Goal: Task Accomplishment & Management: Manage account settings

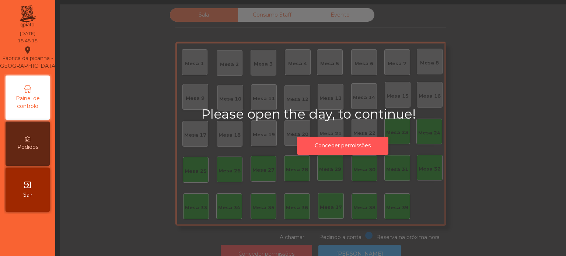
click at [367, 152] on button "Conceder permissões" at bounding box center [342, 146] width 91 height 18
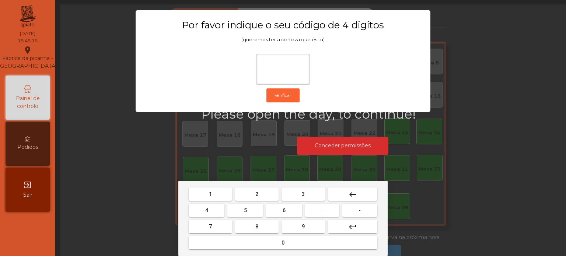
click at [217, 188] on button "1" at bounding box center [210, 194] width 43 height 13
click at [304, 191] on span "3" at bounding box center [303, 194] width 3 height 6
click at [253, 205] on button "5" at bounding box center [245, 210] width 36 height 13
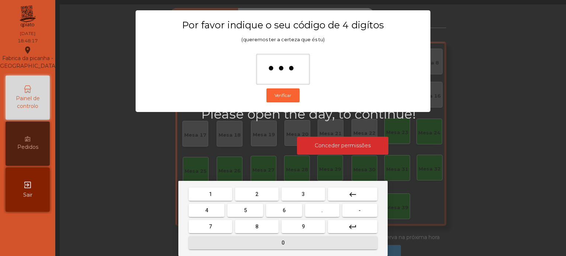
click at [276, 241] on button "0" at bounding box center [283, 242] width 189 height 13
type input "****"
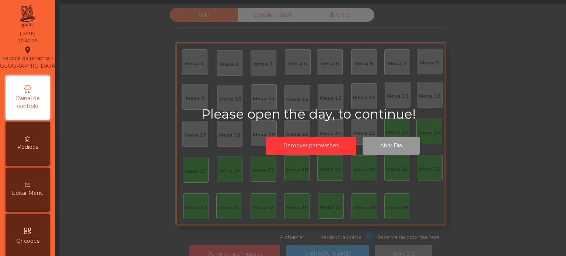
click at [391, 143] on button "Abrir Dia" at bounding box center [391, 146] width 57 height 18
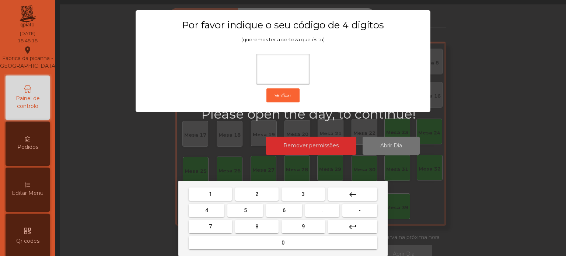
click at [209, 193] on span "1" at bounding box center [210, 194] width 3 height 6
click at [311, 185] on div "1 2 3 keyboard_backspace 4 5 6 . - 7 8 9 keyboard_return 0" at bounding box center [282, 218] width 209 height 75
click at [245, 210] on span "5" at bounding box center [245, 210] width 3 height 6
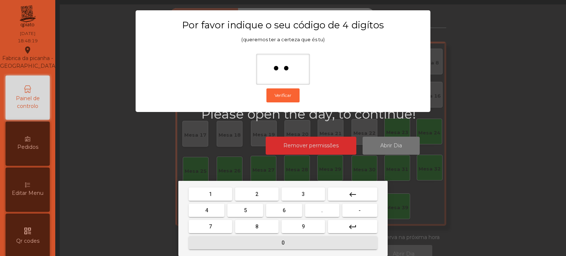
click at [272, 246] on button "0" at bounding box center [283, 242] width 189 height 13
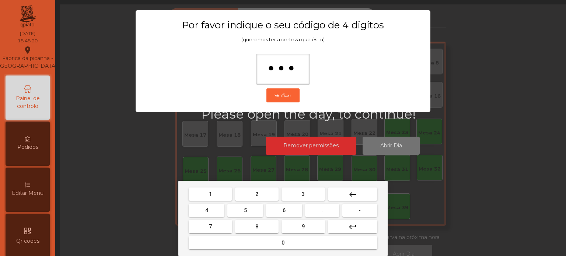
click at [364, 193] on button "keyboard_backspace" at bounding box center [352, 194] width 49 height 13
click at [355, 195] on mat-icon "keyboard_backspace" at bounding box center [352, 194] width 9 height 9
type input "*"
click at [357, 197] on button "keyboard_backspace" at bounding box center [352, 194] width 49 height 13
click at [210, 193] on span "1" at bounding box center [210, 194] width 3 height 6
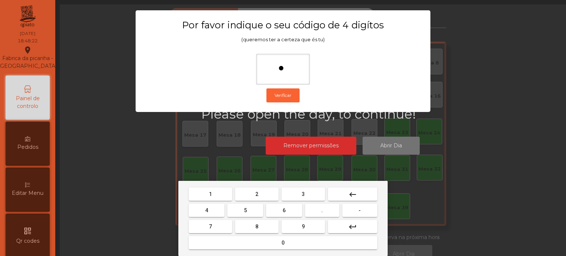
click at [311, 189] on button "3" at bounding box center [302, 194] width 43 height 13
click at [250, 208] on button "5" at bounding box center [245, 210] width 36 height 13
click at [283, 242] on span "0" at bounding box center [282, 243] width 3 height 6
type input "****"
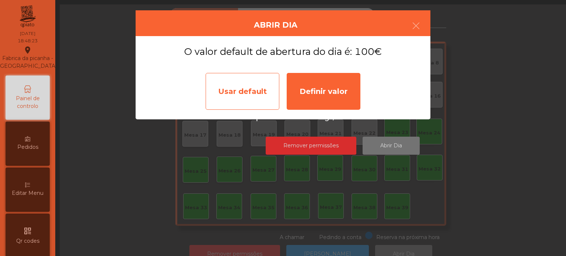
click at [245, 102] on div "Usar default" at bounding box center [243, 91] width 74 height 37
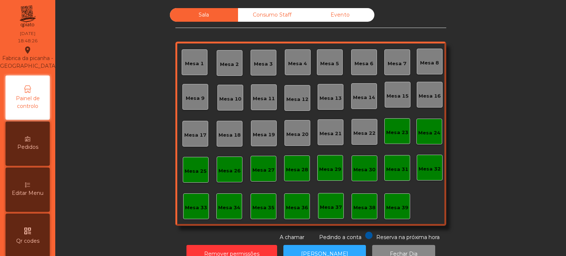
scroll to position [20, 0]
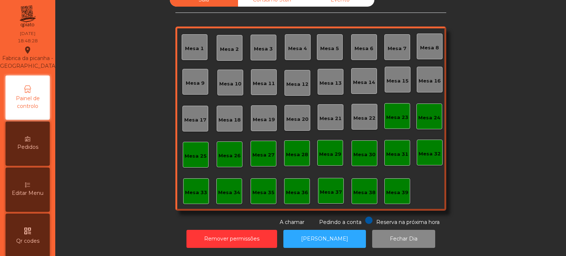
click at [463, 165] on div "Sala Consumo Staff Evento Mesa 1 Mesa 2 Mesa 3 Mesa 4 Mesa 5 Mesa 6 Mesa 7 Mesa…" at bounding box center [310, 109] width 491 height 233
click at [324, 239] on button "[PERSON_NAME]" at bounding box center [324, 239] width 83 height 18
click at [116, 147] on div "Sala Consumo Staff Evento Mesa 1 Mesa 2 Mesa 3 Mesa 4 Mesa 5 Mesa 6 Mesa 7 Mesa…" at bounding box center [310, 109] width 491 height 233
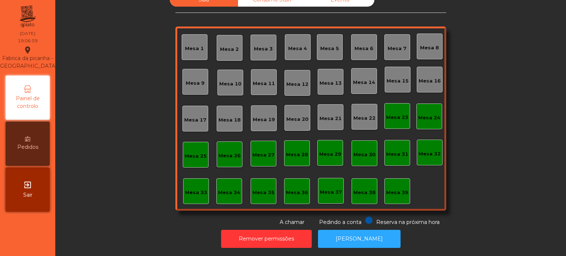
click at [401, 189] on div "Mesa 39" at bounding box center [397, 192] width 22 height 7
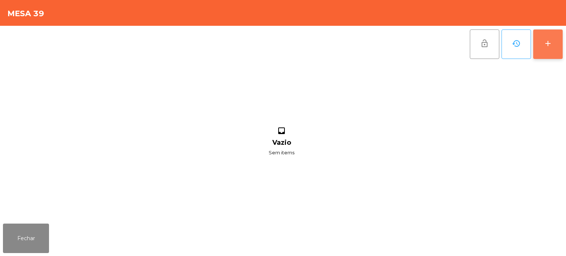
click at [541, 43] on button "add" at bounding box center [547, 43] width 29 height 29
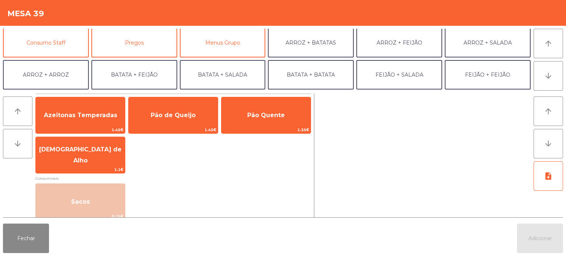
scroll to position [70, 0]
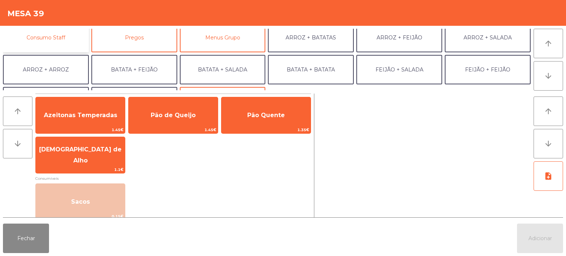
click at [57, 31] on button "Consumo Staff" at bounding box center [46, 37] width 86 height 29
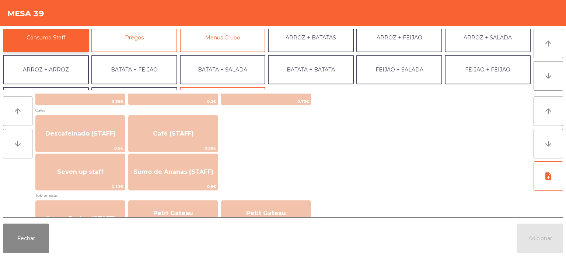
scroll to position [414, 0]
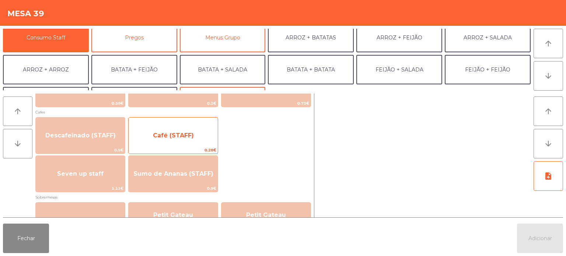
click at [182, 132] on span "Café (STAFF)" at bounding box center [173, 135] width 41 height 7
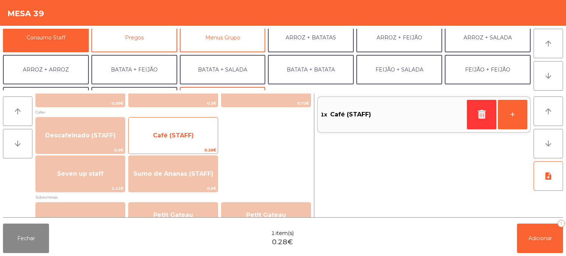
click at [176, 130] on span "Café (STAFF)" at bounding box center [173, 136] width 89 height 20
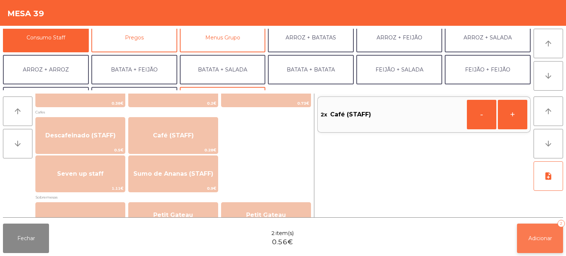
click at [548, 251] on button "Adicionar 2" at bounding box center [540, 238] width 46 height 29
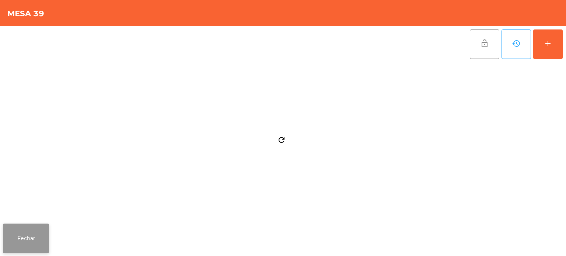
click at [24, 231] on button "Fechar" at bounding box center [26, 238] width 46 height 29
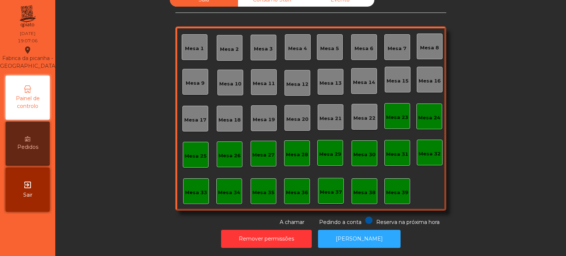
click at [389, 111] on div "Mesa 23" at bounding box center [397, 116] width 22 height 10
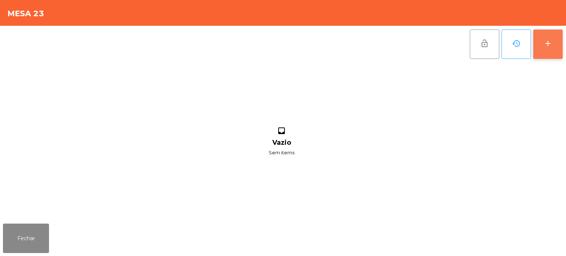
click at [537, 34] on button "add" at bounding box center [547, 43] width 29 height 29
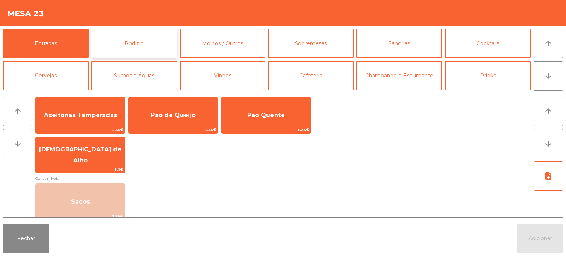
click at [125, 34] on button "Rodizio" at bounding box center [134, 43] width 86 height 29
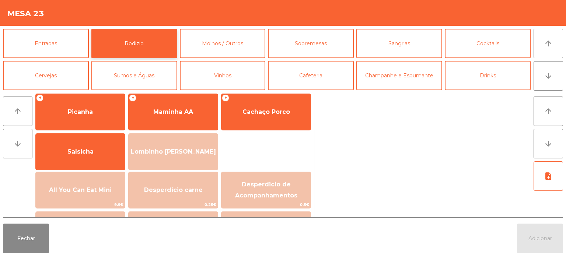
scroll to position [0, 0]
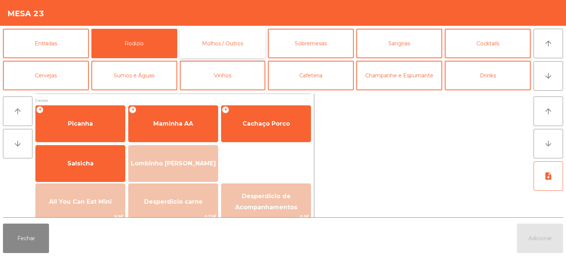
click at [220, 46] on button "Molhos / Outros" at bounding box center [223, 43] width 86 height 29
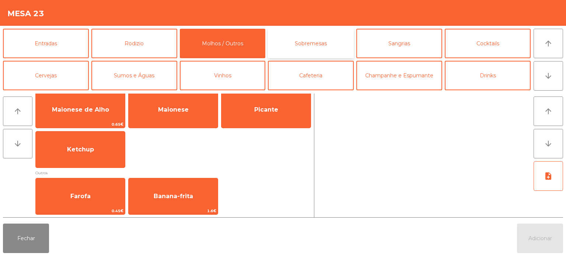
click at [301, 41] on button "Sobremesas" at bounding box center [311, 43] width 86 height 29
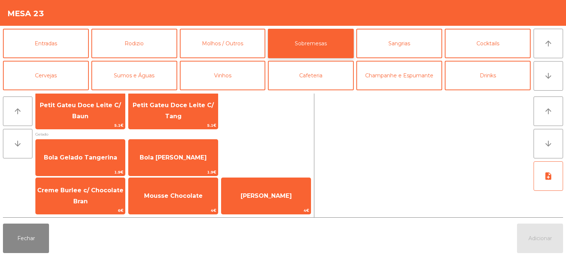
scroll to position [13, 0]
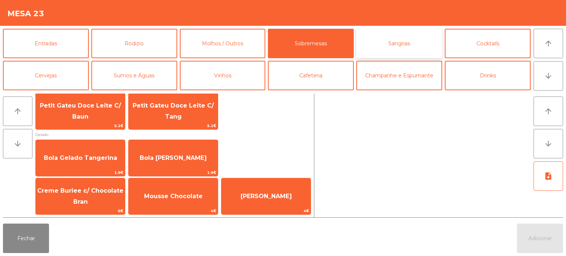
click at [407, 41] on button "Sangrias" at bounding box center [399, 43] width 86 height 29
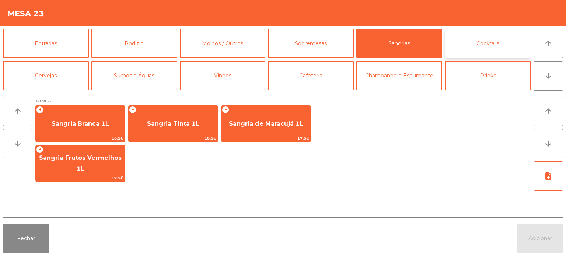
click at [497, 47] on button "Cocktails" at bounding box center [488, 43] width 86 height 29
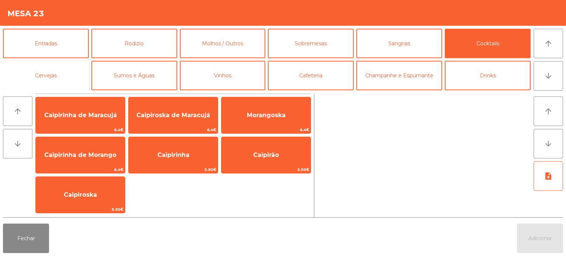
click at [53, 76] on button "Cervejas" at bounding box center [46, 75] width 86 height 29
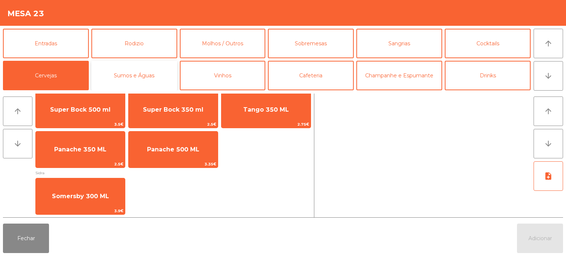
click at [160, 74] on button "Sumos e Águas" at bounding box center [134, 75] width 86 height 29
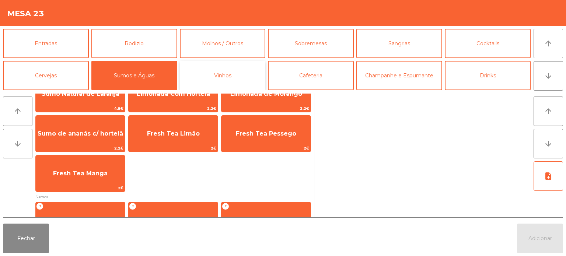
click at [245, 74] on button "Vinhos" at bounding box center [223, 75] width 86 height 29
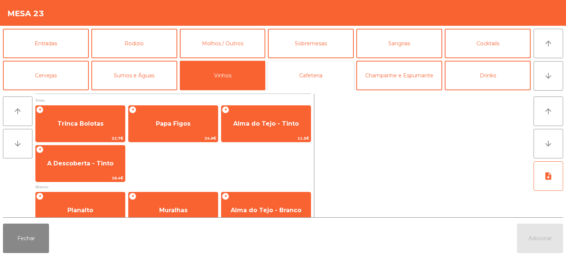
click at [325, 73] on button "Cafeteria" at bounding box center [311, 75] width 86 height 29
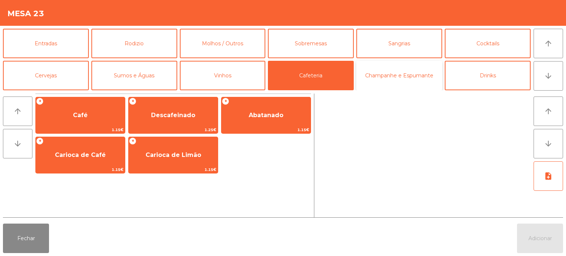
click at [397, 61] on button "Champanhe e Espumante" at bounding box center [399, 75] width 86 height 29
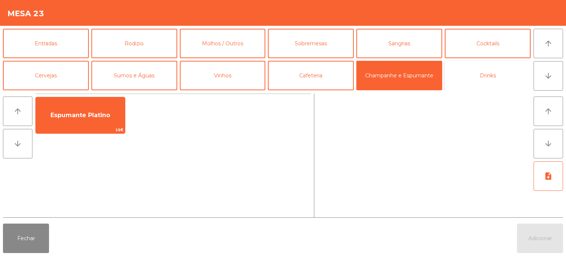
click at [493, 80] on button "Drinks" at bounding box center [488, 75] width 86 height 29
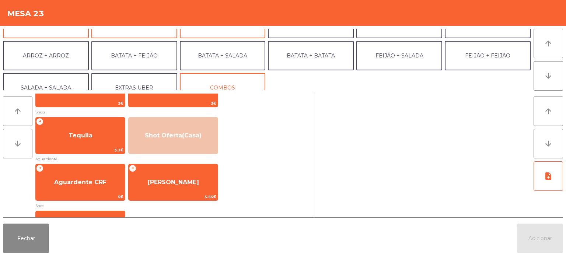
scroll to position [172, 0]
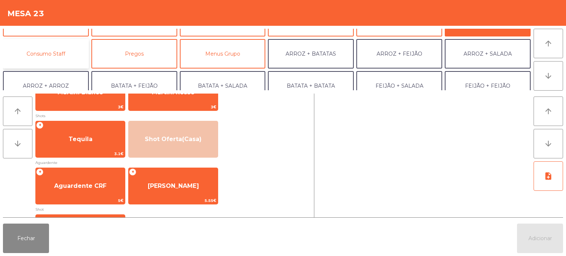
click at [60, 55] on button "Consumo Staff" at bounding box center [46, 53] width 86 height 29
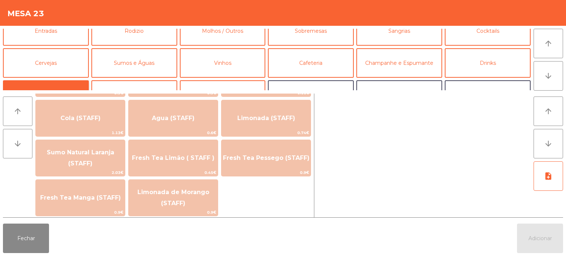
scroll to position [0, 0]
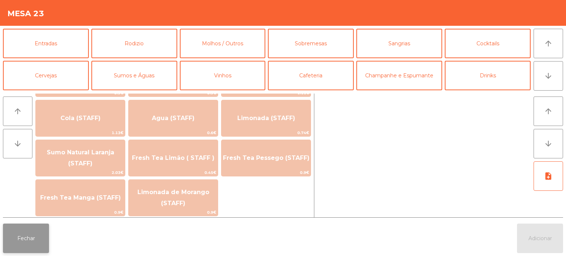
click at [21, 240] on button "Fechar" at bounding box center [26, 238] width 46 height 29
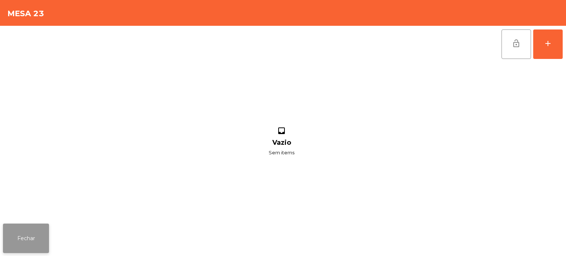
click at [4, 226] on button "Fechar" at bounding box center [26, 238] width 46 height 29
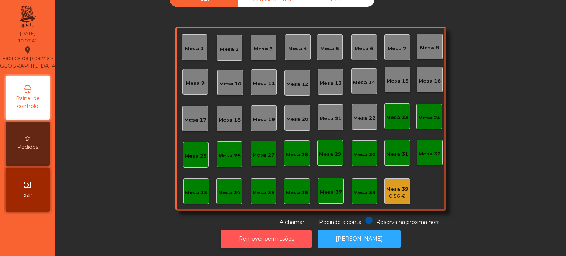
click at [269, 230] on button "Remover permissões" at bounding box center [266, 239] width 91 height 18
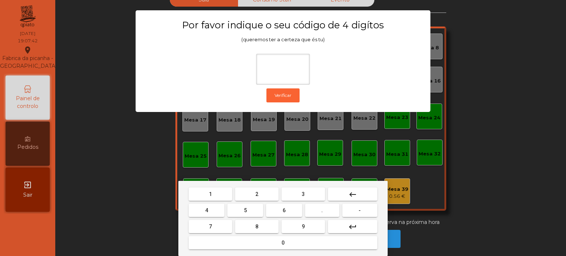
click at [218, 197] on button "1" at bounding box center [210, 194] width 43 height 13
click at [322, 193] on button "3" at bounding box center [302, 194] width 43 height 13
click at [244, 208] on span "5" at bounding box center [245, 210] width 3 height 6
click at [255, 243] on button "0" at bounding box center [283, 242] width 189 height 13
type input "****"
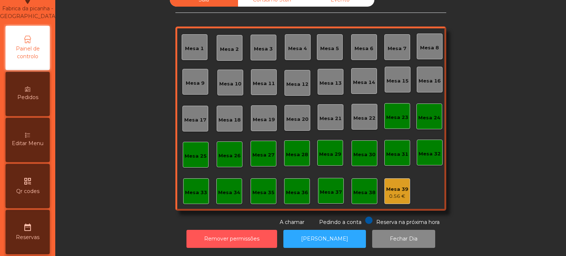
scroll to position [50, 0]
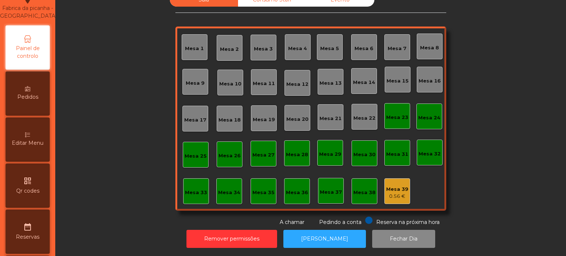
click at [35, 146] on span "Editar Menu" at bounding box center [28, 143] width 32 height 8
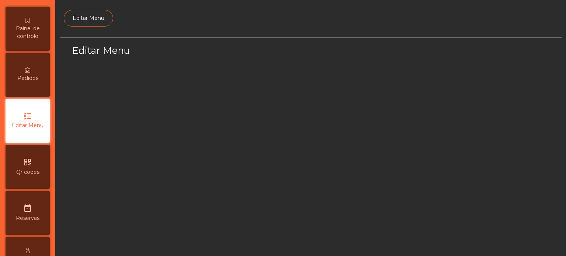
select select "*"
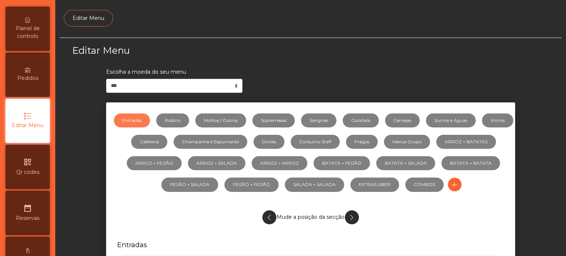
scroll to position [69, 0]
click at [181, 114] on link "Rodizio" at bounding box center [172, 120] width 33 height 14
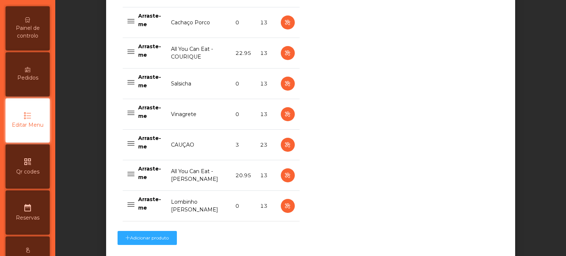
scroll to position [654, 0]
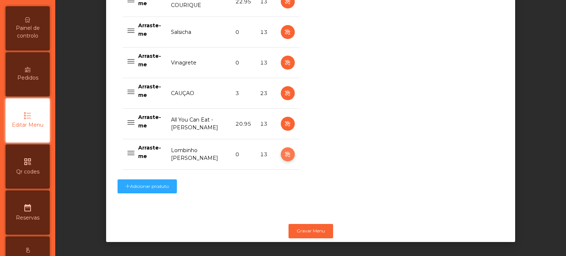
click at [285, 150] on icon "button" at bounding box center [287, 154] width 8 height 9
select select "**"
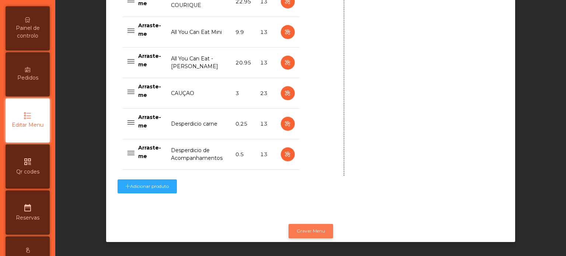
click at [309, 225] on button "Gravar Menu" at bounding box center [310, 231] width 45 height 14
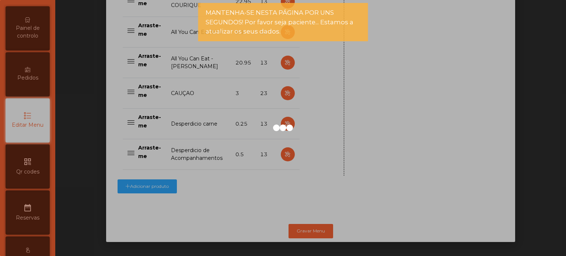
click at [38, 42] on div at bounding box center [283, 128] width 566 height 256
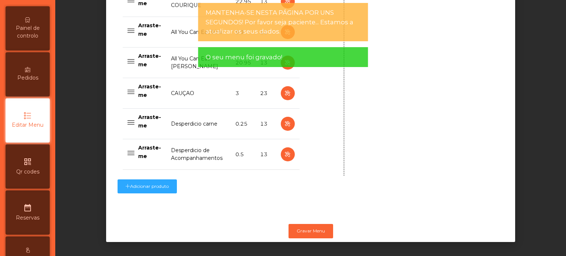
click at [45, 39] on span "Painel de controlo" at bounding box center [27, 31] width 41 height 15
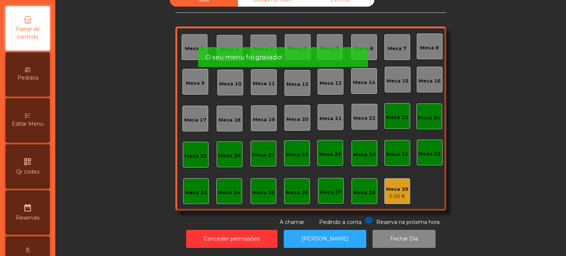
scroll to position [7, 0]
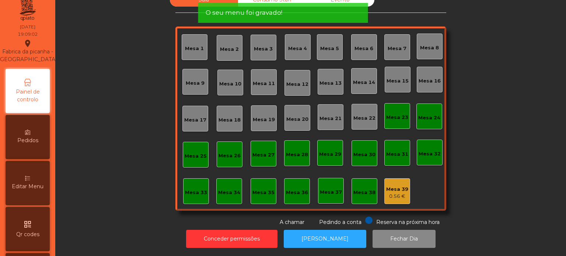
click at [38, 38] on div "21/08/2025 19:09:02" at bounding box center [27, 30] width 21 height 15
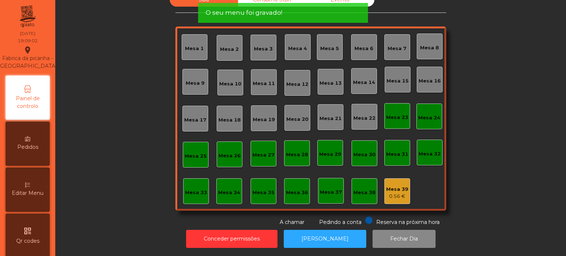
click at [237, 144] on div "Mesa 26" at bounding box center [230, 154] width 26 height 26
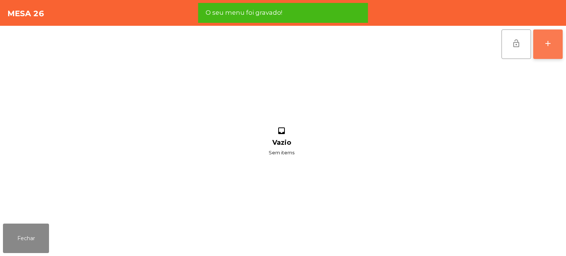
click at [560, 41] on button "add" at bounding box center [547, 43] width 29 height 29
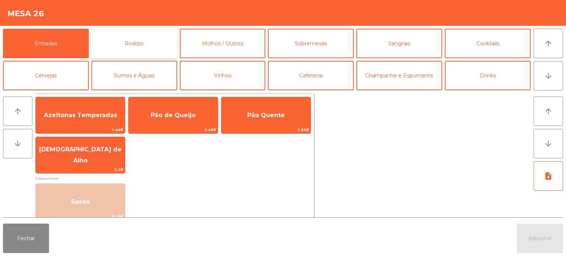
click at [158, 56] on button "Rodizio" at bounding box center [134, 43] width 86 height 29
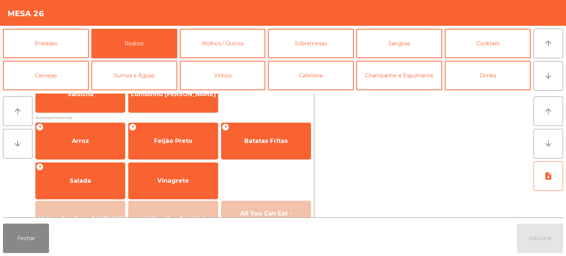
scroll to position [132, 0]
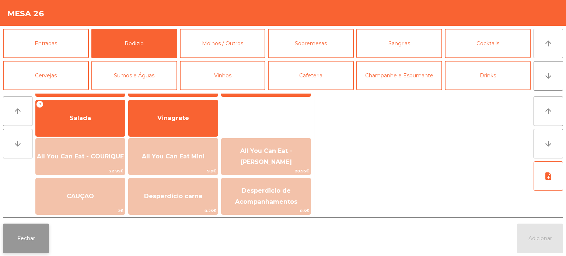
click at [37, 242] on button "Fechar" at bounding box center [26, 238] width 46 height 29
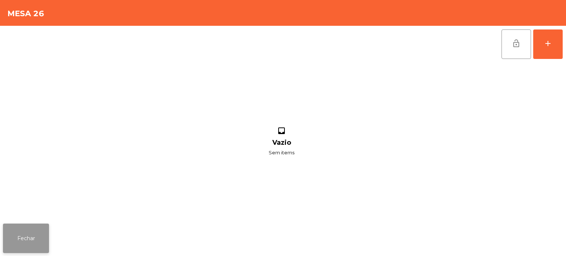
click at [46, 239] on button "Fechar" at bounding box center [26, 238] width 46 height 29
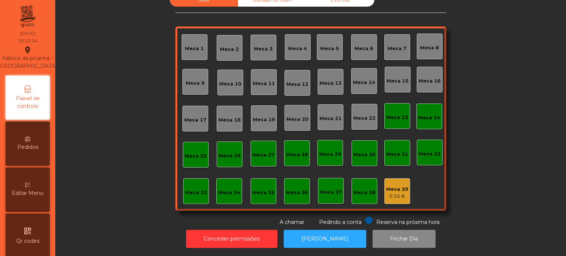
scroll to position [0, 0]
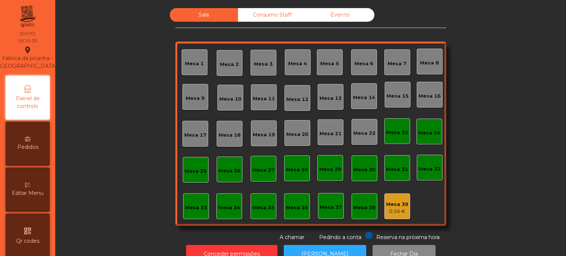
click at [535, 197] on div "Sala Consumo Staff Evento Mesa 1 Mesa 2 Mesa 3 Mesa 4 Mesa 5 Mesa 6 Mesa 7 Mesa…" at bounding box center [310, 124] width 491 height 233
click at [528, 203] on div "Sala Consumo Staff Evento Mesa 1 Mesa 2 Mesa 3 Mesa 4 Mesa 5 Mesa 6 Mesa 7 Mesa…" at bounding box center [310, 124] width 491 height 233
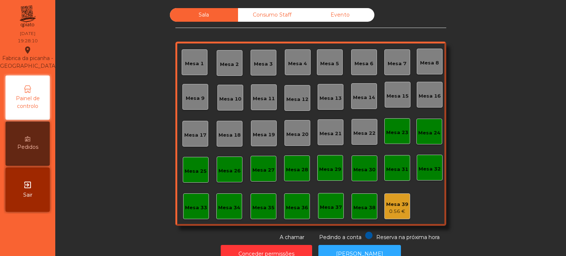
click at [296, 130] on div "Mesa 20" at bounding box center [297, 133] width 22 height 10
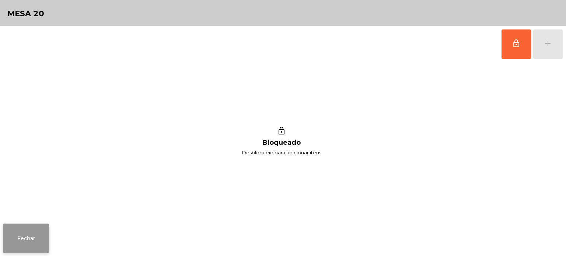
click at [28, 252] on button "Fechar" at bounding box center [26, 238] width 46 height 29
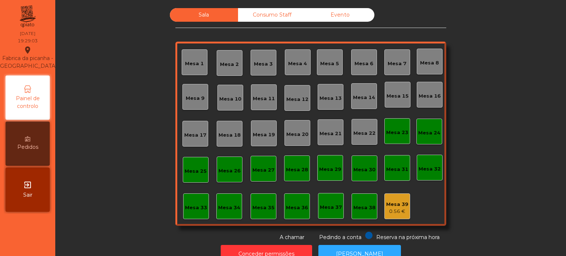
click at [431, 58] on div "Mesa 8" at bounding box center [429, 61] width 19 height 10
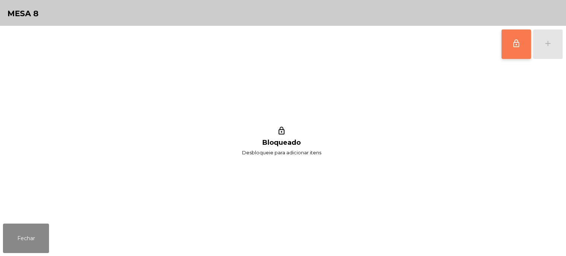
click at [517, 46] on span "lock_outline" at bounding box center [516, 43] width 9 height 9
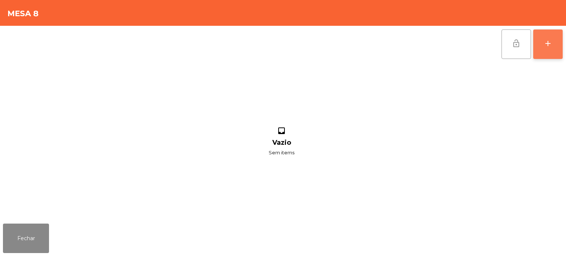
click at [550, 40] on div "add" at bounding box center [547, 43] width 9 height 9
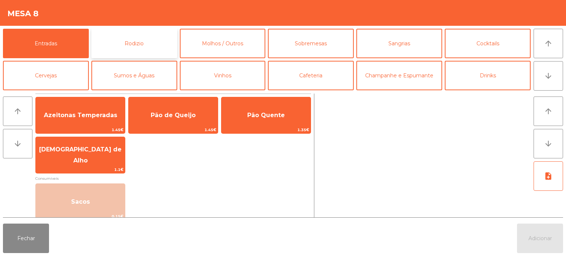
click at [147, 44] on button "Rodizio" at bounding box center [134, 43] width 86 height 29
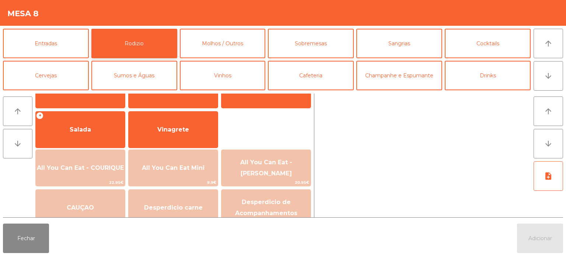
scroll to position [132, 0]
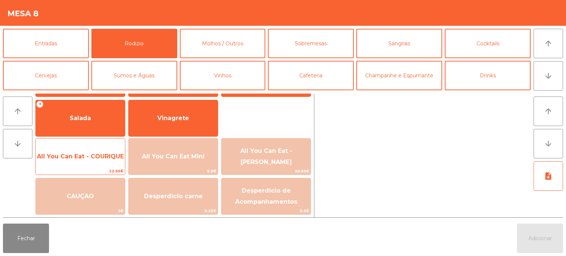
click at [63, 167] on div "All You Can Eat - COURIQUE 22.95€" at bounding box center [80, 156] width 90 height 37
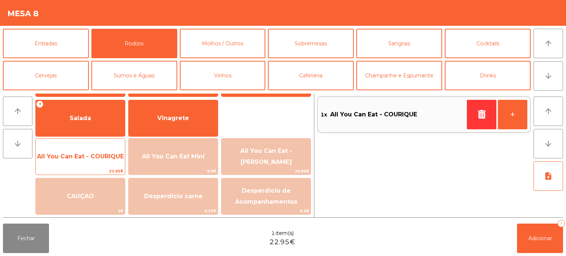
click at [63, 159] on span "All You Can Eat - COURIQUE" at bounding box center [80, 156] width 87 height 7
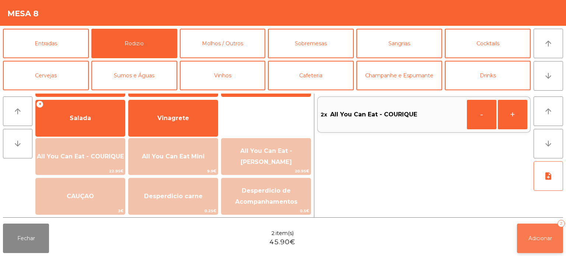
click at [546, 233] on button "Adicionar 2" at bounding box center [540, 238] width 46 height 29
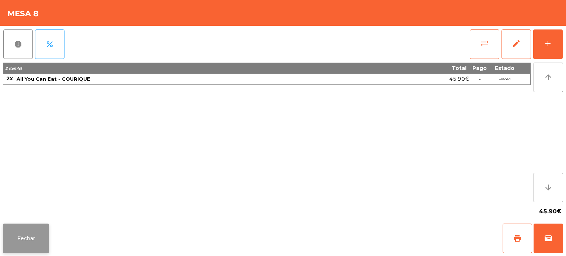
click at [29, 230] on button "Fechar" at bounding box center [26, 238] width 46 height 29
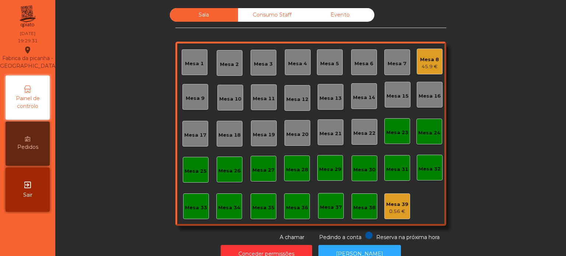
click at [494, 130] on div "Sala Consumo Staff Evento Mesa 1 Mesa 2 Mesa 3 Mesa 4 Mesa 5 Mesa 6 Mesa 7 Mesa…" at bounding box center [310, 124] width 491 height 233
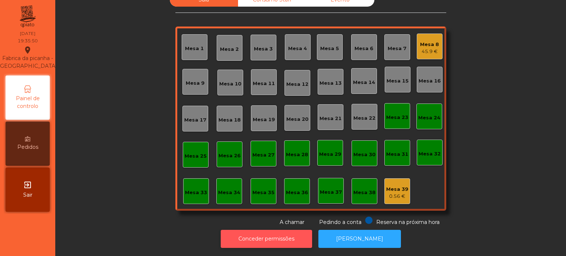
click at [271, 234] on button "Conceder permissões" at bounding box center [266, 239] width 91 height 18
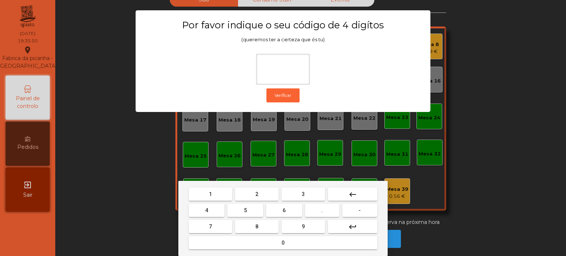
click at [210, 192] on span "1" at bounding box center [210, 194] width 3 height 6
click at [308, 194] on button "3" at bounding box center [302, 194] width 43 height 13
click at [245, 210] on span "5" at bounding box center [245, 210] width 3 height 6
click at [283, 242] on span "0" at bounding box center [282, 243] width 3 height 6
type input "****"
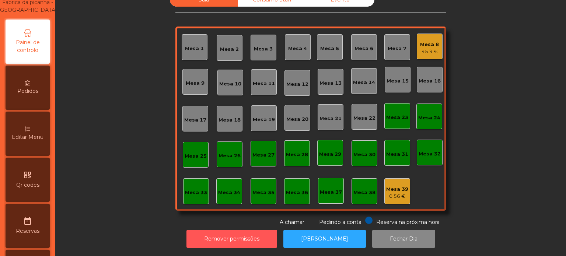
scroll to position [59, 0]
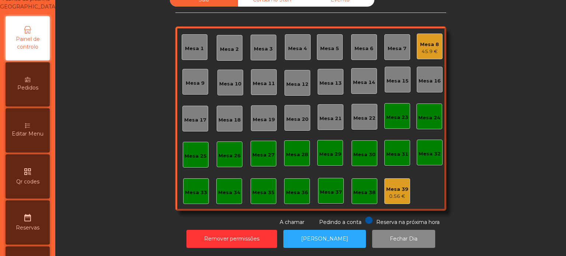
click at [34, 146] on div "Editar Menu" at bounding box center [28, 130] width 44 height 44
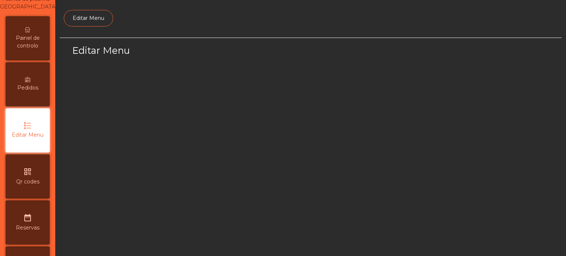
scroll to position [69, 0]
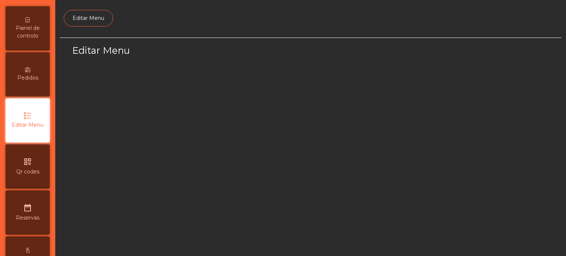
select select "*"
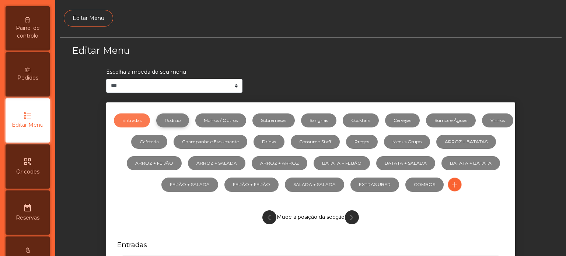
click at [184, 120] on link "Rodizio" at bounding box center [172, 120] width 33 height 14
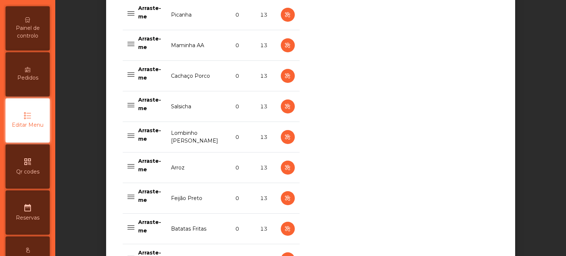
scroll to position [332, 0]
click at [284, 136] on icon "button" at bounding box center [287, 136] width 8 height 9
select select "**"
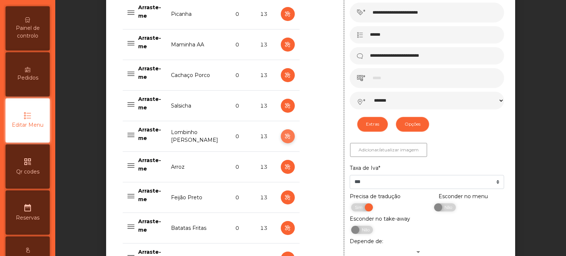
click at [286, 135] on icon "button" at bounding box center [287, 136] width 8 height 9
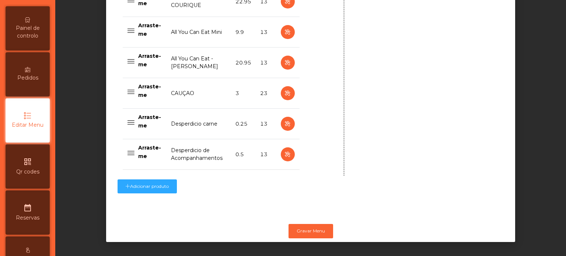
click at [32, 30] on div "Painel de controlo" at bounding box center [28, 28] width 44 height 44
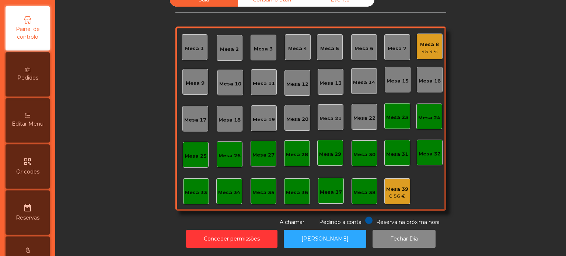
scroll to position [7, 0]
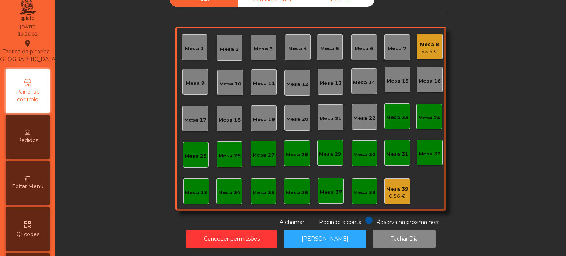
click at [36, 47] on div "Fabrica da picanha - Lisboa location_on" at bounding box center [27, 51] width 59 height 24
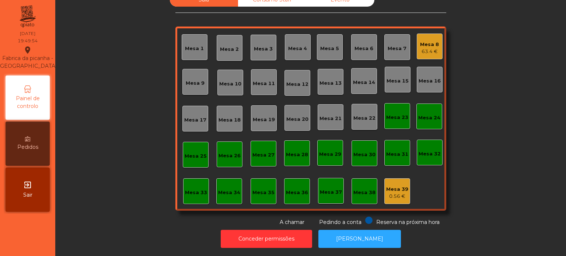
click at [431, 77] on div "Mesa 16" at bounding box center [430, 80] width 22 height 7
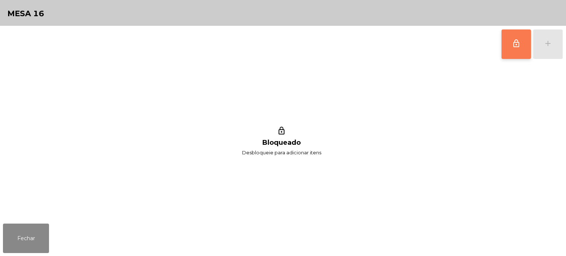
click at [505, 44] on button "lock_outline" at bounding box center [515, 43] width 29 height 29
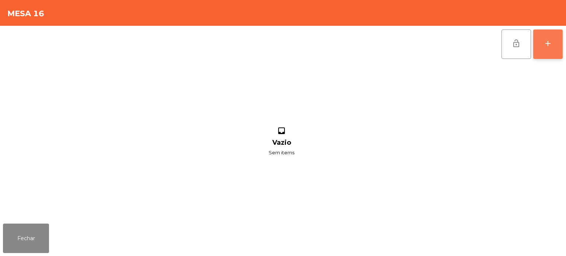
click at [539, 45] on button "add" at bounding box center [547, 43] width 29 height 29
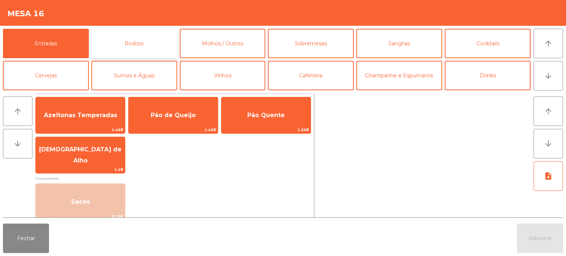
click at [129, 46] on button "Rodizio" at bounding box center [134, 43] width 86 height 29
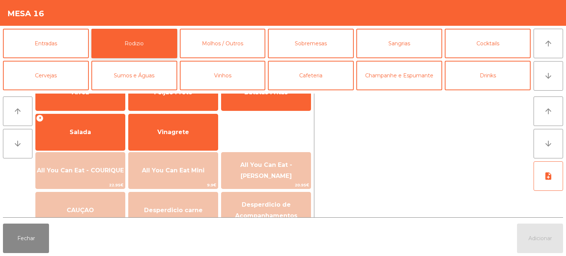
scroll to position [132, 0]
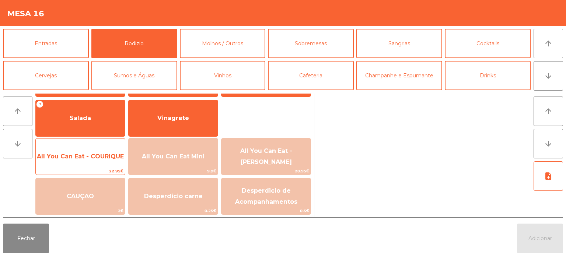
click at [91, 159] on span "All You Can Eat - COURIQUE" at bounding box center [80, 156] width 87 height 7
click at [101, 154] on span "All You Can Eat - COURIQUE" at bounding box center [80, 156] width 87 height 7
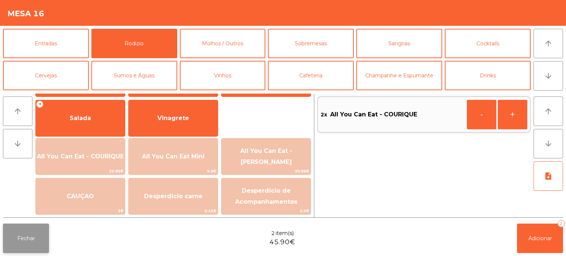
click at [31, 242] on button "Fechar" at bounding box center [26, 238] width 46 height 29
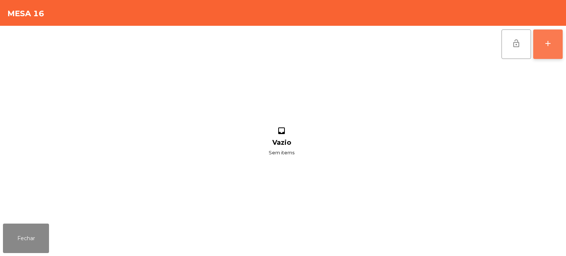
click at [535, 47] on button "add" at bounding box center [547, 43] width 29 height 29
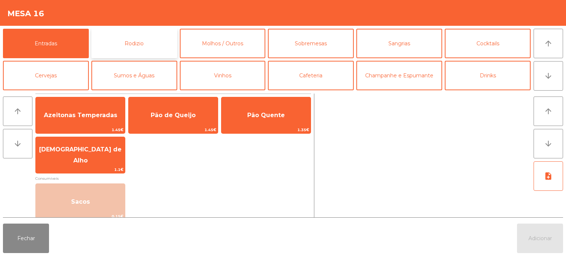
click at [152, 36] on button "Rodizio" at bounding box center [134, 43] width 86 height 29
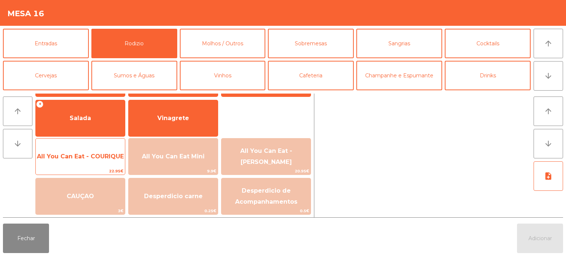
click at [73, 155] on span "All You Can Eat - COURIQUE" at bounding box center [80, 156] width 87 height 7
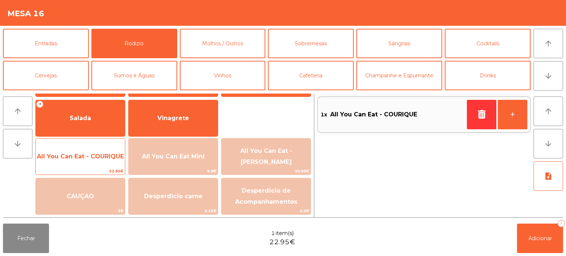
click at [63, 158] on span "All You Can Eat - COURIQUE" at bounding box center [80, 156] width 87 height 7
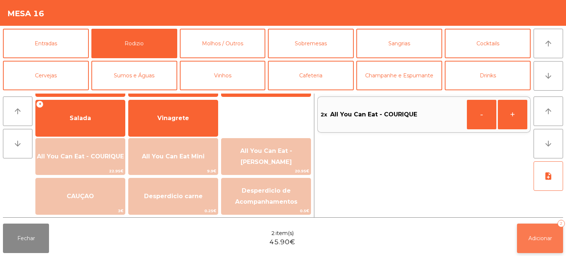
click at [521, 245] on button "Adicionar 2" at bounding box center [540, 238] width 46 height 29
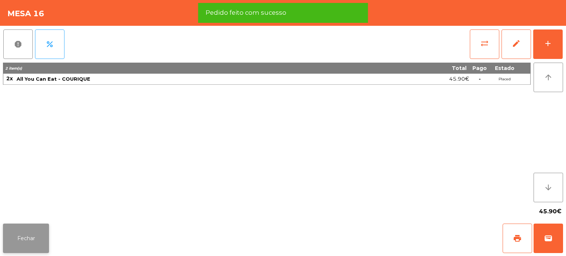
click at [29, 235] on button "Fechar" at bounding box center [26, 238] width 46 height 29
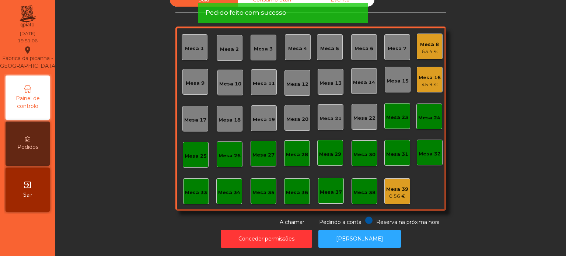
click at [505, 106] on div "Sala Consumo Staff Evento Mesa 1 Mesa 2 Mesa 3 Mesa 4 Mesa 5 Mesa 6 Mesa 7 Mesa…" at bounding box center [310, 109] width 491 height 233
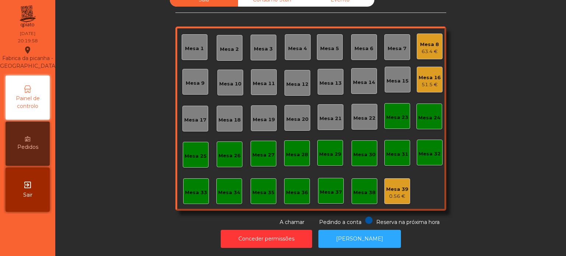
click at [326, 77] on div "Mesa 13" at bounding box center [330, 82] width 22 height 10
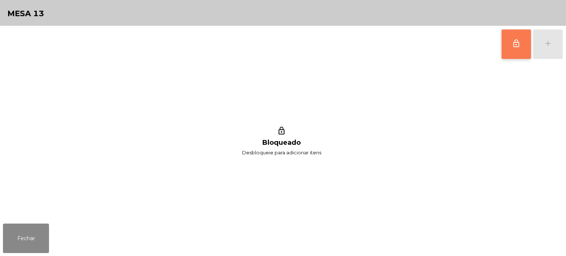
click at [506, 41] on button "lock_outline" at bounding box center [515, 43] width 29 height 29
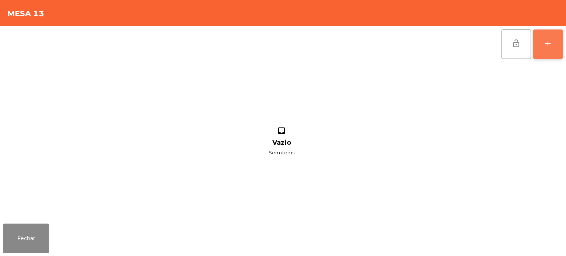
click at [544, 46] on div "add" at bounding box center [547, 43] width 9 height 9
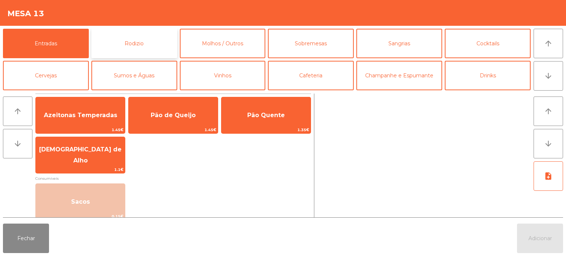
click at [147, 47] on button "Rodizio" at bounding box center [134, 43] width 86 height 29
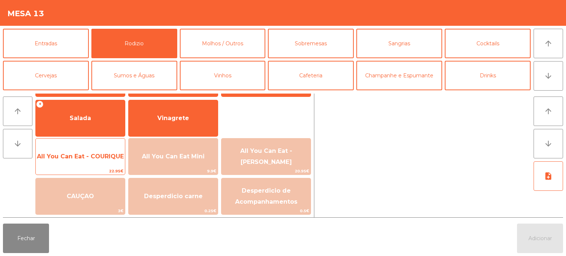
click at [90, 153] on span "All You Can Eat - COURIQUE" at bounding box center [80, 156] width 87 height 7
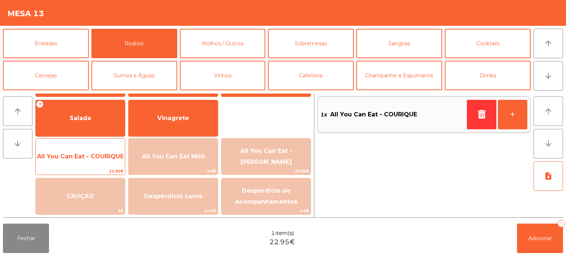
click at [91, 159] on span "All You Can Eat - COURIQUE" at bounding box center [80, 156] width 87 height 7
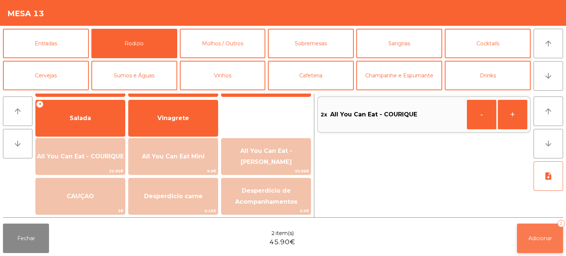
click at [544, 241] on span "Adicionar" at bounding box center [540, 238] width 24 height 7
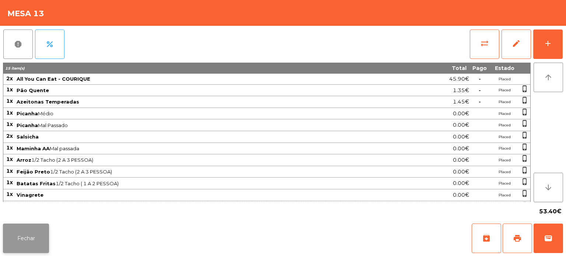
click at [34, 242] on button "Fechar" at bounding box center [26, 238] width 46 height 29
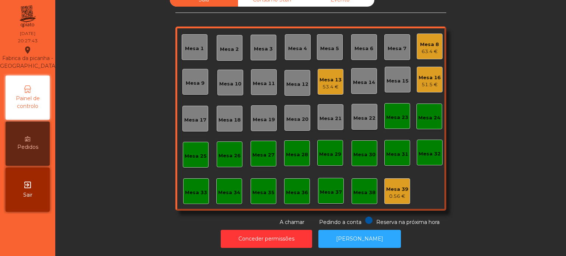
click at [470, 189] on div "Sala Consumo Staff Evento Mesa 1 Mesa 2 Mesa 3 Mesa 4 Mesa 5 Mesa 6 Mesa 7 Mesa…" at bounding box center [310, 109] width 491 height 233
click at [284, 85] on div "Mesa 12" at bounding box center [297, 83] width 26 height 26
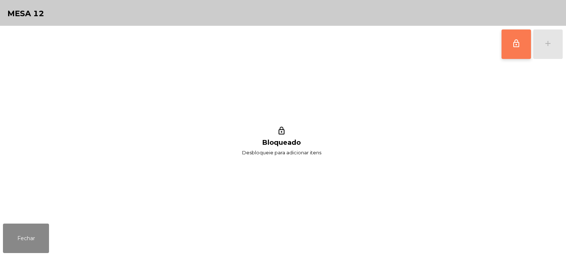
click at [505, 49] on button "lock_outline" at bounding box center [515, 43] width 29 height 29
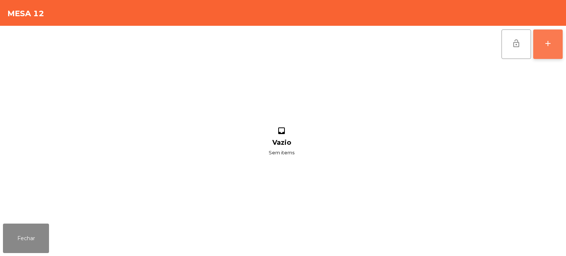
click at [543, 48] on button "add" at bounding box center [547, 43] width 29 height 29
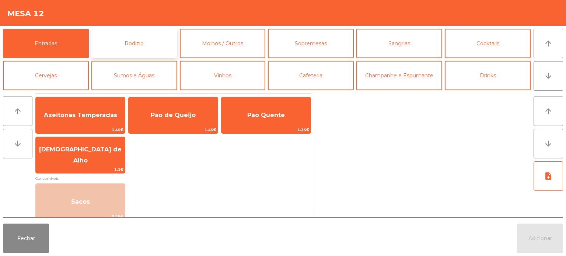
click at [144, 45] on button "Rodizio" at bounding box center [134, 43] width 86 height 29
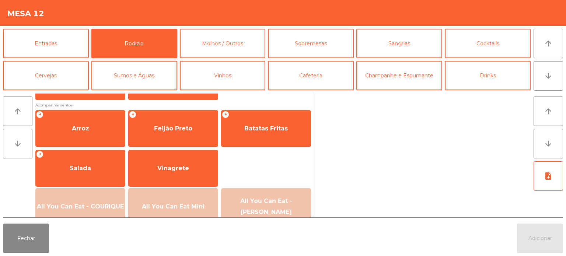
scroll to position [88, 0]
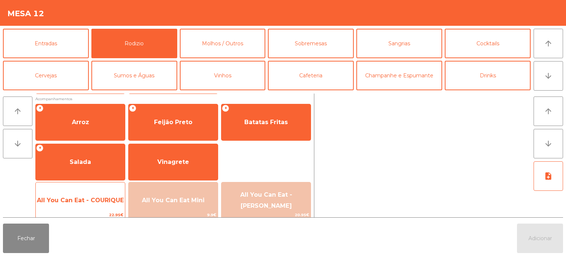
click at [86, 202] on span "All You Can Eat - COURIQUE" at bounding box center [80, 200] width 87 height 7
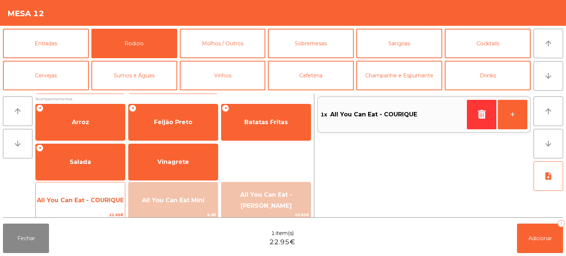
click at [87, 200] on span "All You Can Eat - COURIQUE" at bounding box center [80, 200] width 87 height 7
click at [87, 201] on span "All You Can Eat - COURIQUE" at bounding box center [80, 200] width 87 height 7
click at [75, 207] on span "All You Can Eat - COURIQUE" at bounding box center [80, 200] width 89 height 20
click at [89, 197] on span "All You Can Eat - COURIQUE" at bounding box center [80, 200] width 87 height 7
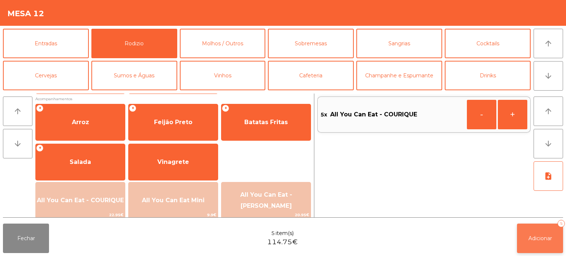
click at [529, 245] on button "Adicionar 5" at bounding box center [540, 238] width 46 height 29
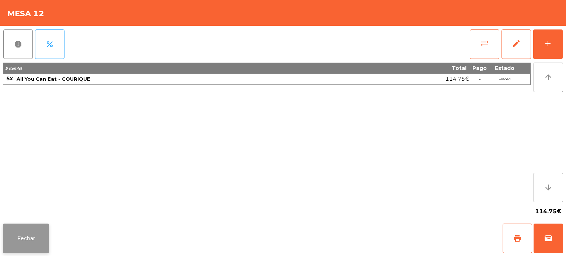
click at [28, 227] on button "Fechar" at bounding box center [26, 238] width 46 height 29
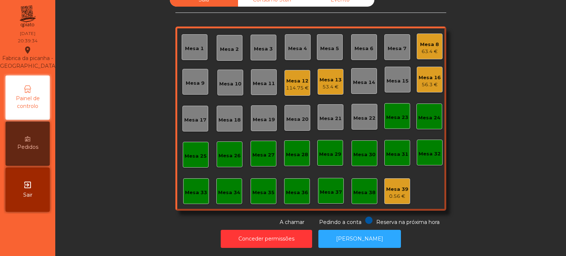
click at [493, 145] on div "Sala Consumo Staff Evento Mesa 1 Mesa 2 Mesa 3 Mesa 4 Mesa 5 Mesa 6 Mesa 7 Mesa…" at bounding box center [310, 109] width 491 height 233
click at [295, 84] on div "114.75 €" at bounding box center [297, 87] width 23 height 7
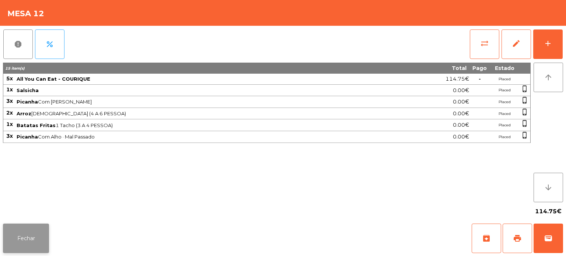
click at [31, 232] on button "Fechar" at bounding box center [26, 238] width 46 height 29
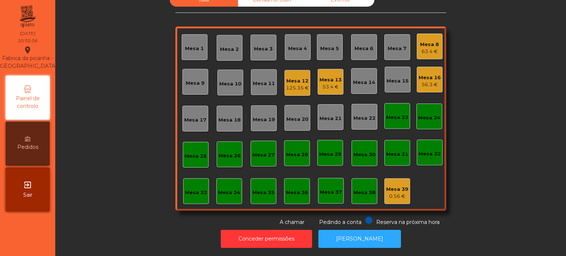
click at [423, 38] on div "Mesa 8 63.4 €" at bounding box center [429, 46] width 19 height 17
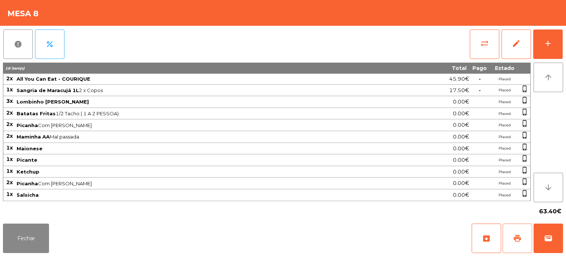
click at [508, 234] on button "print" at bounding box center [516, 238] width 29 height 29
click at [35, 249] on button "Fechar" at bounding box center [26, 238] width 46 height 29
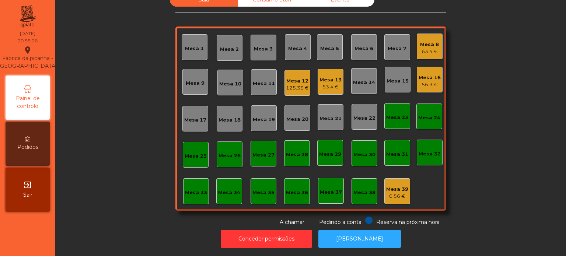
click at [337, 76] on div "Mesa 13" at bounding box center [330, 79] width 22 height 7
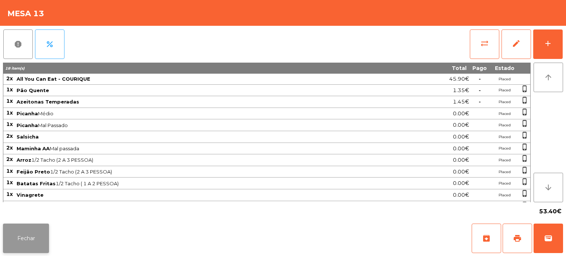
click at [25, 240] on button "Fechar" at bounding box center [26, 238] width 46 height 29
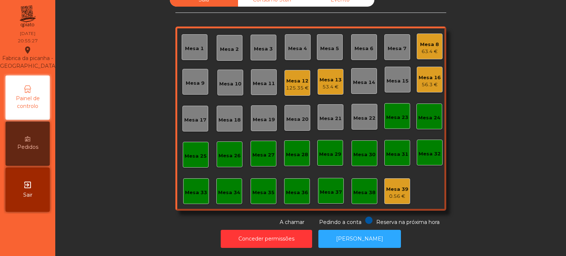
click at [289, 77] on div "Mesa 12" at bounding box center [297, 80] width 23 height 7
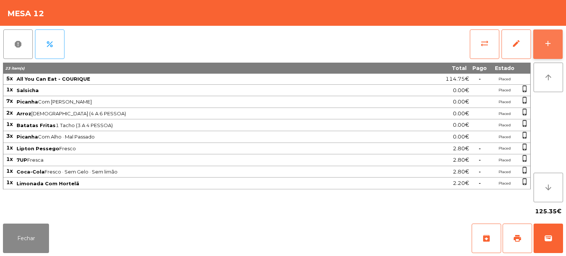
click at [550, 39] on div "add" at bounding box center [547, 43] width 9 height 9
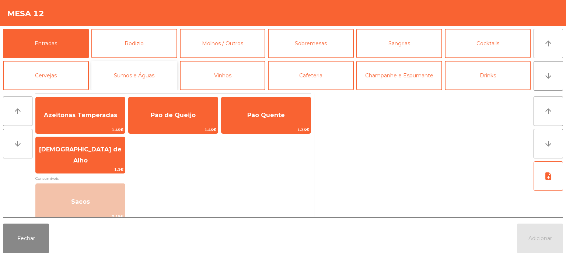
click at [143, 63] on button "Sumos e Águas" at bounding box center [134, 75] width 86 height 29
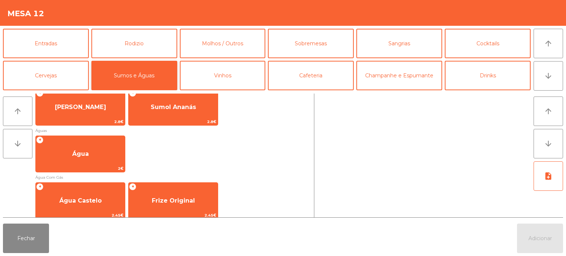
scroll to position [228, 0]
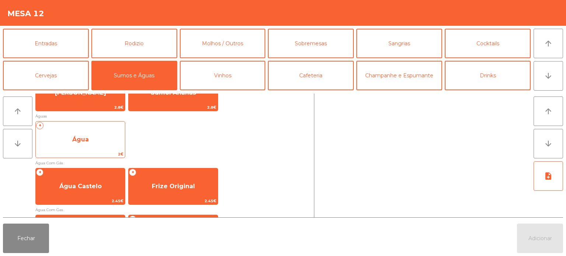
click at [90, 140] on span "Água" at bounding box center [80, 140] width 89 height 20
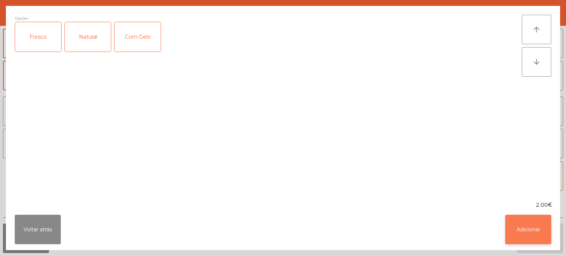
click at [521, 231] on button "Adicionar" at bounding box center [528, 229] width 46 height 29
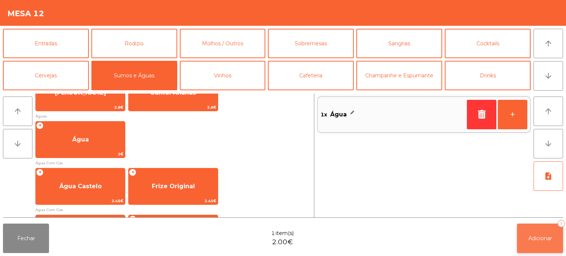
click at [536, 227] on button "Adicionar 1" at bounding box center [540, 238] width 46 height 29
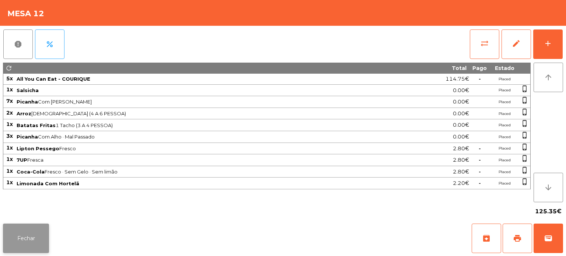
click at [31, 252] on button "Fechar" at bounding box center [26, 238] width 46 height 29
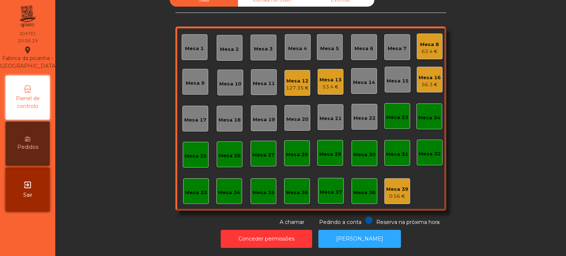
click at [508, 191] on div "Sala Consumo Staff Evento Mesa 1 Mesa 2 Mesa 3 Mesa 4 Mesa 5 Mesa 6 Mesa 7 Mesa…" at bounding box center [310, 109] width 491 height 233
click at [425, 41] on div "Mesa 8" at bounding box center [429, 44] width 19 height 7
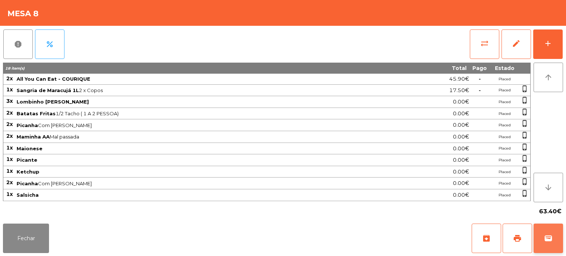
click at [545, 225] on button "wallet" at bounding box center [547, 238] width 29 height 29
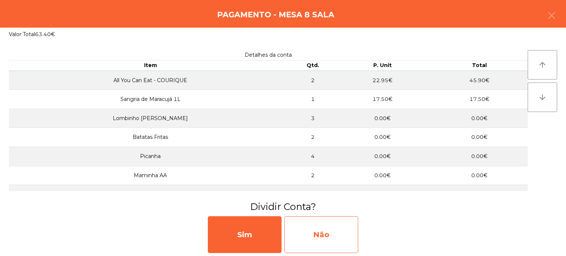
click at [333, 228] on div "Não" at bounding box center [321, 234] width 74 height 37
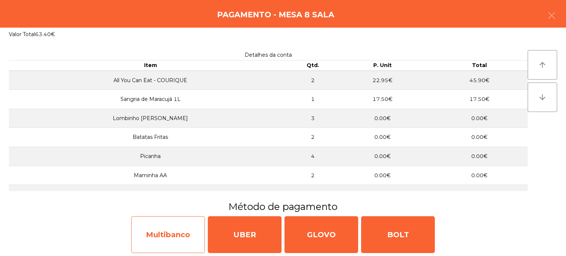
click at [175, 236] on div "Multibanco" at bounding box center [168, 234] width 74 height 37
select select "**"
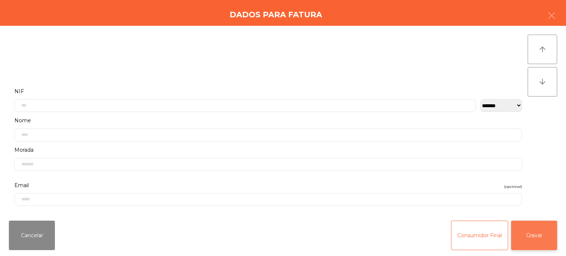
click at [548, 246] on button "Gravar" at bounding box center [534, 235] width 46 height 29
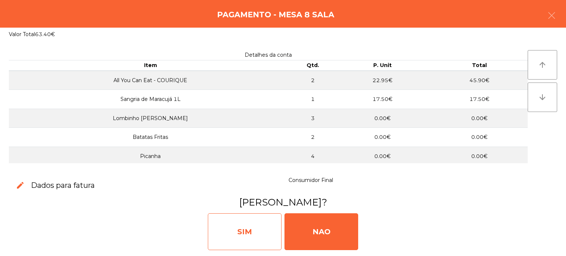
click at [236, 239] on div "SIM" at bounding box center [245, 231] width 74 height 37
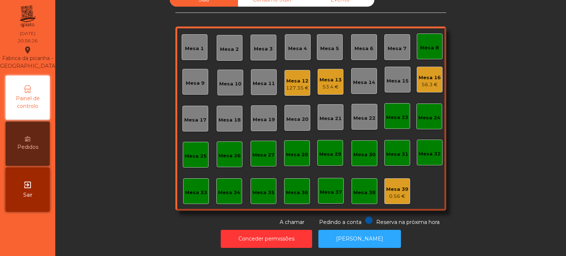
click at [426, 44] on div "Mesa 8" at bounding box center [429, 47] width 19 height 7
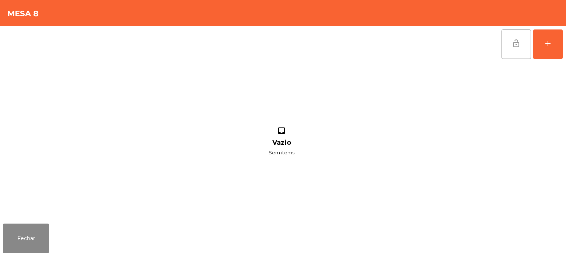
click at [507, 35] on button "lock_open" at bounding box center [515, 43] width 29 height 29
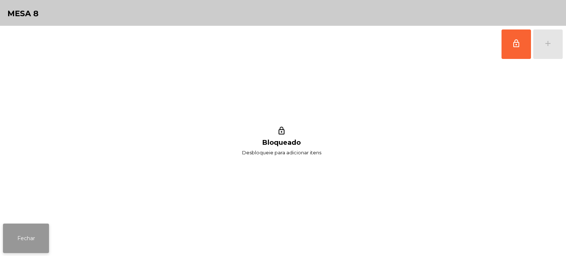
click at [39, 227] on button "Fechar" at bounding box center [26, 238] width 46 height 29
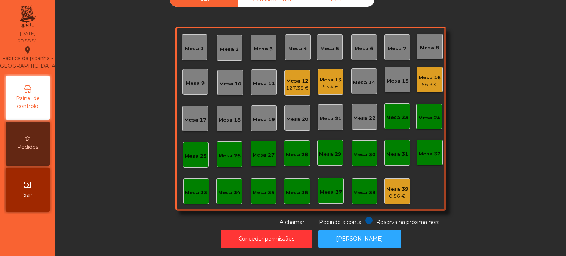
click at [298, 77] on div "Mesa 12" at bounding box center [297, 80] width 23 height 7
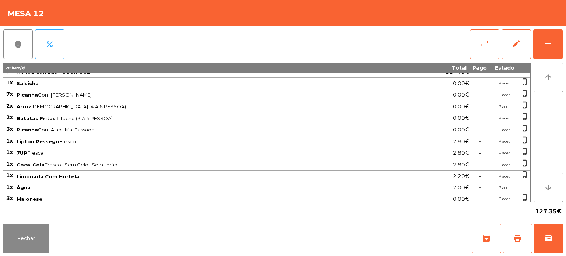
scroll to position [0, 0]
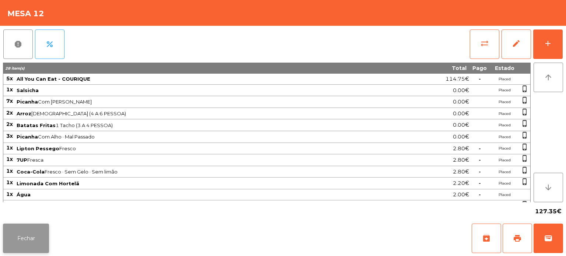
click at [24, 232] on button "Fechar" at bounding box center [26, 238] width 46 height 29
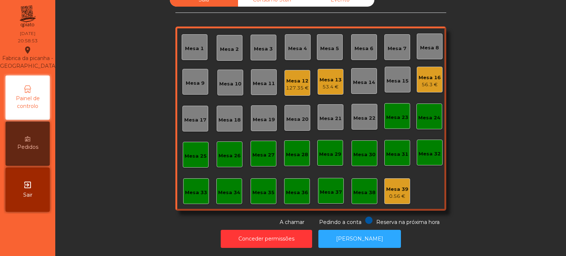
click at [320, 76] on div "Mesa 13" at bounding box center [330, 79] width 22 height 7
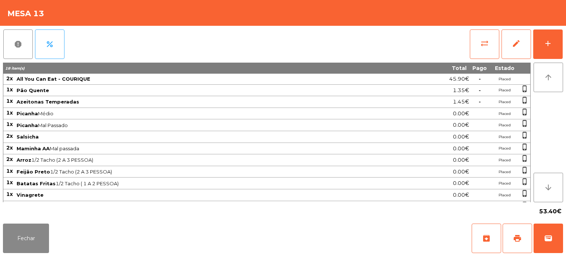
click at [214, 134] on span "Salsicha" at bounding box center [205, 137] width 377 height 6
click at [38, 224] on button "Fechar" at bounding box center [26, 238] width 46 height 29
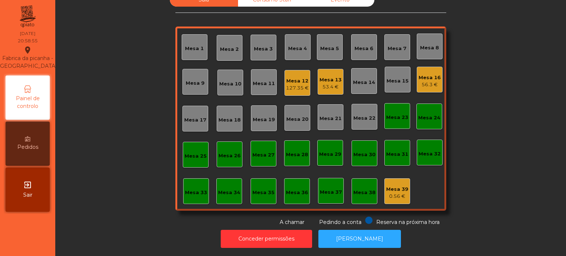
click at [424, 74] on div "Mesa 16" at bounding box center [430, 77] width 22 height 7
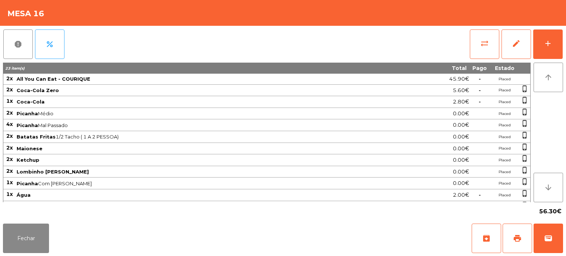
click at [298, 125] on span "Picanha Mal Passado" at bounding box center [205, 125] width 377 height 6
click at [119, 192] on span "Água" at bounding box center [205, 195] width 377 height 6
click at [40, 230] on button "Fechar" at bounding box center [26, 238] width 46 height 29
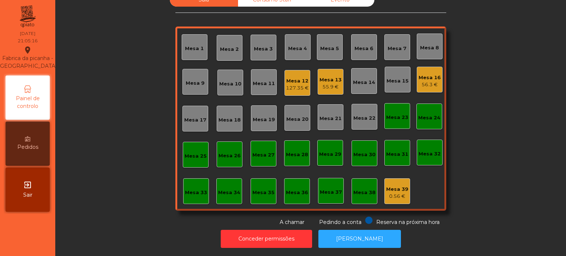
click at [187, 178] on div "Mesa 33" at bounding box center [196, 191] width 26 height 26
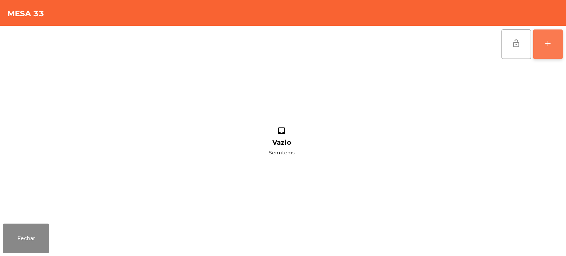
click at [561, 46] on button "add" at bounding box center [547, 43] width 29 height 29
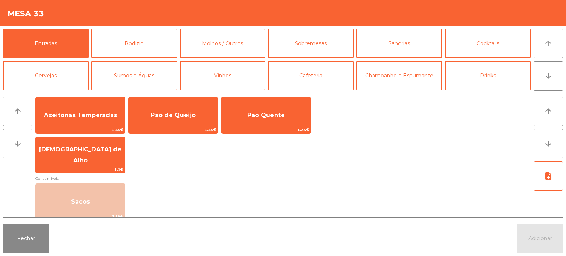
click at [547, 43] on icon "arrow_upward" at bounding box center [548, 43] width 9 height 9
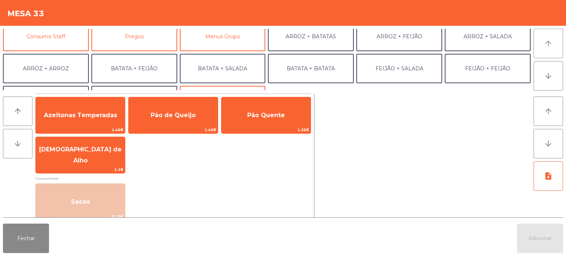
scroll to position [68, 0]
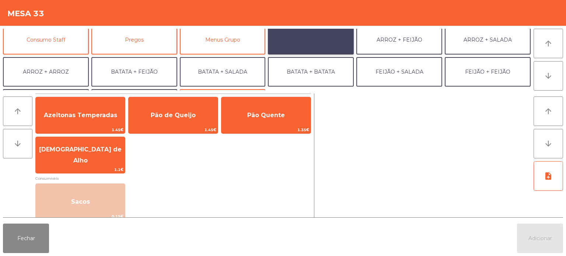
click at [325, 36] on button "ARROZ + BATATAS" at bounding box center [311, 39] width 86 height 29
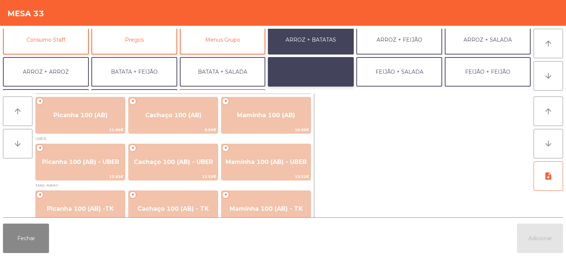
click at [299, 71] on button "BATATA + BATATA" at bounding box center [311, 71] width 86 height 29
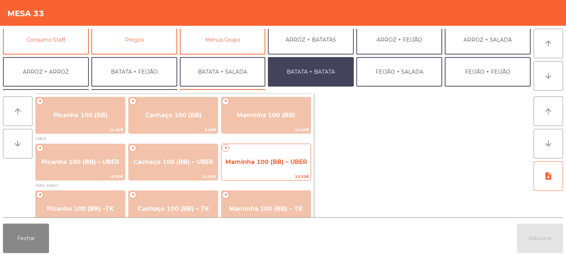
click at [271, 161] on span "Maminha 100 (BB) – UBER" at bounding box center [265, 161] width 81 height 7
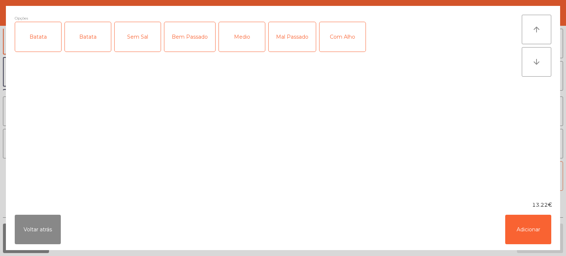
click at [35, 36] on div "Batata" at bounding box center [38, 36] width 46 height 29
click at [91, 42] on div "Batata" at bounding box center [88, 36] width 46 height 29
click at [88, 31] on div "Batata" at bounding box center [88, 36] width 46 height 29
click at [234, 31] on div "Medio" at bounding box center [242, 36] width 46 height 29
click at [521, 241] on button "Adicionar" at bounding box center [528, 229] width 46 height 29
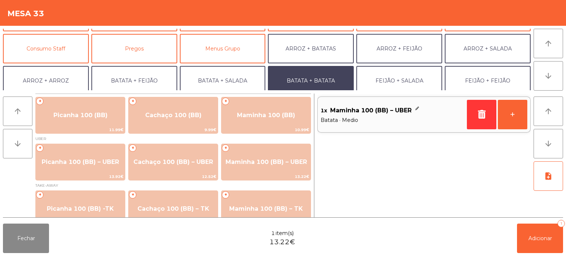
scroll to position [57, 0]
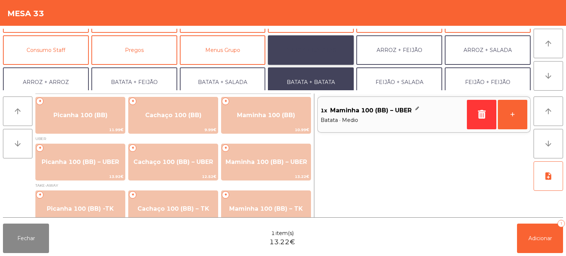
click at [313, 48] on button "ARROZ + BATATAS" at bounding box center [311, 49] width 86 height 29
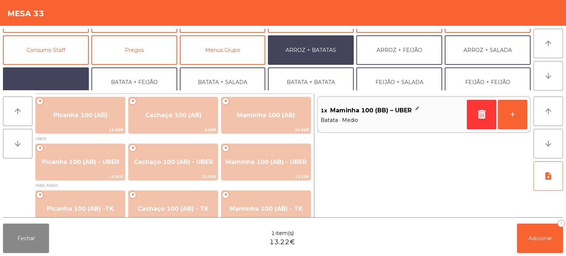
click at [54, 85] on button "ARROZ + ARROZ" at bounding box center [46, 81] width 86 height 29
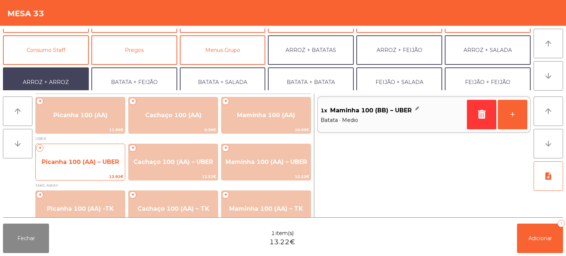
click at [102, 165] on span "Picanha 100 (AA) – UBER" at bounding box center [80, 162] width 89 height 20
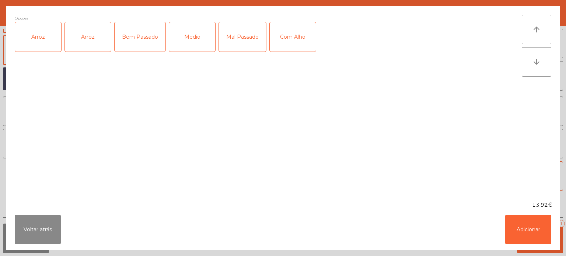
click at [40, 32] on div "Arroz" at bounding box center [38, 36] width 46 height 29
click at [181, 42] on div "Medio" at bounding box center [192, 36] width 46 height 29
click at [537, 230] on button "Adicionar" at bounding box center [528, 229] width 46 height 29
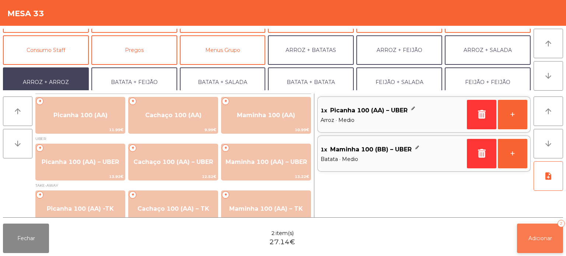
click at [538, 238] on span "Adicionar" at bounding box center [540, 238] width 24 height 7
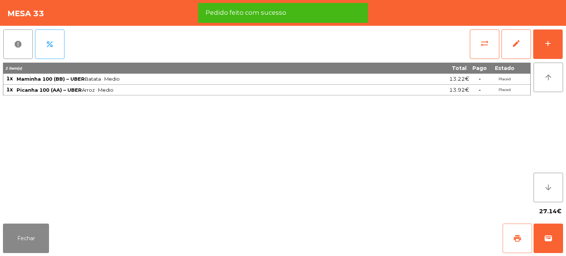
click at [517, 242] on span "print" at bounding box center [517, 238] width 9 height 9
click at [545, 237] on span "wallet" at bounding box center [548, 238] width 9 height 9
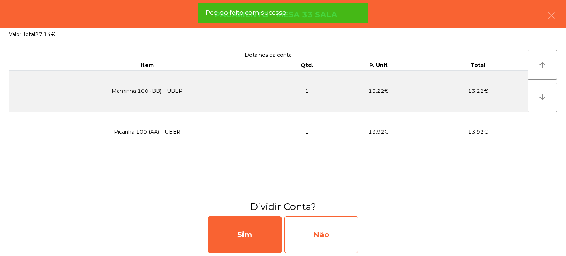
click at [336, 234] on div "Não" at bounding box center [321, 234] width 74 height 37
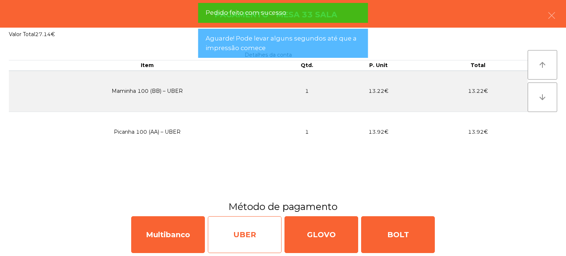
click at [242, 239] on div "UBER" at bounding box center [245, 234] width 74 height 37
select select "**"
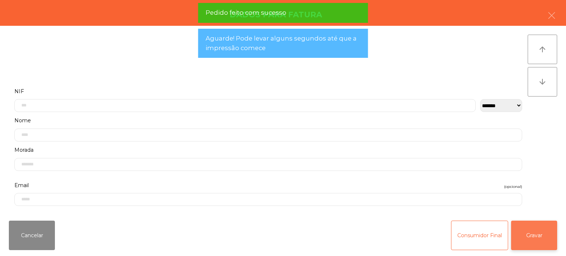
click at [532, 230] on button "Gravar" at bounding box center [534, 235] width 46 height 29
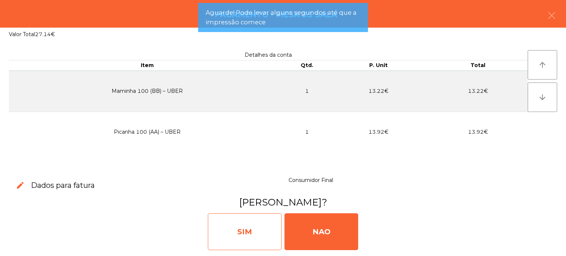
click at [234, 239] on div "SIM" at bounding box center [245, 231] width 74 height 37
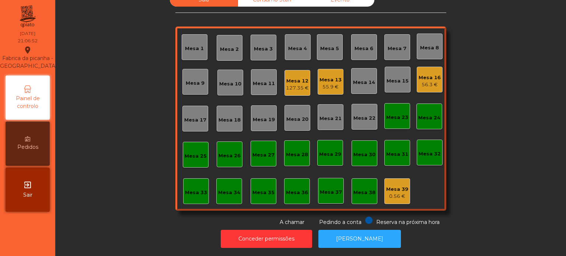
click at [183, 178] on div "Mesa 33" at bounding box center [196, 191] width 26 height 26
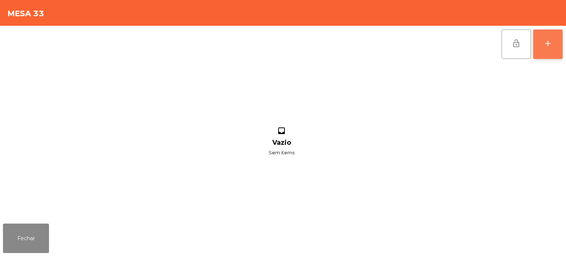
click at [551, 44] on div "add" at bounding box center [547, 43] width 9 height 9
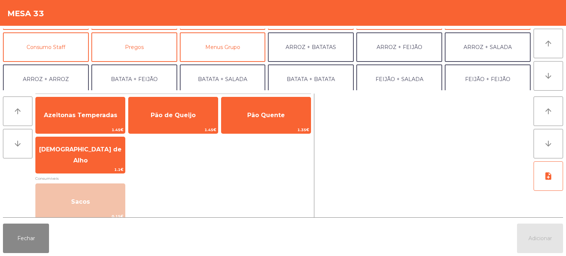
scroll to position [96, 0]
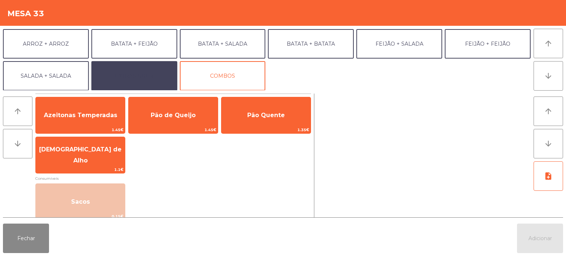
click at [148, 75] on button "EXTRAS UBER" at bounding box center [134, 75] width 86 height 29
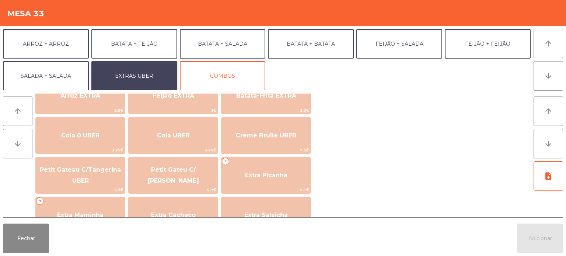
scroll to position [108, 0]
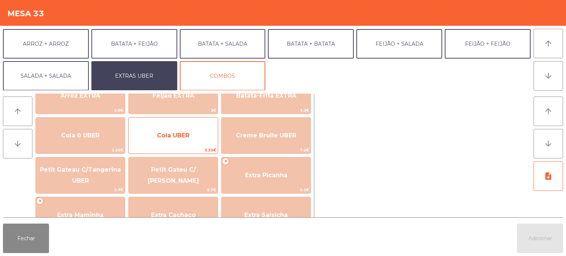
click at [173, 136] on span "Cola UBER" at bounding box center [173, 135] width 32 height 7
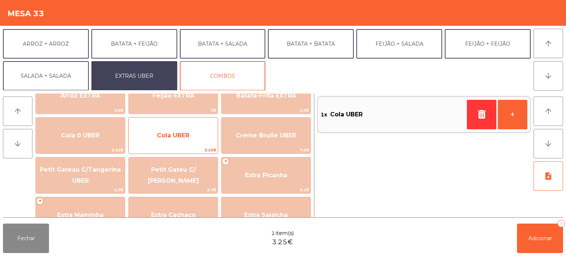
scroll to position [76, 0]
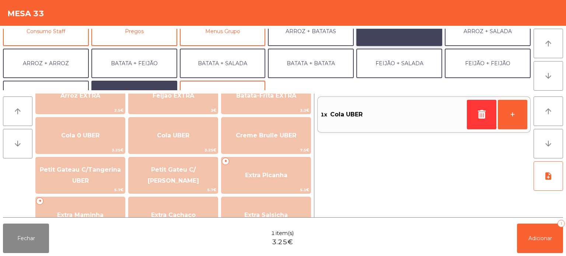
click at [410, 33] on button "ARROZ + FEIJÃO" at bounding box center [399, 31] width 86 height 29
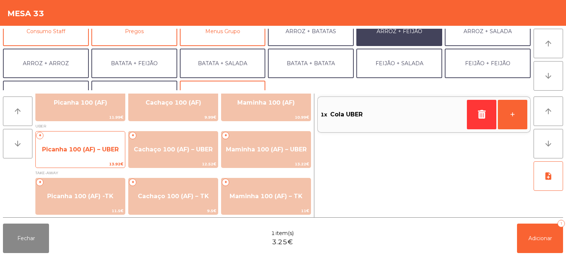
click at [84, 132] on div "+ Picanha 100 (AF) – UBER 13.92€" at bounding box center [80, 149] width 90 height 37
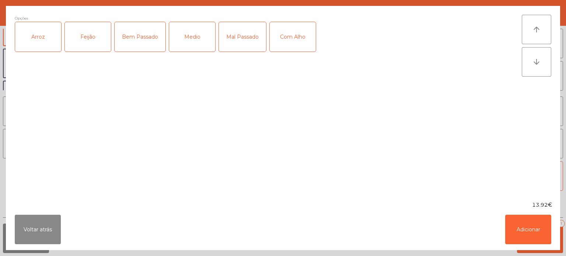
click at [43, 39] on div "Arroz" at bounding box center [38, 36] width 46 height 29
click at [80, 32] on div "Feijão" at bounding box center [88, 36] width 46 height 29
click at [242, 41] on div "Mal Passado" at bounding box center [242, 36] width 47 height 29
click at [277, 41] on div "Com Alho" at bounding box center [293, 36] width 46 height 29
click at [521, 227] on button "Adicionar" at bounding box center [528, 229] width 46 height 29
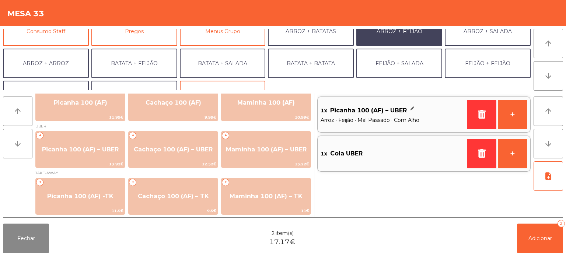
scroll to position [96, 0]
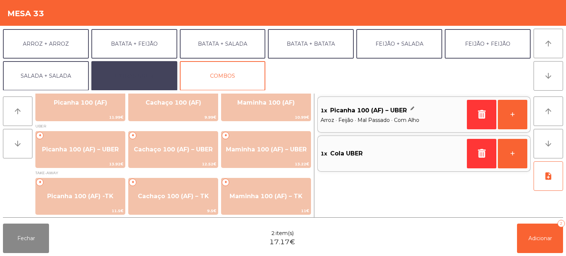
click at [149, 61] on button "EXTRAS UBER" at bounding box center [134, 75] width 86 height 29
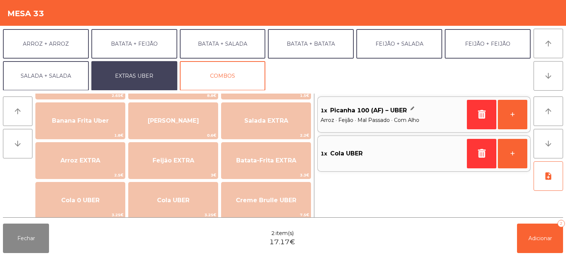
scroll to position [0, 0]
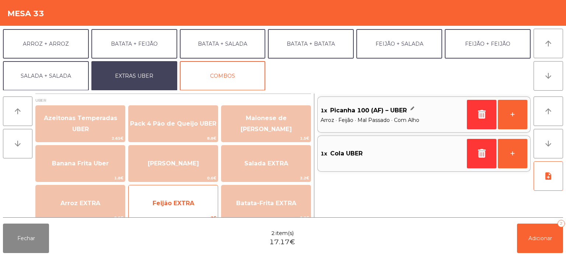
click at [172, 198] on span "Feijão EXTRA" at bounding box center [173, 203] width 89 height 20
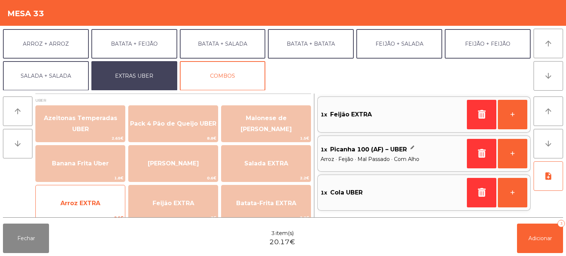
click at [91, 200] on span "Arroz EXTRA" at bounding box center [80, 203] width 40 height 7
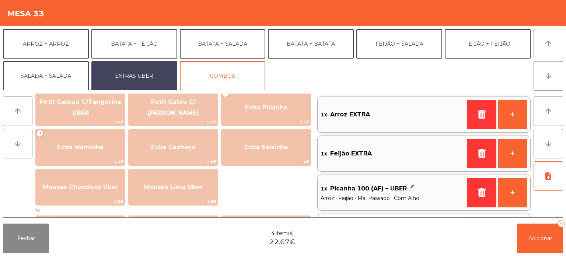
scroll to position [178, 0]
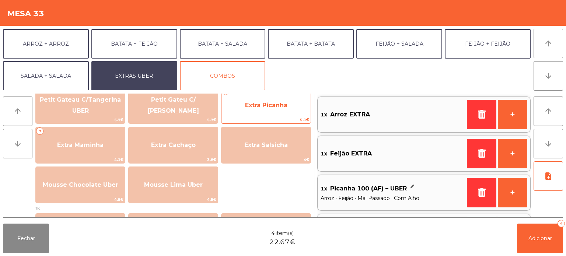
click at [285, 103] on span "Extra Picanha" at bounding box center [266, 105] width 42 height 7
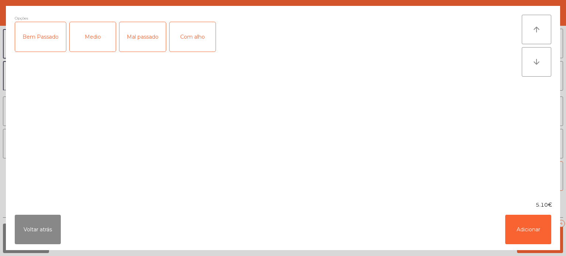
click at [148, 36] on div "Mal passado" at bounding box center [142, 36] width 46 height 29
click at [187, 32] on div "Com alho" at bounding box center [192, 36] width 46 height 29
click at [524, 235] on button "Adicionar" at bounding box center [528, 229] width 46 height 29
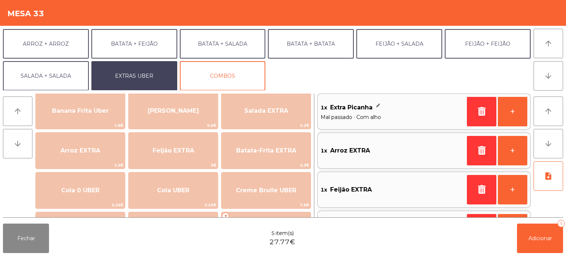
scroll to position [0, 0]
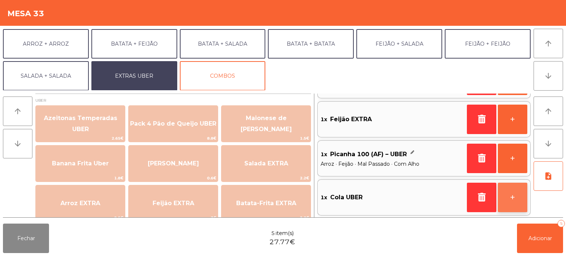
click at [518, 198] on button "+" at bounding box center [512, 197] width 29 height 29
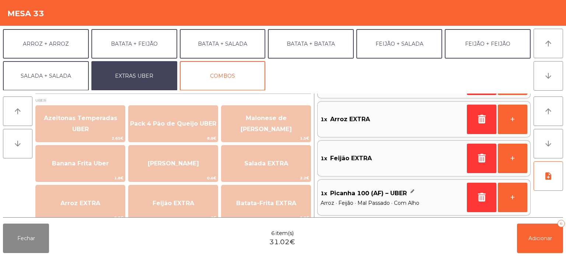
scroll to position [3, 0]
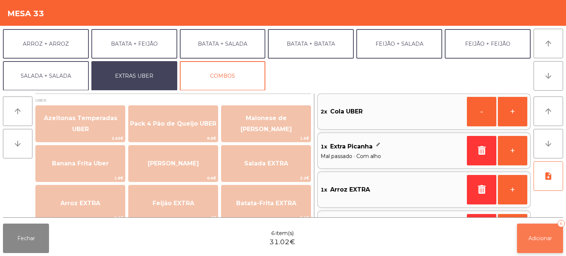
click at [529, 245] on button "Adicionar 6" at bounding box center [540, 238] width 46 height 29
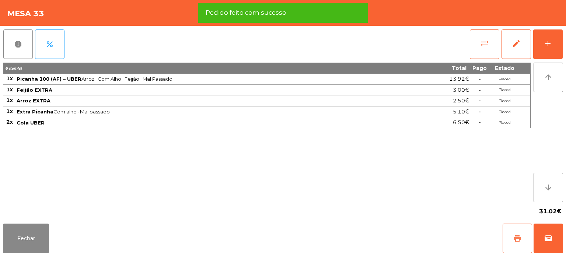
click at [516, 240] on span "print" at bounding box center [517, 238] width 9 height 9
click at [552, 239] on span "wallet" at bounding box center [548, 238] width 9 height 9
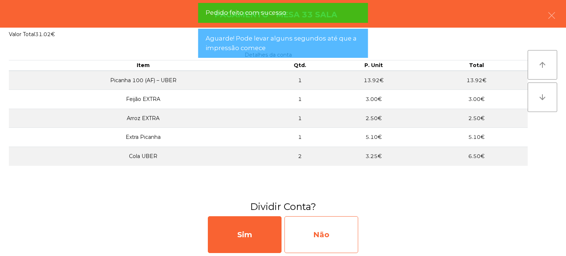
click at [340, 244] on div "Não" at bounding box center [321, 234] width 74 height 37
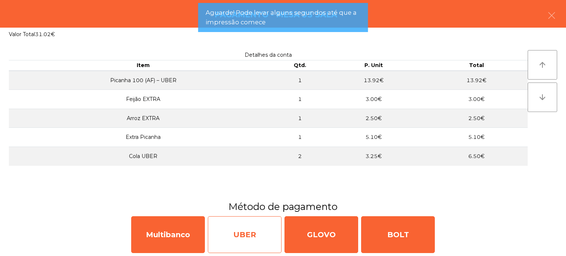
click at [258, 237] on div "UBER" at bounding box center [245, 234] width 74 height 37
select select "**"
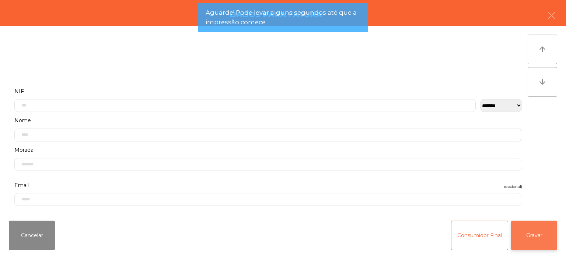
click at [522, 225] on button "Gravar" at bounding box center [534, 235] width 46 height 29
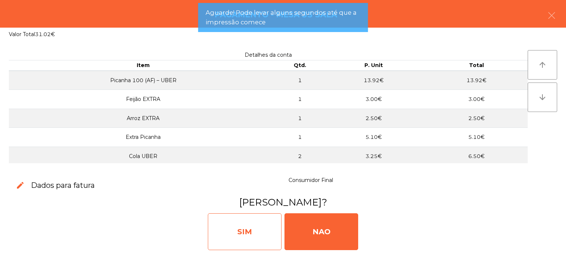
click at [243, 219] on div "SIM" at bounding box center [245, 231] width 74 height 37
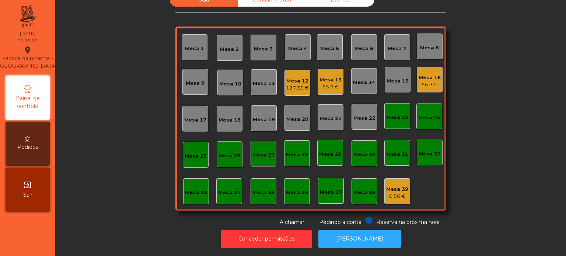
click at [426, 74] on div "Mesa 16" at bounding box center [430, 77] width 22 height 7
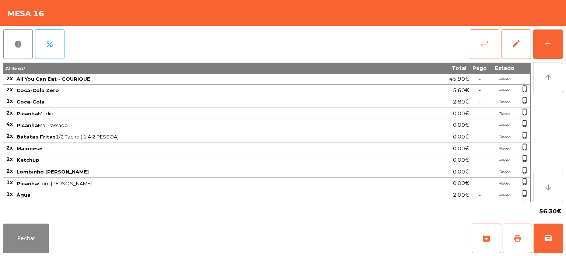
click at [519, 232] on button "print" at bounding box center [516, 238] width 29 height 29
click at [17, 242] on button "Fechar" at bounding box center [26, 238] width 46 height 29
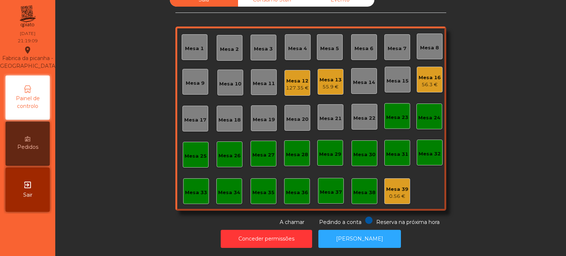
click at [295, 84] on div "127.35 €" at bounding box center [297, 87] width 23 height 7
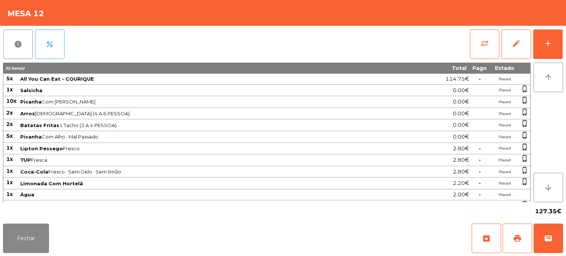
click at [207, 129] on td "Batatas Fritas 1 Tacho (3 A 4 PESSOA)" at bounding box center [204, 125] width 369 height 12
click at [127, 161] on span "7UP Fresca" at bounding box center [203, 160] width 367 height 6
click at [90, 210] on div "127.35€" at bounding box center [283, 211] width 560 height 18
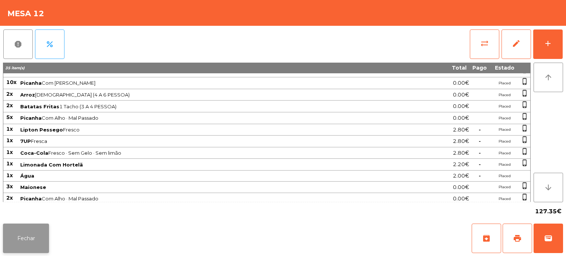
click at [31, 225] on button "Fechar" at bounding box center [26, 238] width 46 height 29
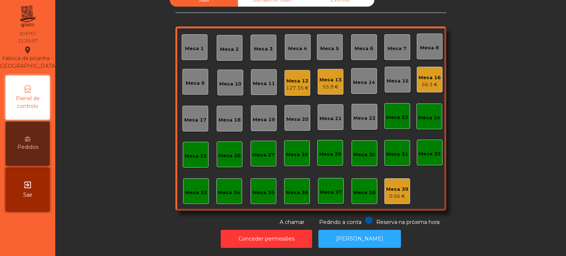
click at [436, 82] on div "56.3 €" at bounding box center [430, 84] width 22 height 7
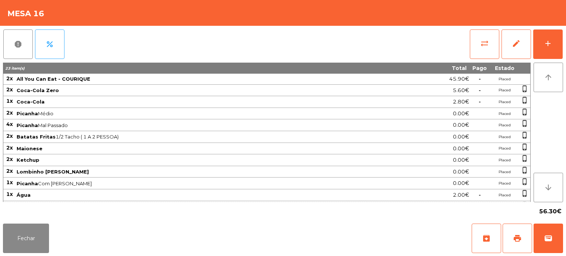
click at [544, 253] on div "Fechar archive print wallet" at bounding box center [283, 238] width 566 height 35
click at [553, 229] on button "wallet" at bounding box center [547, 238] width 29 height 29
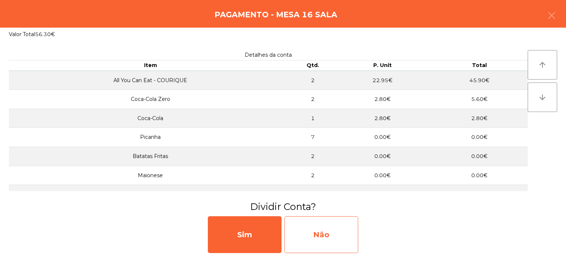
click at [323, 233] on div "Não" at bounding box center [321, 234] width 74 height 37
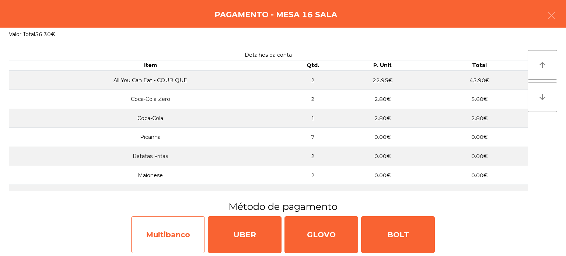
click at [167, 232] on div "Multibanco" at bounding box center [168, 234] width 74 height 37
select select "**"
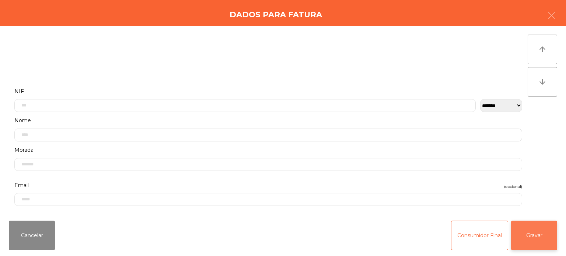
click at [538, 238] on button "Gravar" at bounding box center [534, 235] width 46 height 29
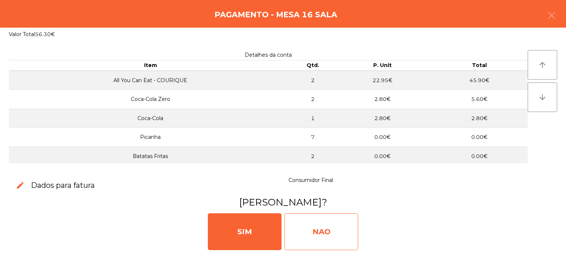
click at [319, 230] on div "NAO" at bounding box center [321, 231] width 74 height 37
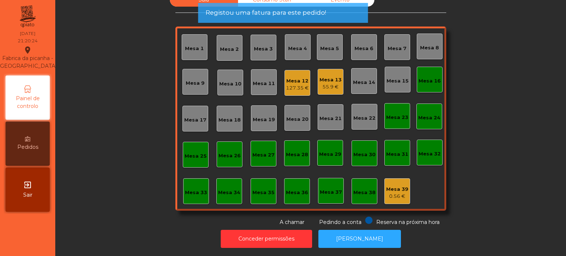
click at [423, 85] on div "Mesa 16" at bounding box center [430, 80] width 26 height 26
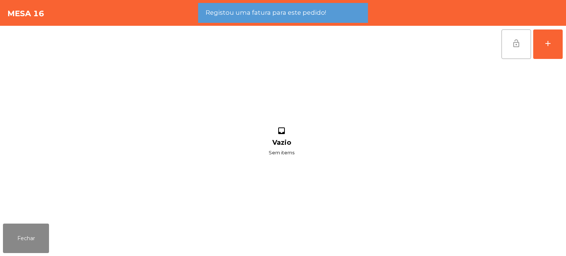
click at [519, 44] on span "lock_open" at bounding box center [516, 43] width 9 height 9
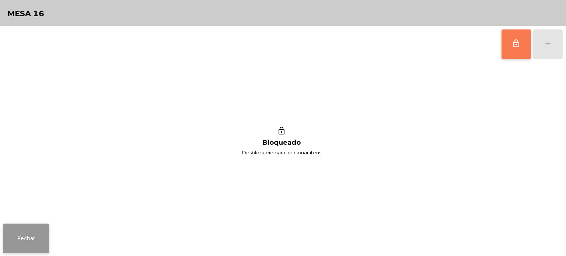
click at [46, 238] on button "Fechar" at bounding box center [26, 238] width 46 height 29
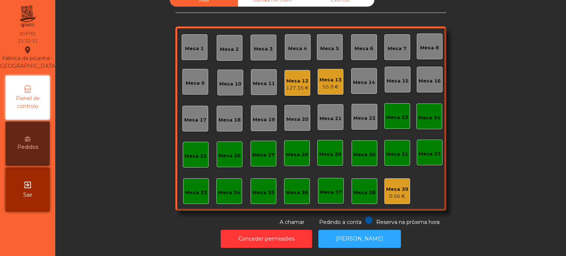
scroll to position [0, 0]
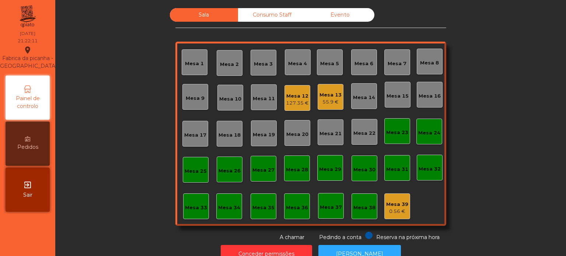
click at [262, 15] on div "Consumo Staff" at bounding box center [272, 15] width 68 height 14
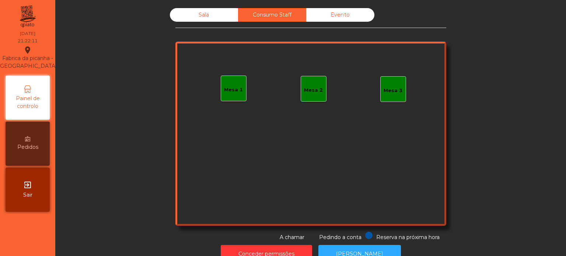
click at [233, 95] on div "Mesa 1" at bounding box center [234, 89] width 26 height 26
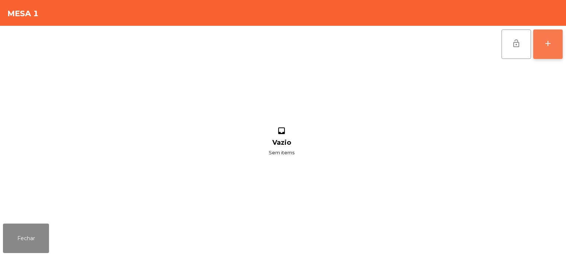
click at [560, 46] on button "add" at bounding box center [547, 43] width 29 height 29
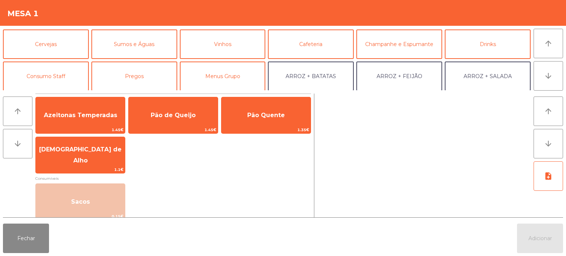
scroll to position [32, 0]
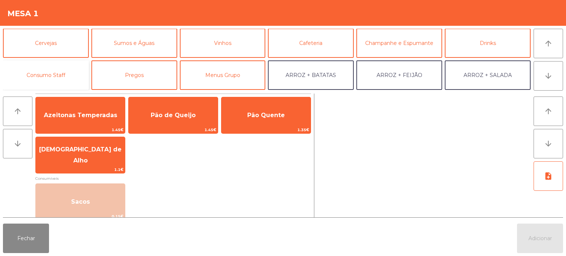
click at [65, 63] on button "Consumo Staff" at bounding box center [46, 74] width 86 height 29
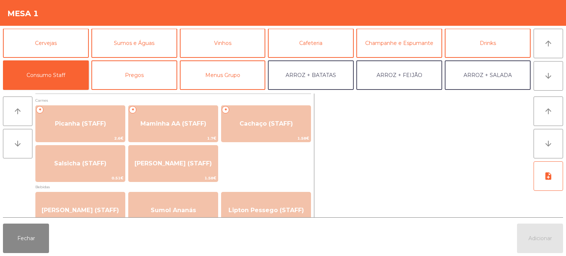
scroll to position [0, 0]
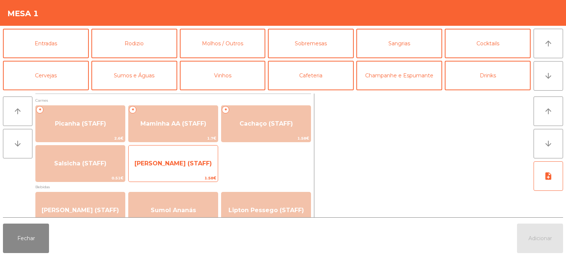
click at [187, 152] on div "Lombinho Frango (STAFF) 1.58€" at bounding box center [173, 163] width 90 height 37
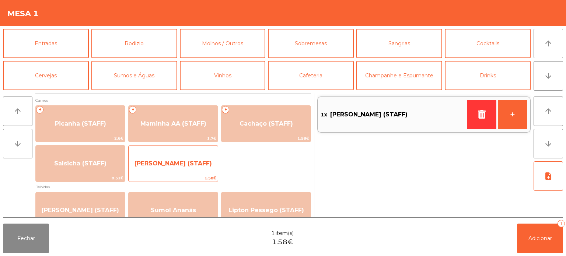
click at [195, 154] on span "[PERSON_NAME] (STAFF)" at bounding box center [173, 164] width 89 height 20
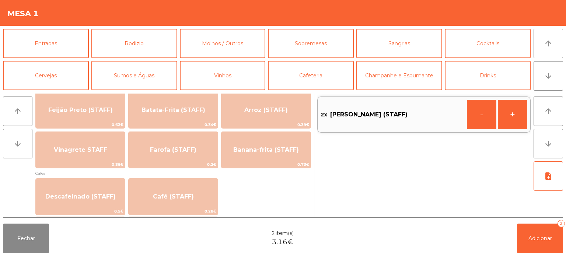
scroll to position [354, 0]
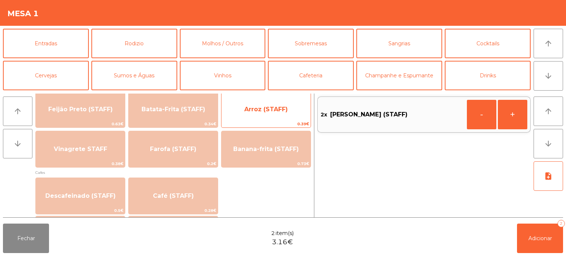
click at [282, 105] on span "Arroz (STAFF)" at bounding box center [265, 109] width 89 height 20
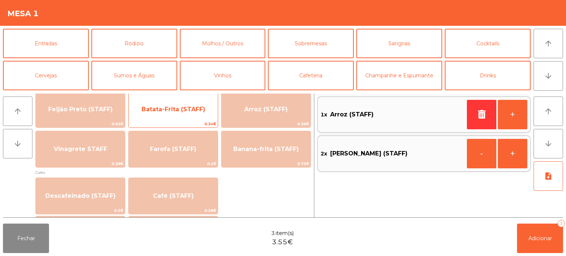
click at [188, 112] on span "Batata-Frita (STAFF)" at bounding box center [173, 109] width 64 height 7
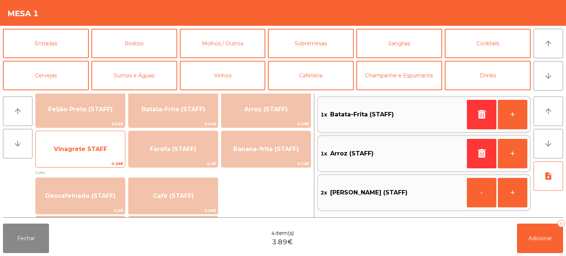
click at [100, 159] on div "Vinagrete STAFF 0.38€" at bounding box center [80, 149] width 90 height 37
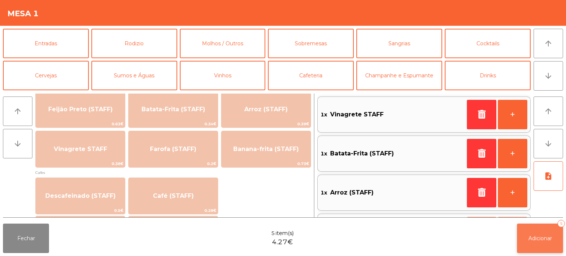
click at [534, 233] on button "Adicionar 5" at bounding box center [540, 238] width 46 height 29
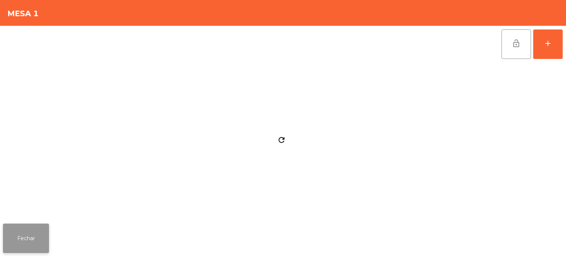
click at [39, 245] on button "Fechar" at bounding box center [26, 238] width 46 height 29
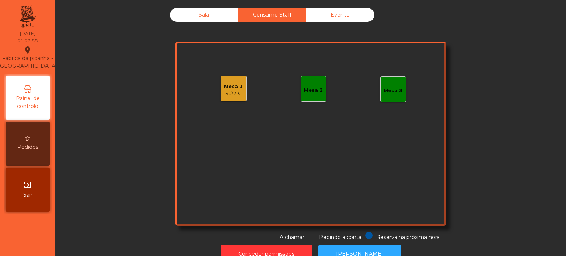
click at [229, 76] on div "Mesa 1 4.27 €" at bounding box center [234, 89] width 26 height 26
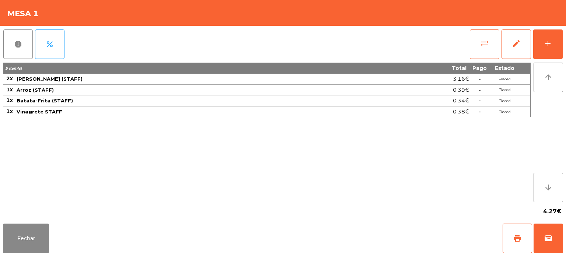
click at [213, 111] on span "Vinagrete STAFF" at bounding box center [190, 112] width 346 height 6
click at [27, 225] on button "Fechar" at bounding box center [26, 238] width 46 height 29
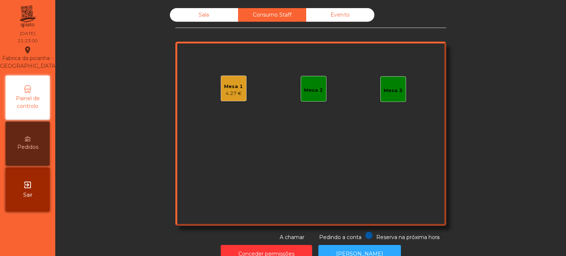
click at [230, 81] on div "Mesa 1 4.27 €" at bounding box center [233, 88] width 19 height 17
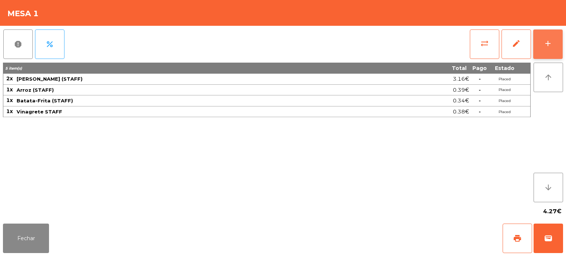
click at [549, 39] on div "add" at bounding box center [547, 43] width 9 height 9
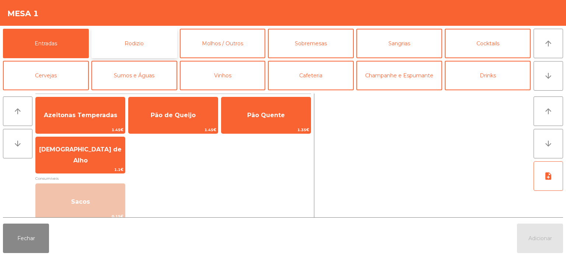
click at [118, 46] on button "Rodizio" at bounding box center [134, 43] width 86 height 29
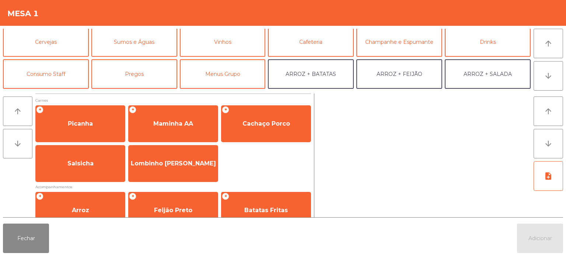
scroll to position [34, 0]
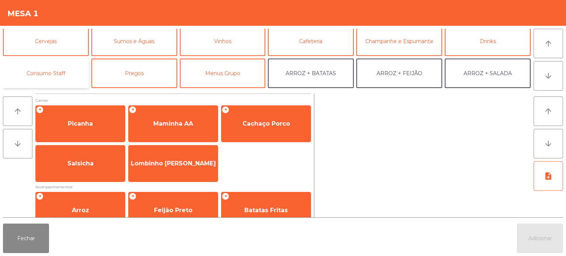
click at [69, 74] on button "Consumo Staff" at bounding box center [46, 73] width 86 height 29
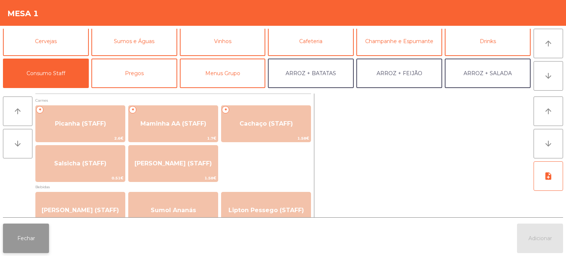
click at [31, 226] on button "Fechar" at bounding box center [26, 238] width 46 height 29
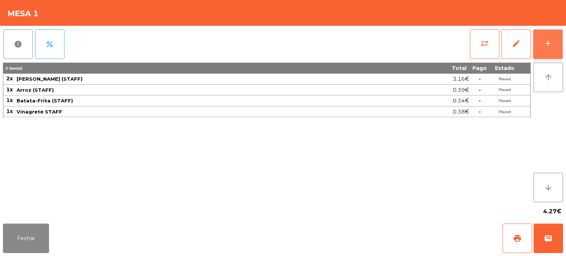
click at [537, 32] on button "add" at bounding box center [547, 43] width 29 height 29
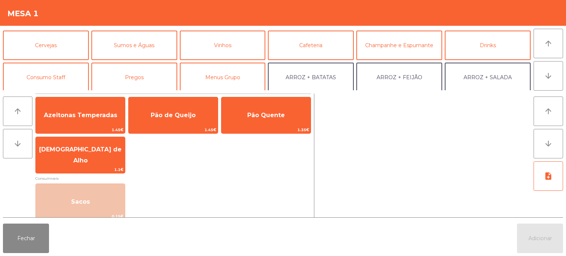
scroll to position [37, 0]
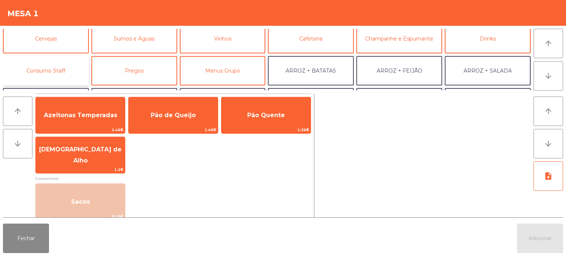
click at [62, 72] on button "Consumo Staff" at bounding box center [46, 70] width 86 height 29
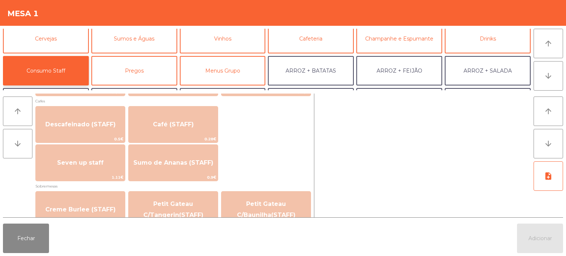
scroll to position [426, 0]
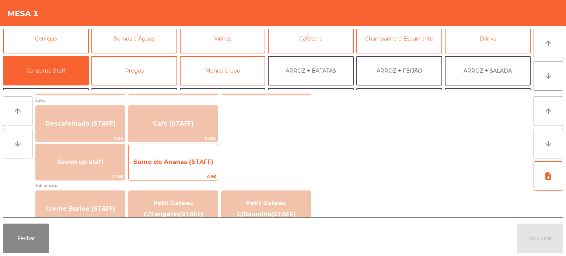
click at [211, 166] on span "Sumo de Ananas (STAFF)" at bounding box center [173, 162] width 89 height 20
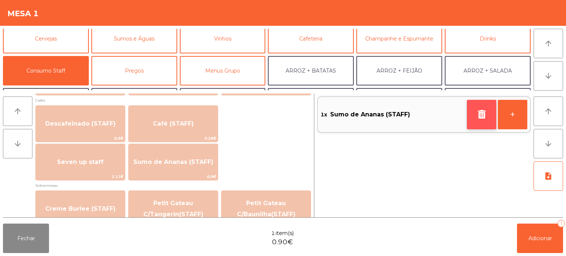
click at [476, 120] on button "button" at bounding box center [481, 114] width 29 height 29
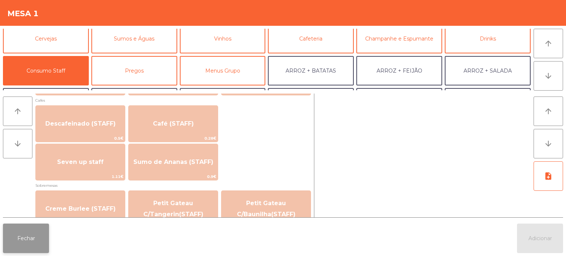
click at [43, 242] on button "Fechar" at bounding box center [26, 238] width 46 height 29
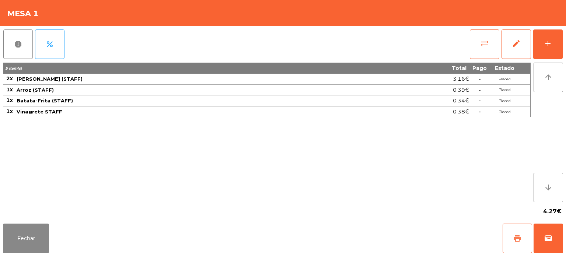
click at [519, 239] on span "print" at bounding box center [517, 238] width 9 height 9
click at [8, 46] on button "report" at bounding box center [17, 43] width 29 height 29
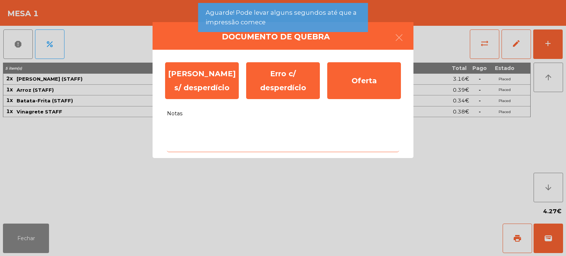
click at [267, 133] on textarea "Notas" at bounding box center [283, 137] width 232 height 31
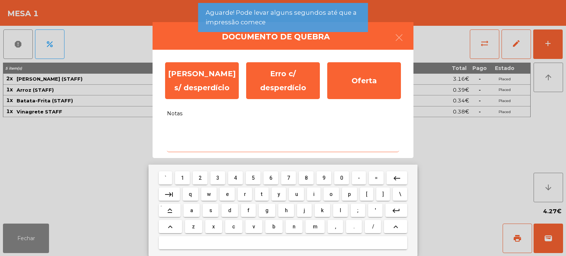
click at [271, 205] on mat-keyboard-key "g" at bounding box center [266, 210] width 19 height 16
click at [253, 227] on span "v" at bounding box center [253, 227] width 3 height 6
click at [270, 227] on button "b" at bounding box center [273, 226] width 17 height 13
type textarea "**"
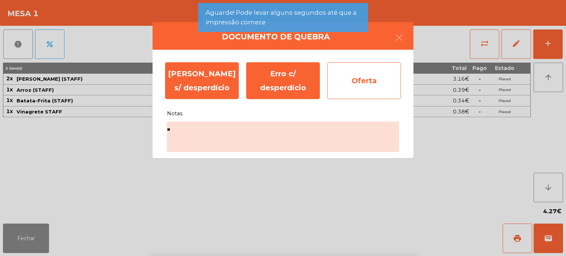
click at [377, 81] on div "Oferta" at bounding box center [364, 80] width 74 height 37
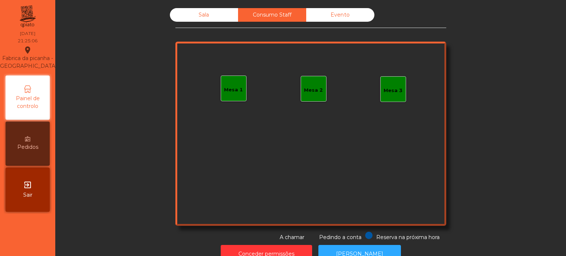
click at [196, 8] on div "Sala" at bounding box center [204, 15] width 68 height 14
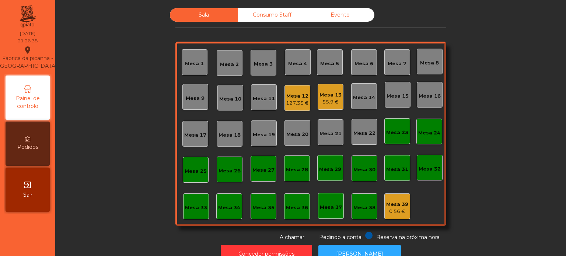
scroll to position [20, 0]
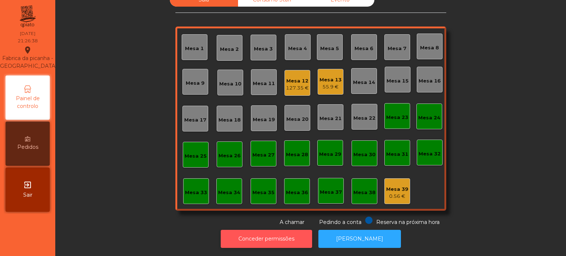
click at [282, 230] on button "Conceder permissões" at bounding box center [266, 239] width 91 height 18
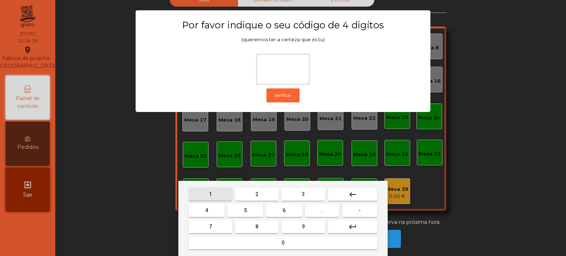
click at [220, 197] on button "1" at bounding box center [210, 194] width 43 height 13
click at [284, 195] on button "3" at bounding box center [302, 194] width 43 height 13
click at [245, 210] on span "5" at bounding box center [245, 210] width 3 height 6
click at [253, 231] on button "8" at bounding box center [256, 226] width 43 height 13
type input "****"
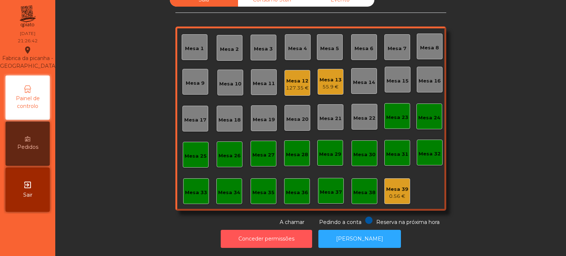
scroll to position [0, 0]
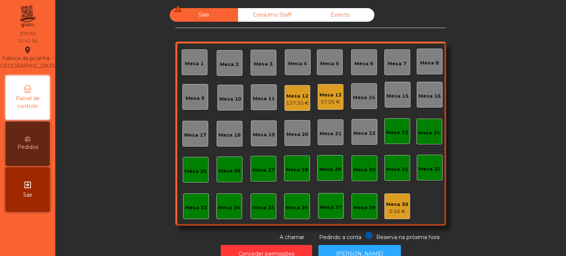
click at [337, 88] on div "Mesa 13 57.05 €" at bounding box center [330, 96] width 22 height 17
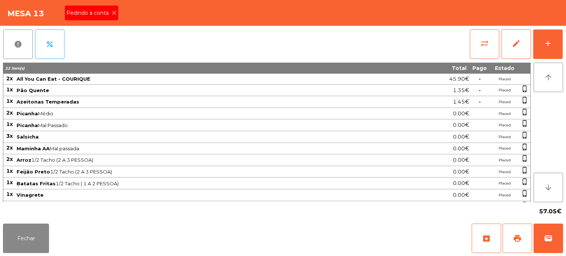
click at [115, 11] on icon at bounding box center [114, 12] width 5 height 5
click at [518, 245] on button "print" at bounding box center [516, 238] width 29 height 29
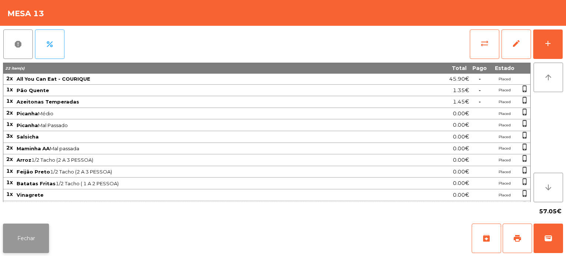
click at [33, 249] on button "Fechar" at bounding box center [26, 238] width 46 height 29
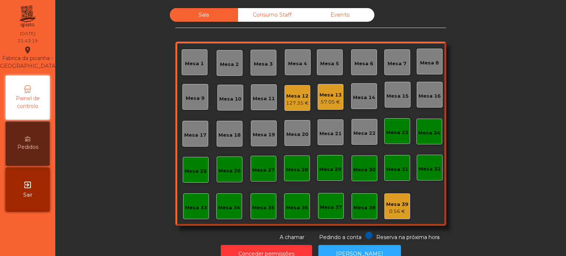
scroll to position [20, 0]
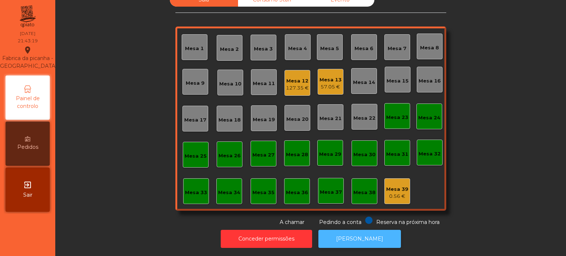
click at [362, 230] on button "[PERSON_NAME]" at bounding box center [359, 239] width 83 height 18
click at [185, 189] on div "Mesa 33" at bounding box center [196, 192] width 22 height 7
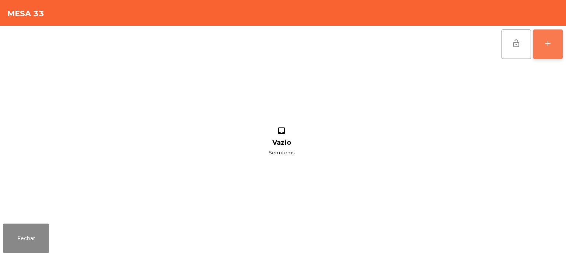
click at [537, 52] on button "add" at bounding box center [547, 43] width 29 height 29
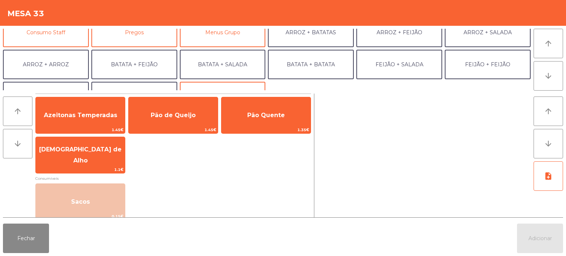
scroll to position [96, 0]
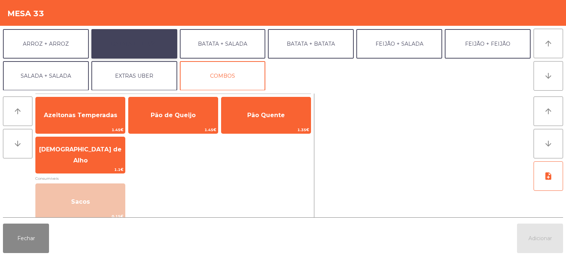
click at [144, 39] on button "BATATA + FEIJÃO" at bounding box center [134, 43] width 86 height 29
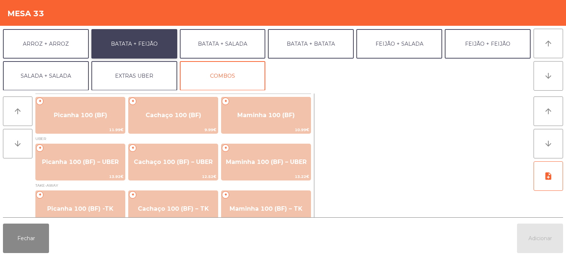
scroll to position [13, 0]
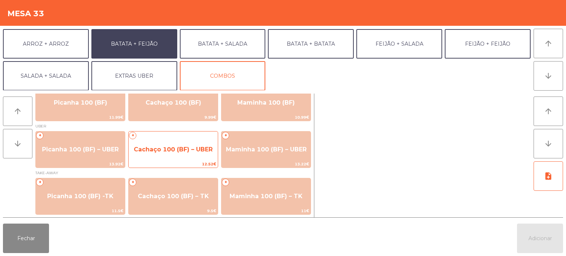
click at [178, 151] on span "Cachaço 100 (BF) – UBER" at bounding box center [173, 149] width 79 height 7
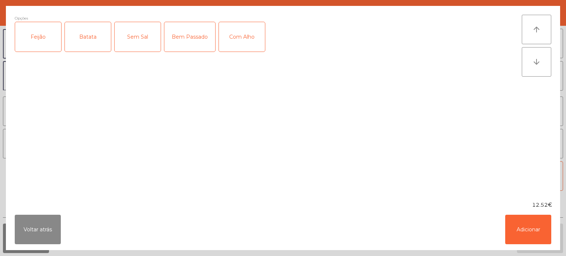
click at [36, 44] on div "Feijão" at bounding box center [38, 36] width 46 height 29
click at [94, 43] on div "Batata" at bounding box center [88, 36] width 46 height 29
click at [532, 216] on button "Adicionar" at bounding box center [528, 229] width 46 height 29
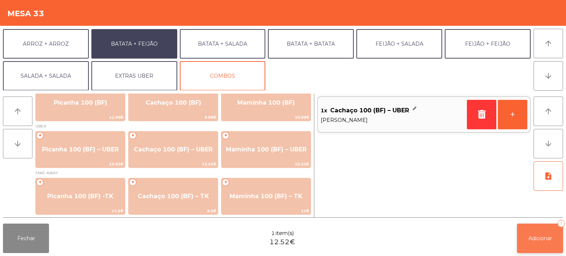
click at [531, 240] on span "Adicionar" at bounding box center [540, 238] width 24 height 7
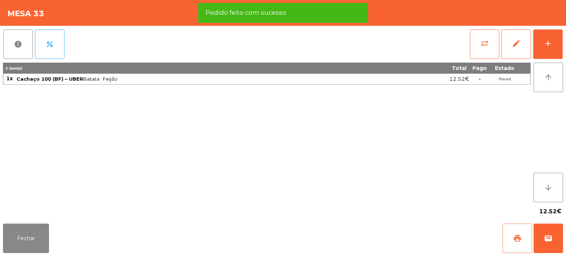
click at [513, 239] on span "print" at bounding box center [517, 238] width 9 height 9
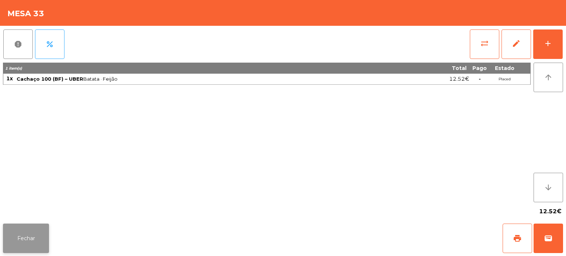
click at [5, 235] on button "Fechar" at bounding box center [26, 238] width 46 height 29
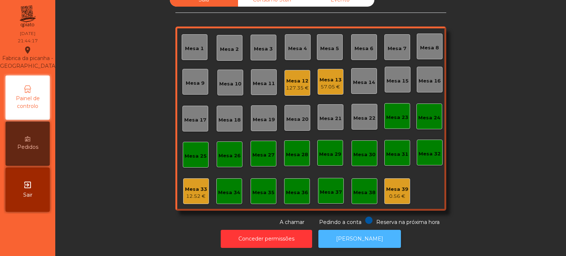
click at [366, 231] on button "[PERSON_NAME]" at bounding box center [359, 239] width 83 height 18
click at [196, 207] on div "Sala Consumo Staff Evento [GEOGRAPHIC_DATA] 3 Mesa 4 [GEOGRAPHIC_DATA] 6 [GEOGR…" at bounding box center [310, 109] width 271 height 233
click at [197, 186] on div "Mesa 33" at bounding box center [196, 189] width 22 height 7
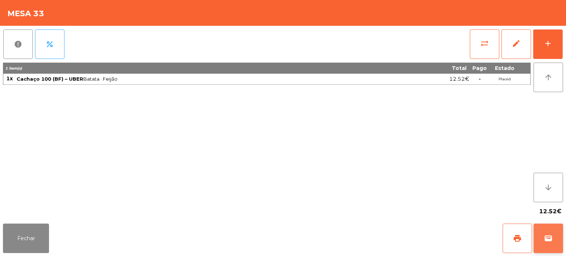
click at [542, 228] on button "wallet" at bounding box center [547, 238] width 29 height 29
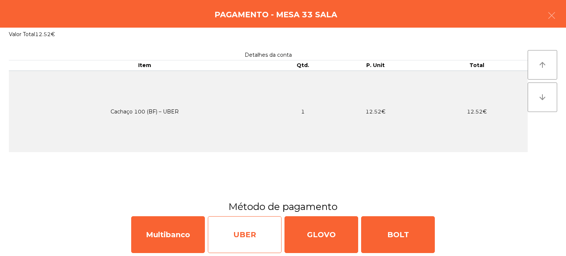
click at [258, 227] on div "UBER" at bounding box center [245, 234] width 74 height 37
select select "**"
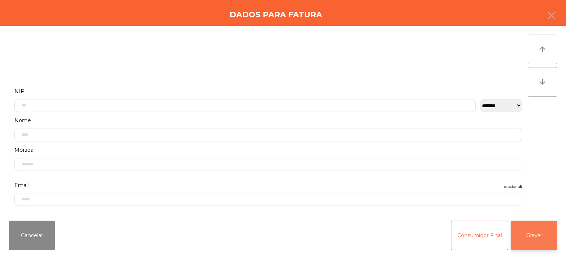
click at [531, 240] on button "Gravar" at bounding box center [534, 235] width 46 height 29
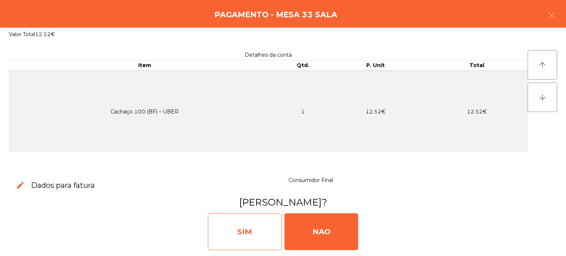
click at [256, 250] on div "SIM" at bounding box center [245, 231] width 74 height 37
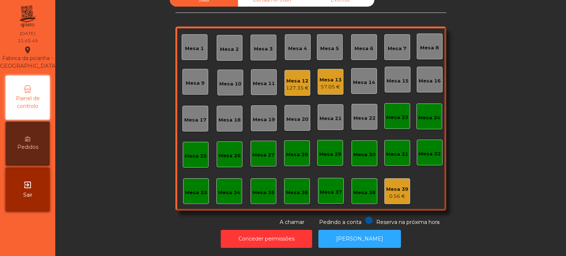
click at [322, 76] on div "Mesa 13" at bounding box center [330, 79] width 22 height 7
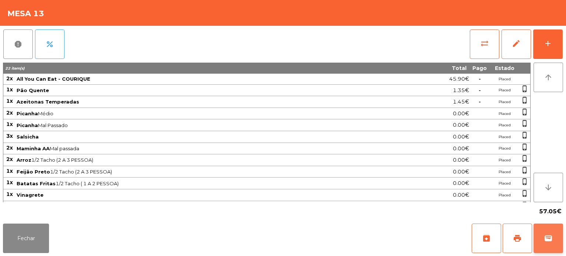
click at [540, 242] on button "wallet" at bounding box center [547, 238] width 29 height 29
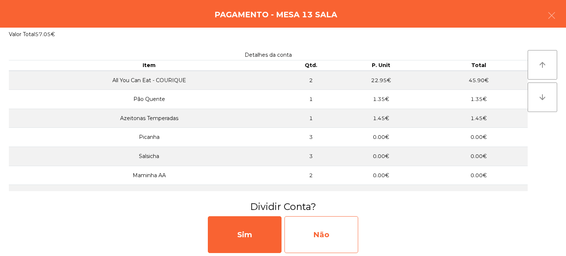
click at [345, 227] on div "Não" at bounding box center [321, 234] width 74 height 37
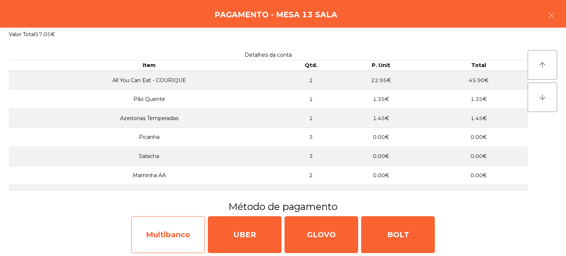
click at [161, 240] on div "Multibanco" at bounding box center [168, 234] width 74 height 37
select select "**"
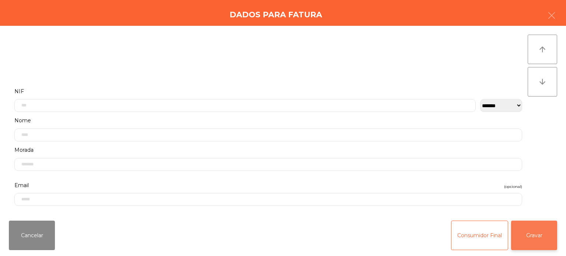
click at [533, 226] on button "Gravar" at bounding box center [534, 235] width 46 height 29
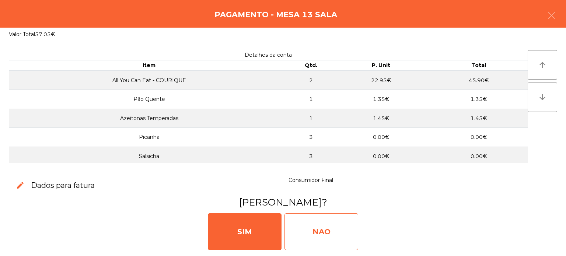
click at [339, 229] on div "NAO" at bounding box center [321, 231] width 74 height 37
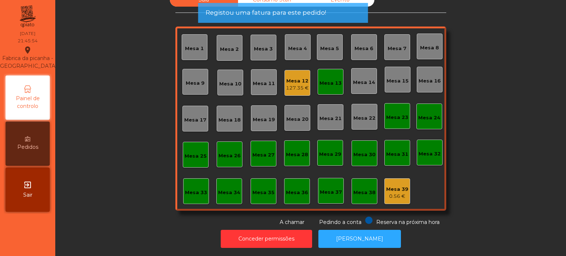
click at [330, 83] on div "Mesa 13" at bounding box center [331, 82] width 26 height 26
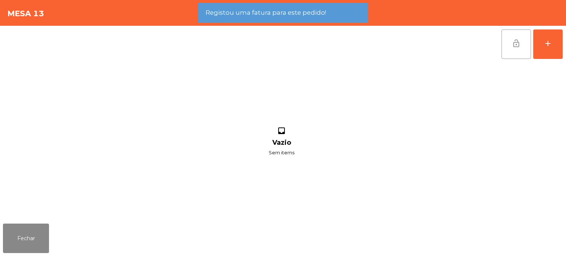
click at [503, 51] on button "lock_open" at bounding box center [515, 43] width 29 height 29
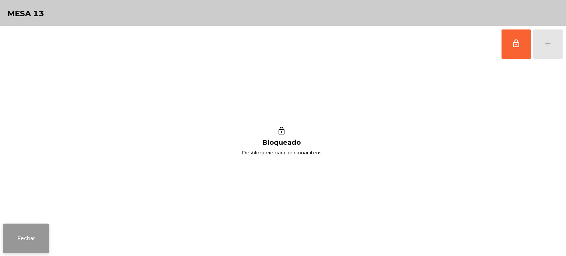
click at [27, 226] on button "Fechar" at bounding box center [26, 238] width 46 height 29
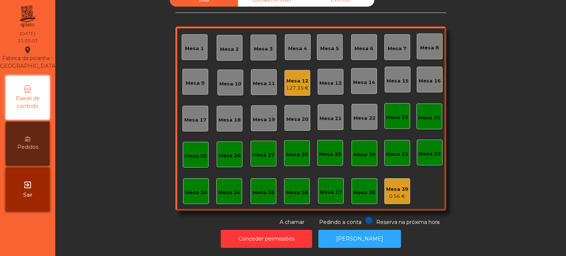
click at [300, 77] on div "Mesa 12" at bounding box center [297, 80] width 23 height 7
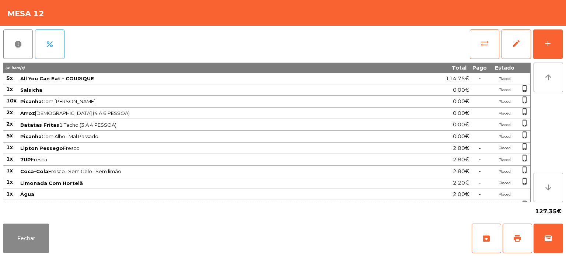
scroll to position [0, 0]
click at [24, 226] on button "Fechar" at bounding box center [26, 238] width 46 height 29
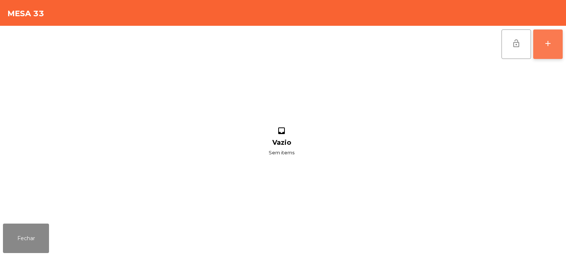
click at [547, 49] on button "add" at bounding box center [547, 43] width 29 height 29
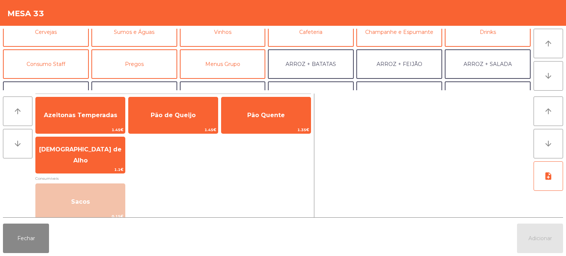
scroll to position [46, 0]
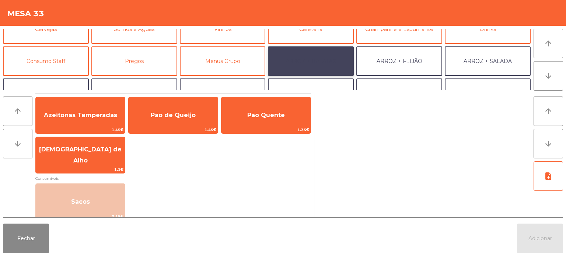
click at [327, 60] on button "ARROZ + BATATAS" at bounding box center [311, 60] width 86 height 29
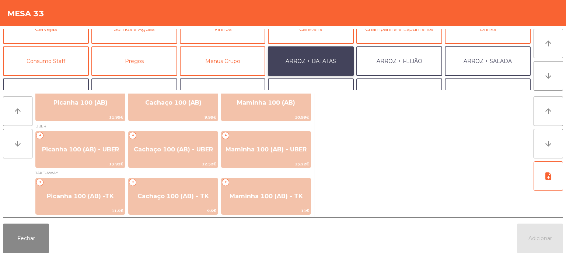
scroll to position [12, 0]
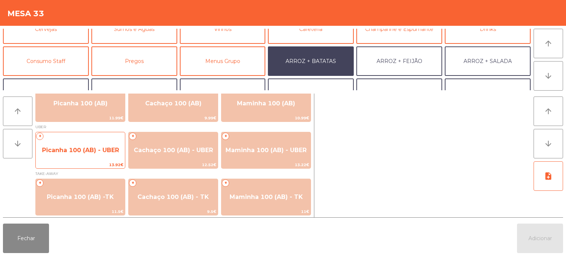
click at [99, 153] on span "Picanha 100 (AB) - UBER" at bounding box center [80, 150] width 77 height 7
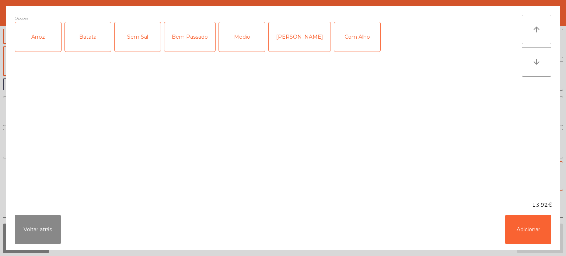
click at [34, 45] on div "Arroz" at bounding box center [38, 36] width 46 height 29
click at [91, 31] on div "Batata" at bounding box center [88, 36] width 46 height 29
click at [524, 237] on button "Adicionar" at bounding box center [528, 229] width 46 height 29
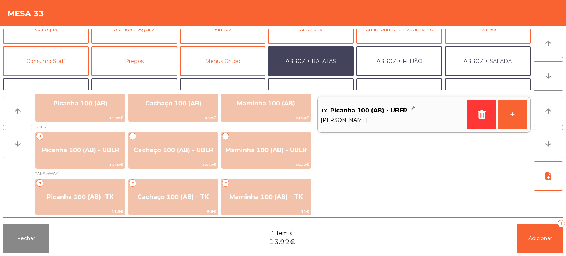
scroll to position [96, 0]
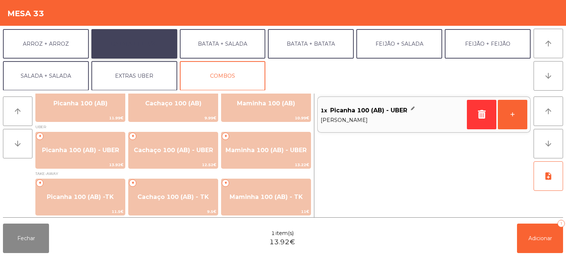
click at [144, 56] on button "BATATA + FEIJÃO" at bounding box center [134, 43] width 86 height 29
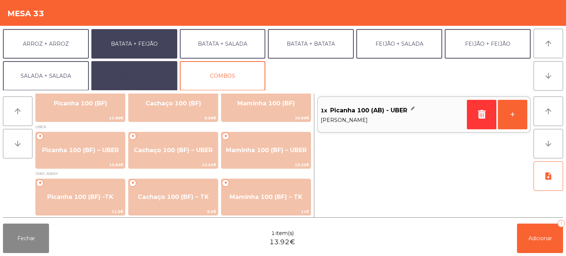
click at [144, 71] on button "EXTRAS UBER" at bounding box center [134, 75] width 86 height 29
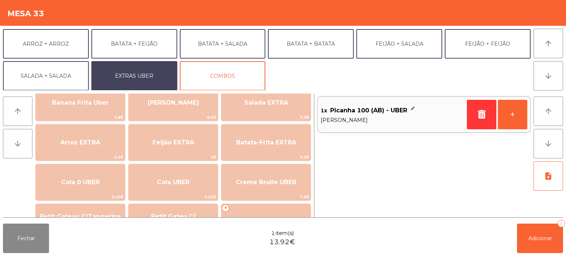
scroll to position [53, 0]
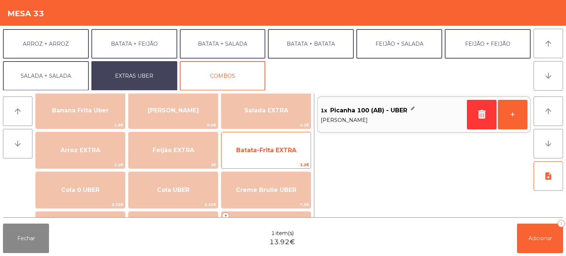
click at [279, 151] on span "Batata-Frita EXTRA" at bounding box center [266, 150] width 60 height 7
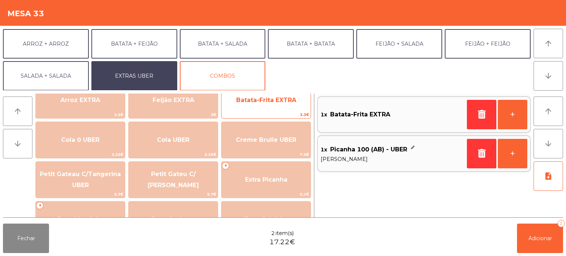
scroll to position [99, 0]
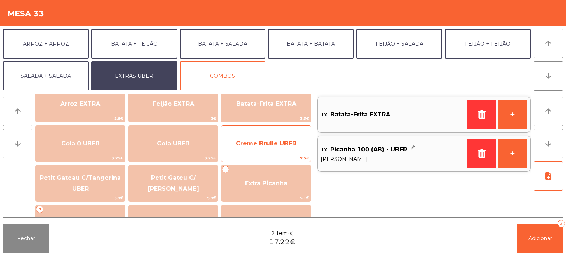
click at [270, 135] on span "Creme Brulle UBER" at bounding box center [265, 144] width 89 height 20
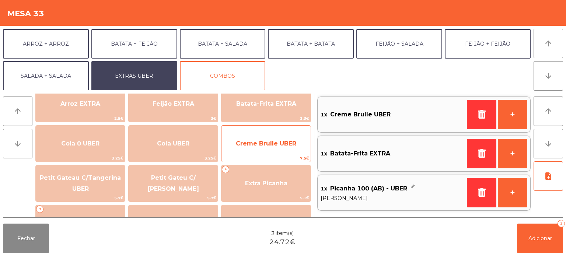
scroll to position [0, 0]
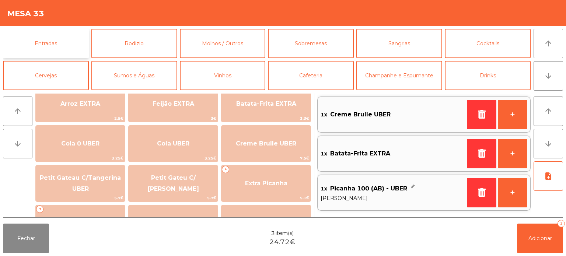
click at [65, 40] on button "Entradas" at bounding box center [46, 43] width 86 height 29
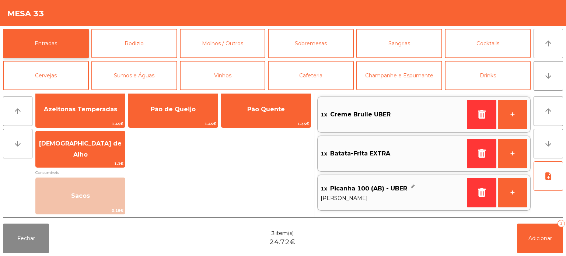
scroll to position [6, 0]
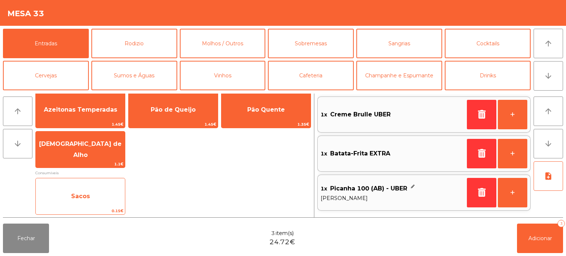
click at [96, 185] on div "Sacos 0.15€" at bounding box center [80, 196] width 90 height 37
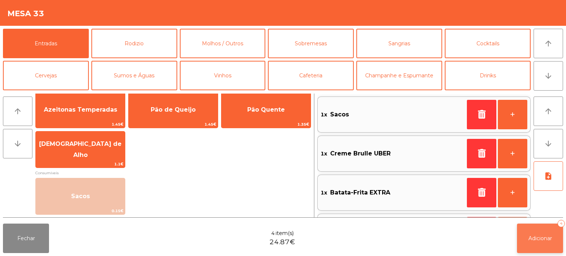
click at [539, 234] on button "Adicionar 4" at bounding box center [540, 238] width 46 height 29
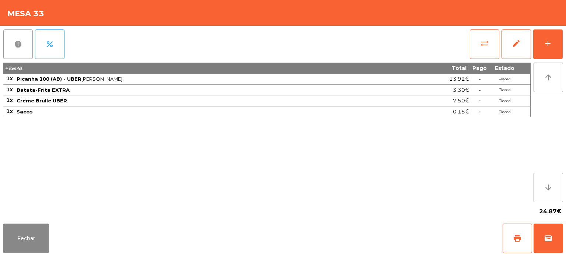
click at [16, 48] on span "report" at bounding box center [18, 44] width 9 height 9
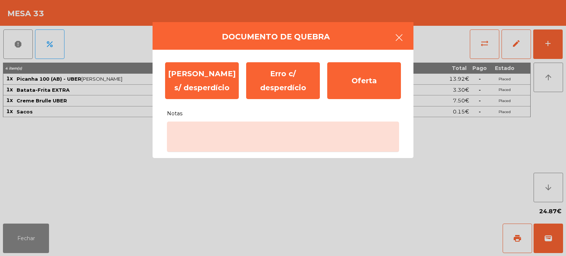
click at [393, 34] on button "button" at bounding box center [399, 38] width 21 height 22
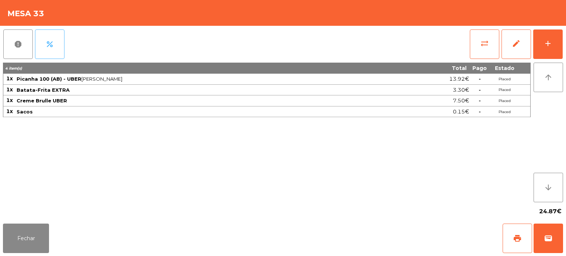
click at [48, 36] on button "percent" at bounding box center [49, 43] width 29 height 29
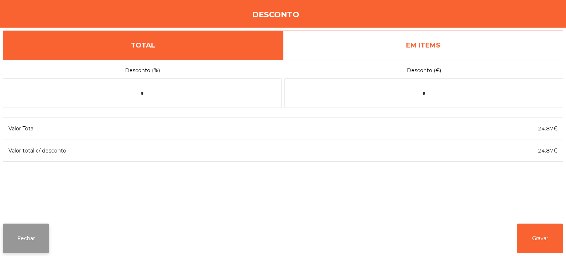
click at [20, 244] on button "Fechar" at bounding box center [26, 238] width 46 height 29
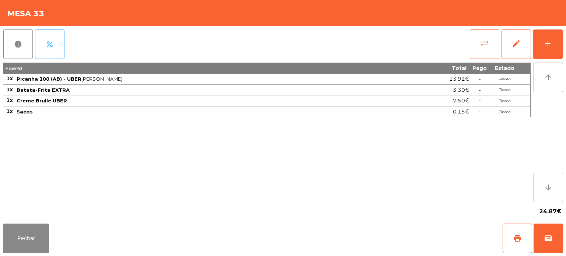
click at [35, 38] on button "percent" at bounding box center [49, 43] width 29 height 29
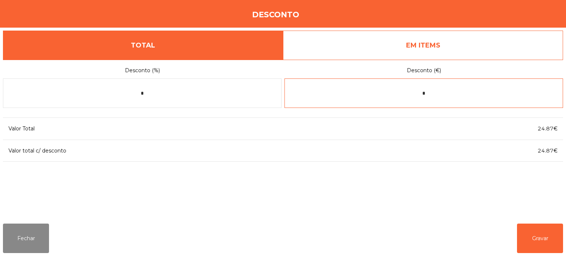
click at [461, 93] on input "*" at bounding box center [423, 92] width 279 height 29
click at [32, 227] on div "1 2 3 keyboard_backspace 4 5 6 . - 7 8 9 keyboard_return 0" at bounding box center [283, 218] width 566 height 75
click at [33, 226] on div "1 2 3 keyboard_backspace 4 5 6 . - 7 8 9 keyboard_return 0" at bounding box center [283, 218] width 566 height 75
click at [35, 239] on button "Fechar" at bounding box center [26, 238] width 46 height 29
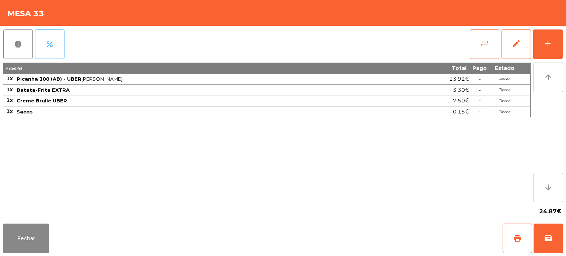
click at [60, 47] on button "percent" at bounding box center [49, 43] width 29 height 29
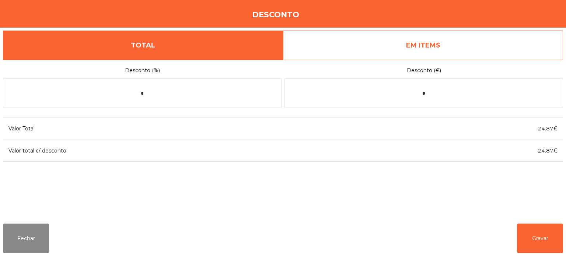
click at [405, 59] on link "EM ITEMS" at bounding box center [423, 45] width 280 height 29
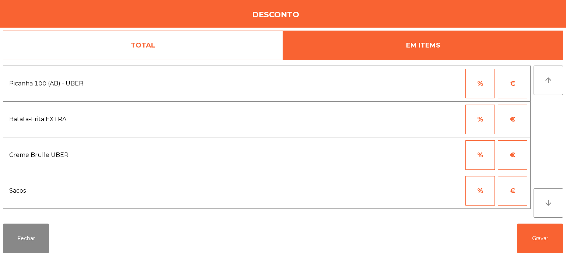
click at [189, 40] on link "TOTAL" at bounding box center [143, 45] width 280 height 29
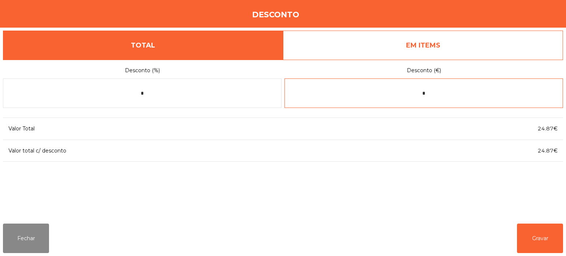
click at [460, 95] on input "*" at bounding box center [423, 92] width 279 height 29
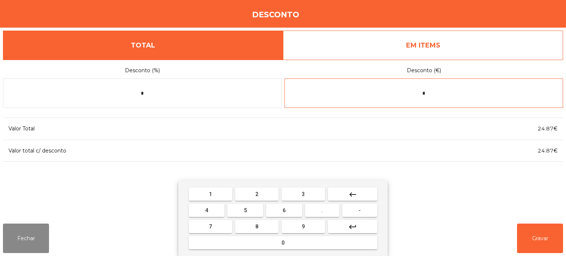
click at [289, 209] on button "6" at bounding box center [284, 210] width 36 height 13
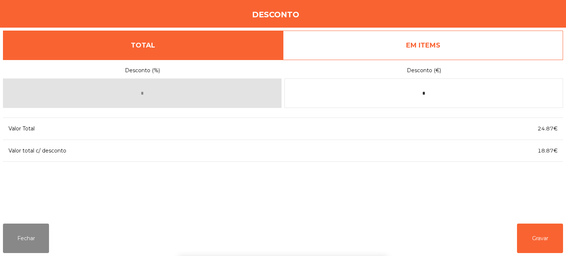
click at [533, 239] on div "1 2 3 keyboard_backspace 4 5 6 . - 7 8 9 keyboard_return 0" at bounding box center [283, 218] width 566 height 75
click at [534, 241] on button "Gravar" at bounding box center [540, 238] width 46 height 29
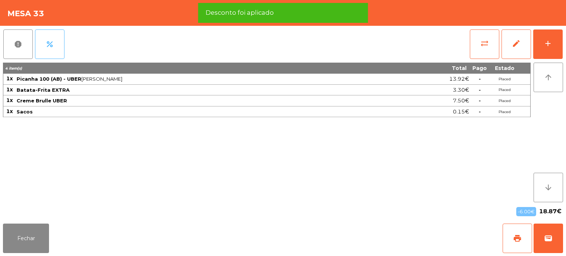
click at [54, 47] on button "percent" at bounding box center [49, 43] width 29 height 29
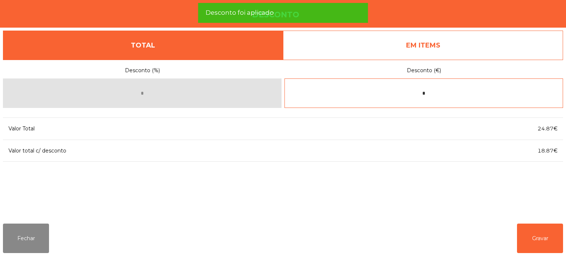
click at [452, 91] on input "*" at bounding box center [423, 92] width 279 height 29
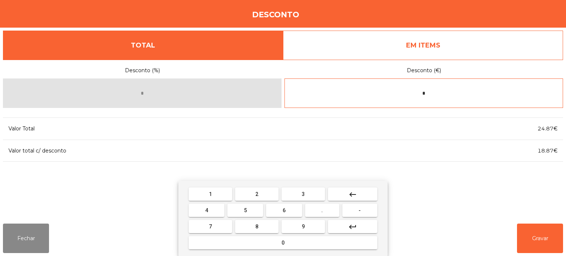
click at [364, 197] on button "keyboard_backspace" at bounding box center [352, 194] width 49 height 13
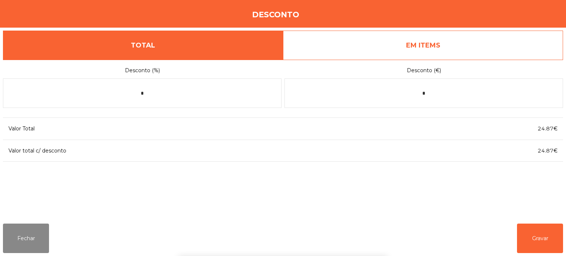
click at [450, 180] on div "Desconto (%) * Desconto (€) * Valor Total 24.87€ Valor total c/ desconto 24.87€" at bounding box center [283, 139] width 560 height 158
click at [480, 184] on div "Desconto (%) * Desconto (€) * Valor Total 24.87€ Valor total c/ desconto 24.87€" at bounding box center [283, 139] width 560 height 158
click at [20, 246] on button "Fechar" at bounding box center [26, 238] width 46 height 29
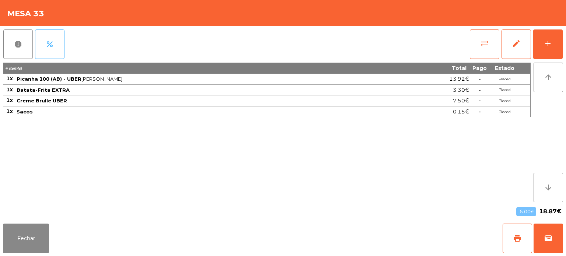
click at [50, 37] on button "percent" at bounding box center [49, 43] width 29 height 29
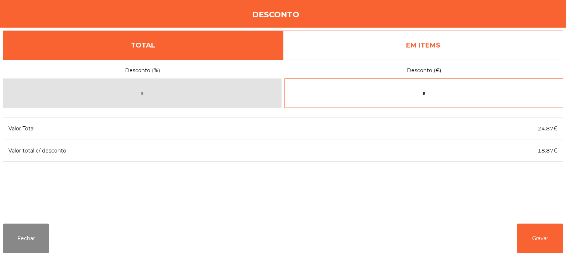
click at [444, 78] on input "*" at bounding box center [423, 92] width 279 height 29
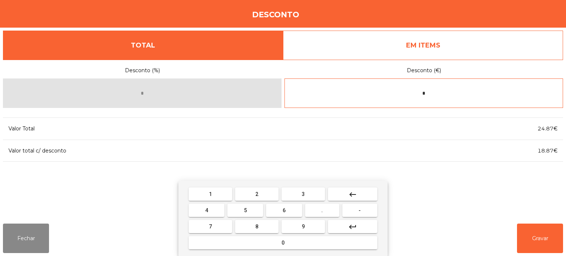
click at [464, 92] on input "*" at bounding box center [423, 92] width 279 height 29
click at [365, 191] on button "keyboard_backspace" at bounding box center [352, 194] width 49 height 13
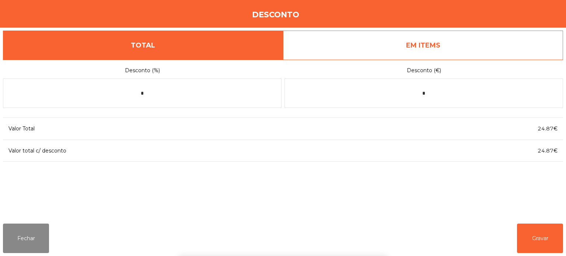
click at [536, 241] on div "1 2 3 keyboard_backspace 4 5 6 . - 7 8 9 keyboard_return 0" at bounding box center [283, 218] width 566 height 75
click at [534, 242] on button "Gravar" at bounding box center [540, 238] width 46 height 29
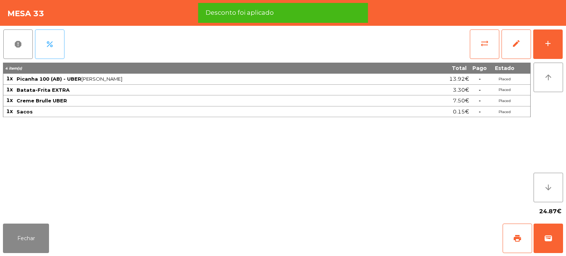
click at [41, 38] on button "percent" at bounding box center [49, 43] width 29 height 29
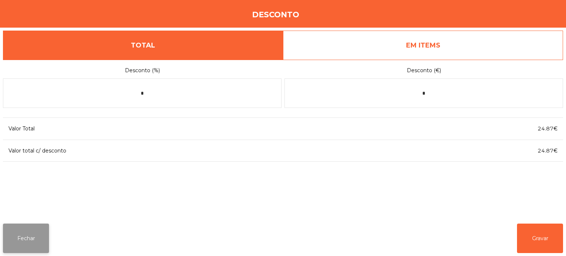
click at [19, 225] on button "Fechar" at bounding box center [26, 238] width 46 height 29
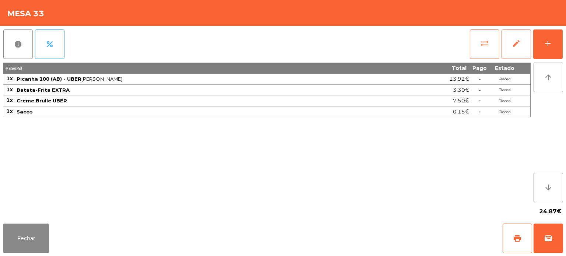
click at [506, 53] on button "edit" at bounding box center [515, 43] width 29 height 29
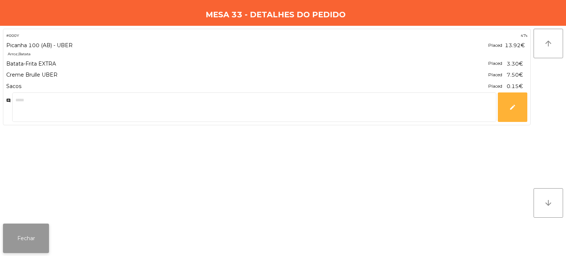
click at [27, 233] on button "Fechar" at bounding box center [26, 238] width 46 height 29
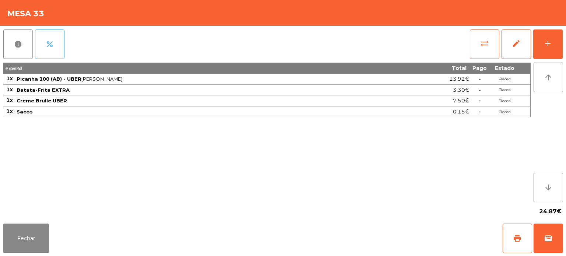
click at [46, 46] on span "percent" at bounding box center [49, 44] width 9 height 9
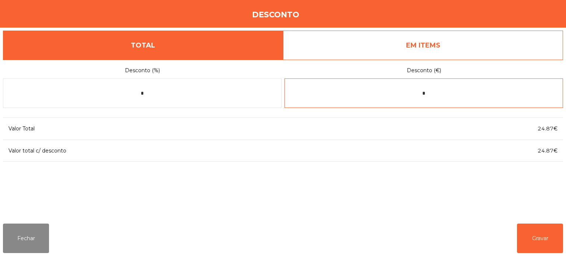
click at [444, 95] on input "*" at bounding box center [423, 92] width 279 height 29
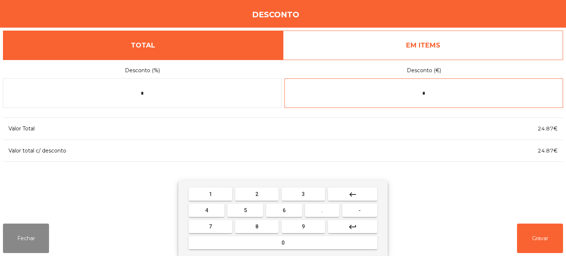
click at [364, 196] on button "keyboard_backspace" at bounding box center [352, 194] width 49 height 13
click at [360, 210] on span "-" at bounding box center [359, 210] width 2 height 6
click at [284, 211] on span "6" at bounding box center [284, 210] width 3 height 6
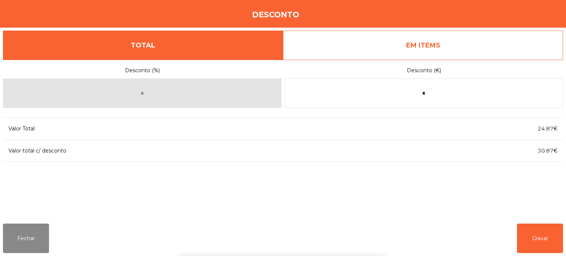
click at [533, 237] on div "1 2 3 keyboard_backspace 4 5 6 . - 7 8 9 keyboard_return 0" at bounding box center [283, 218] width 566 height 75
click at [543, 246] on button "Gravar" at bounding box center [540, 238] width 46 height 29
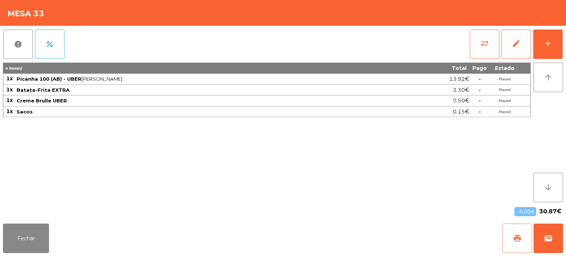
click at [530, 226] on button "print" at bounding box center [516, 238] width 29 height 29
click at [516, 243] on button "print" at bounding box center [516, 238] width 29 height 29
click at [546, 243] on button "wallet" at bounding box center [547, 238] width 29 height 29
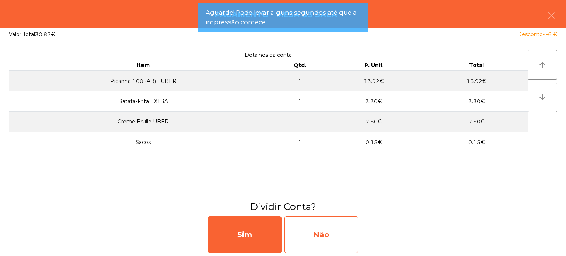
click at [317, 233] on div "Não" at bounding box center [321, 234] width 74 height 37
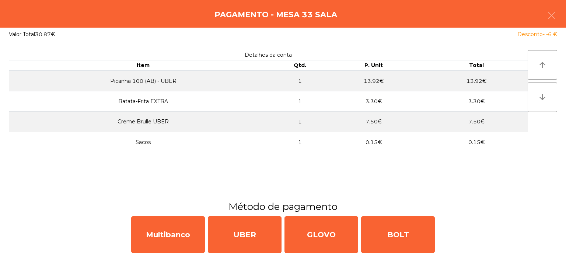
click at [556, 2] on div "Pagamento - Mesa 33 Sala" at bounding box center [283, 14] width 566 height 28
click at [542, 12] on button "button" at bounding box center [551, 16] width 21 height 22
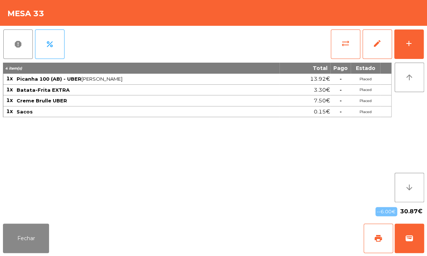
click at [273, 159] on div "4 item(s) Total Pago Estado 1x Picanha 100 (AB) - UBER Arroz · Batata 13.92€ - …" at bounding box center [197, 133] width 388 height 140
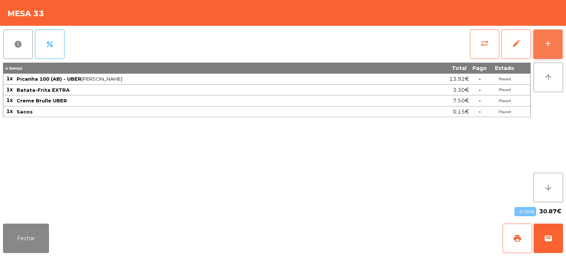
click at [545, 45] on div "add" at bounding box center [547, 43] width 9 height 9
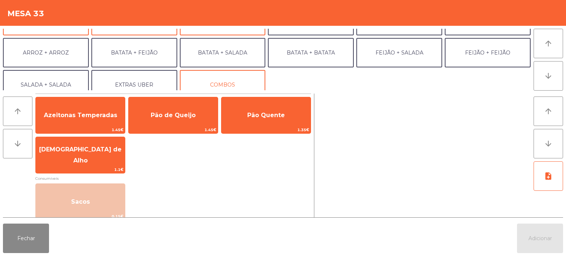
scroll to position [96, 0]
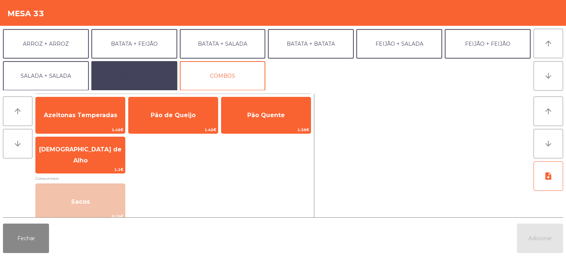
click at [146, 78] on button "EXTRAS UBER" at bounding box center [134, 75] width 86 height 29
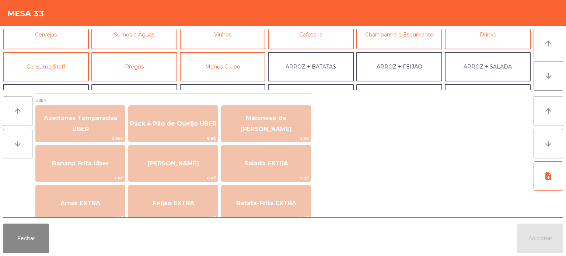
scroll to position [0, 0]
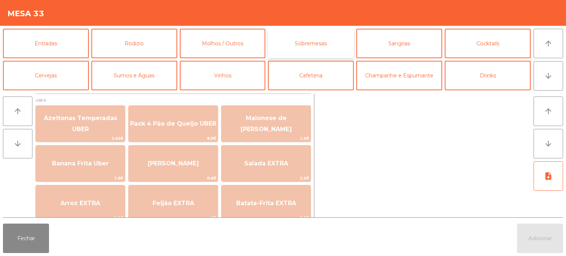
click at [320, 53] on button "Sobremesas" at bounding box center [311, 43] width 86 height 29
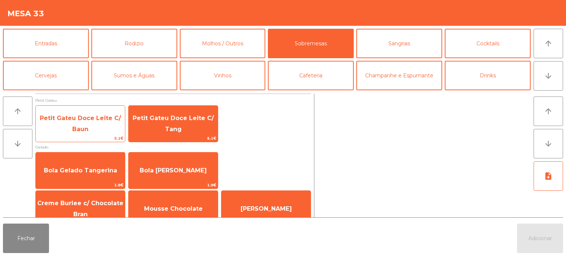
click at [90, 122] on span "Petit Gateu Doce Leite C/ Baun" at bounding box center [80, 123] width 89 height 31
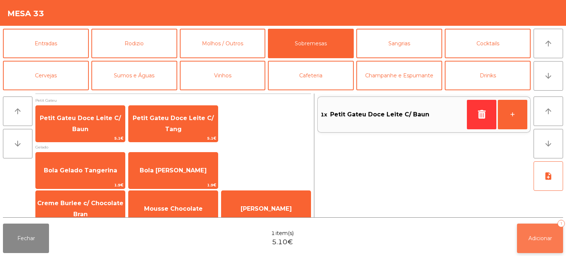
click at [544, 242] on button "Adicionar 1" at bounding box center [540, 238] width 46 height 29
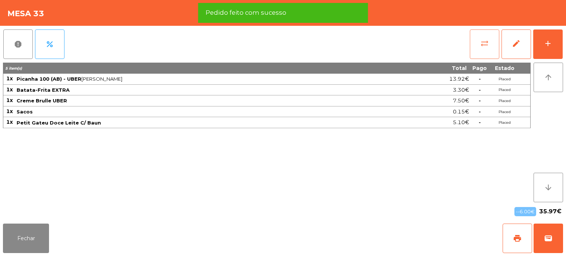
click at [482, 50] on button "sync_alt" at bounding box center [484, 43] width 29 height 29
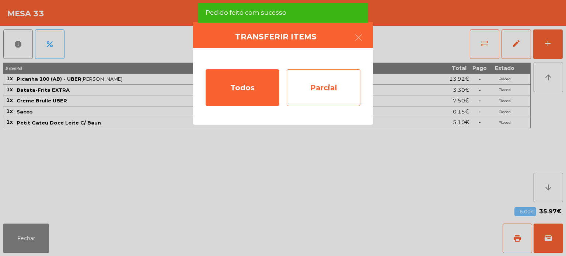
click at [340, 81] on div "Parcial" at bounding box center [324, 87] width 74 height 37
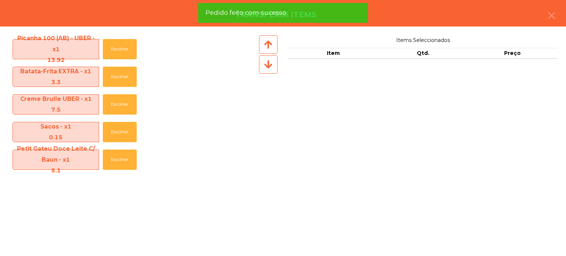
scroll to position [0, 0]
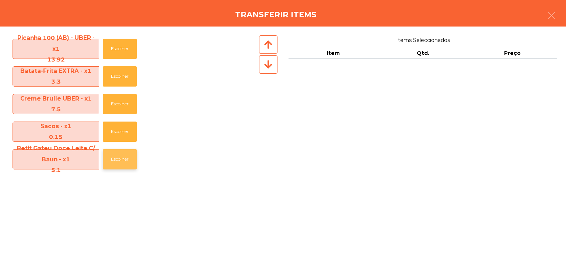
click at [106, 161] on button "Escolher" at bounding box center [120, 159] width 34 height 20
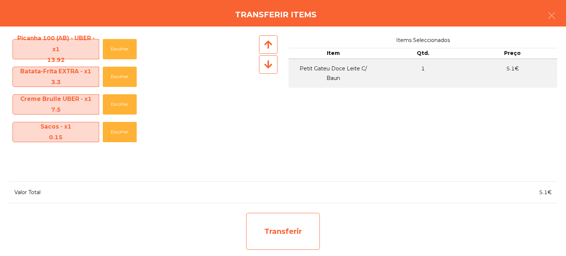
click at [286, 232] on div "Transferir" at bounding box center [283, 231] width 74 height 37
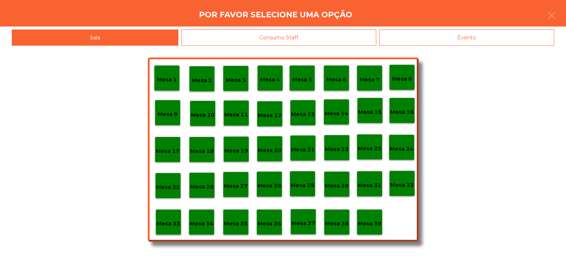
click at [370, 214] on div "Mesa 39" at bounding box center [370, 222] width 26 height 26
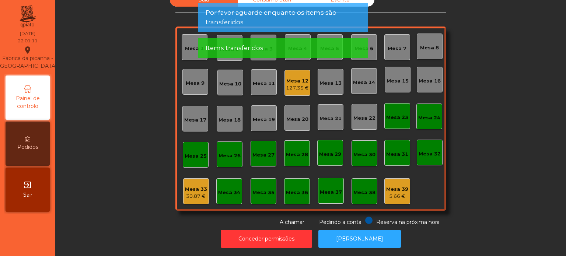
click at [298, 70] on div "Mesa 12 127.35 €" at bounding box center [297, 83] width 26 height 26
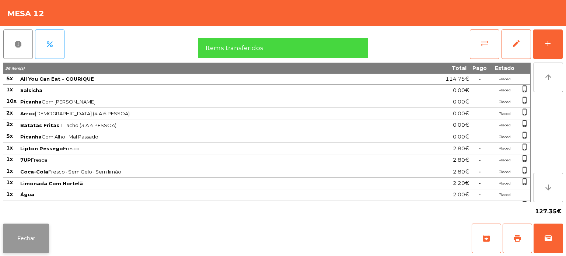
click at [29, 233] on button "Fechar" at bounding box center [26, 238] width 46 height 29
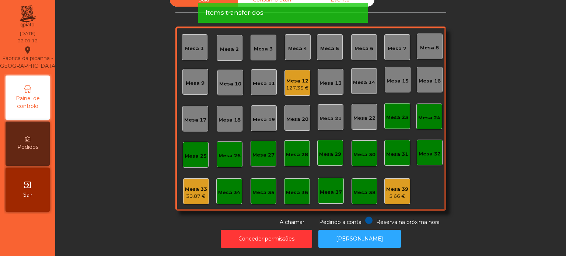
click at [168, 184] on div "Sala Consumo Staff Evento Mesa 1 [GEOGRAPHIC_DATA] 3 Mesa 4 Mesa 5 [GEOGRAPHIC_…" at bounding box center [310, 109] width 491 height 233
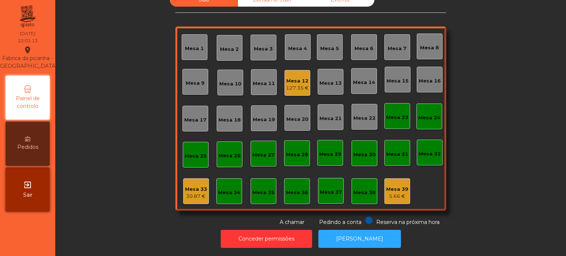
click at [186, 186] on div "Mesa 33" at bounding box center [196, 189] width 22 height 7
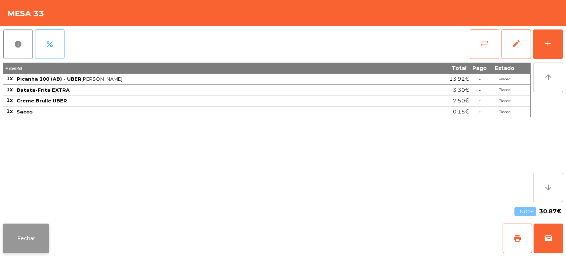
click at [46, 230] on button "Fechar" at bounding box center [26, 238] width 46 height 29
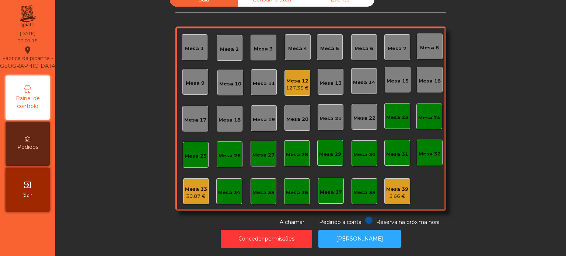
click at [197, 195] on div "Mesa 33 30.87 €" at bounding box center [196, 191] width 26 height 26
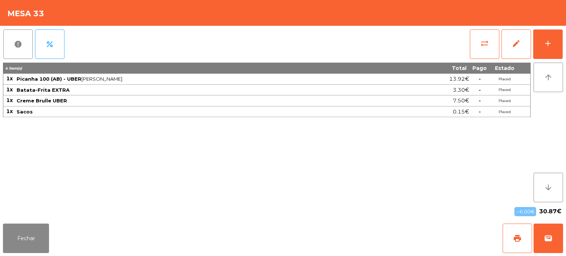
click at [564, 238] on div "Fechar print wallet" at bounding box center [283, 238] width 566 height 35
click at [554, 242] on button "wallet" at bounding box center [547, 238] width 29 height 29
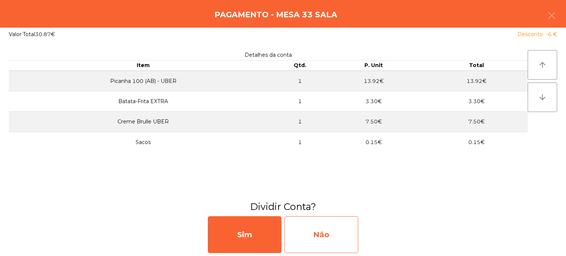
click at [316, 220] on div "Não" at bounding box center [321, 234] width 74 height 37
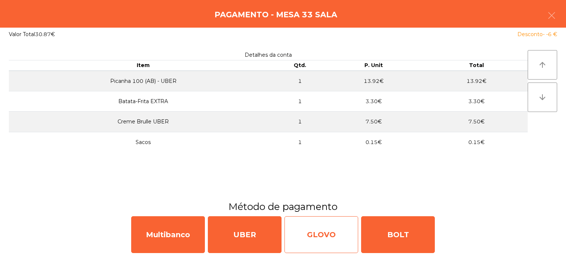
click at [310, 225] on div "GLOVO" at bounding box center [321, 234] width 74 height 37
select select "**"
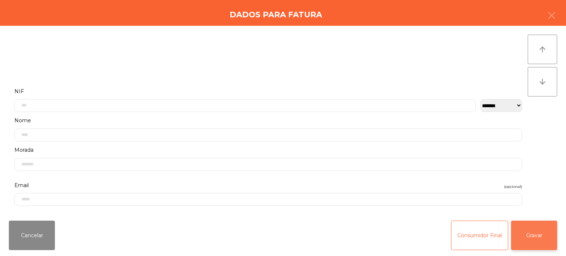
click at [539, 238] on button "Gravar" at bounding box center [534, 235] width 46 height 29
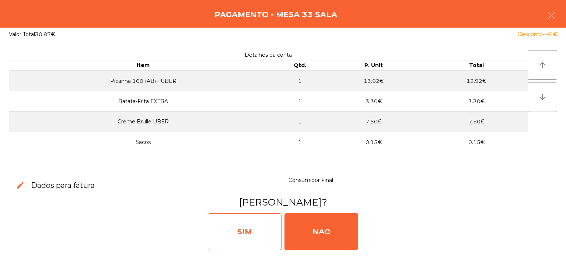
click at [252, 228] on div "SIM" at bounding box center [245, 231] width 74 height 37
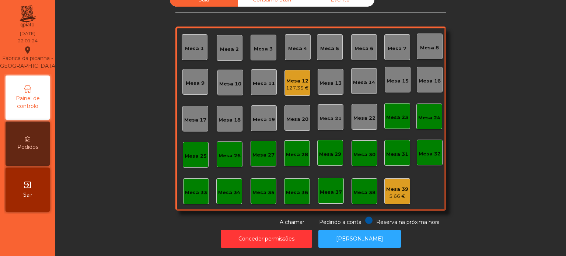
click at [295, 77] on div "Mesa 12" at bounding box center [297, 80] width 23 height 7
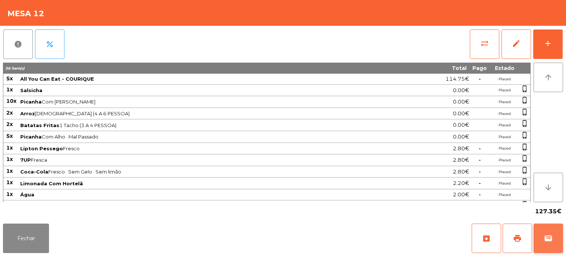
click at [551, 239] on span "wallet" at bounding box center [548, 238] width 9 height 9
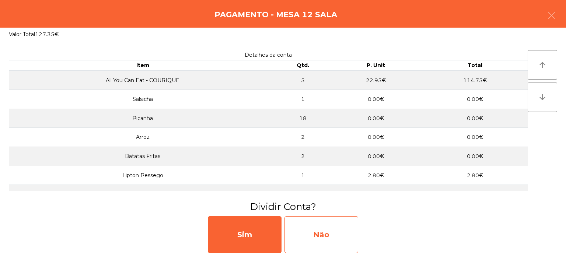
click at [338, 224] on div "Não" at bounding box center [321, 234] width 74 height 37
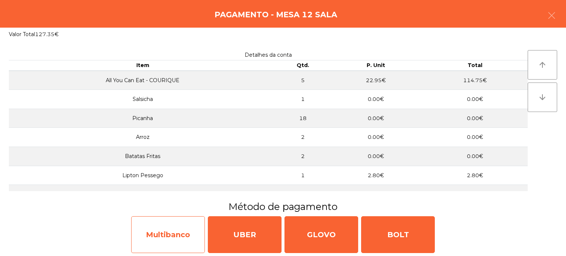
click at [169, 234] on div "Multibanco" at bounding box center [168, 234] width 74 height 37
select select "**"
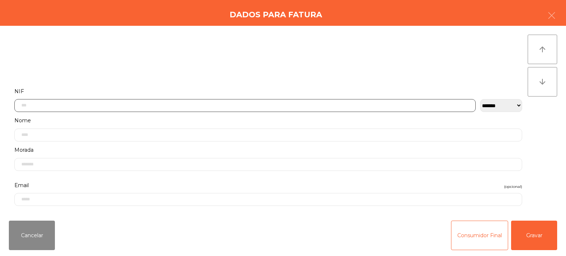
click at [239, 105] on input "text" at bounding box center [244, 105] width 461 height 13
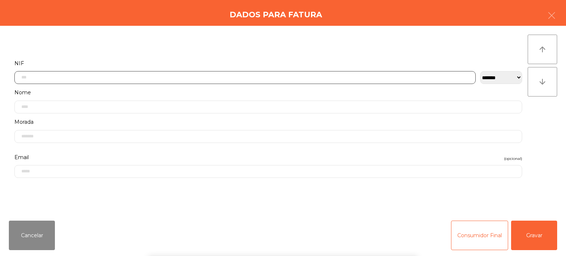
scroll to position [51, 0]
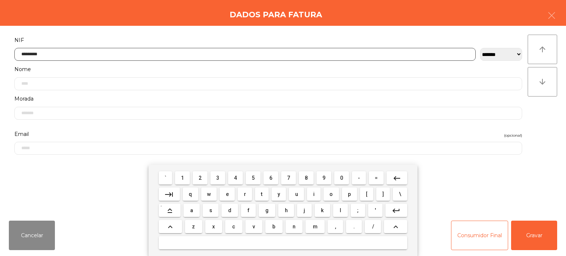
type input "*********"
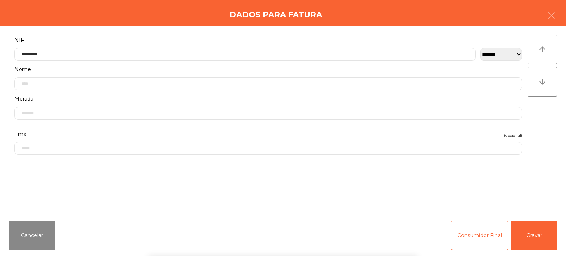
click at [550, 116] on div "arrow_upward arrow_downward" at bounding box center [542, 120] width 29 height 171
click at [535, 238] on button "Gravar" at bounding box center [534, 235] width 46 height 29
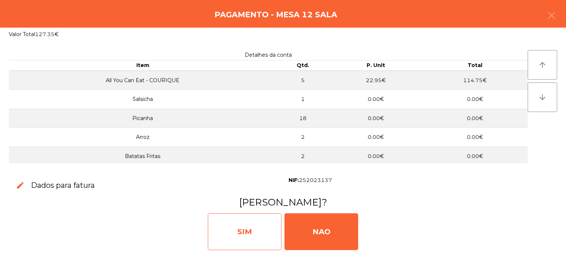
click at [269, 238] on div "SIM" at bounding box center [245, 231] width 74 height 37
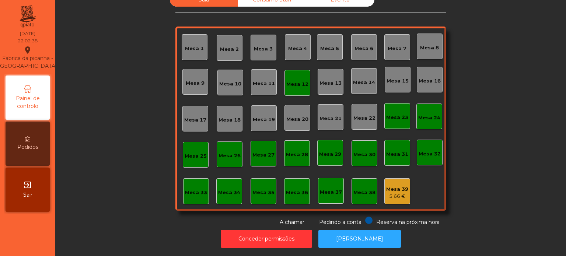
click at [295, 81] on div "Mesa 12" at bounding box center [297, 84] width 22 height 7
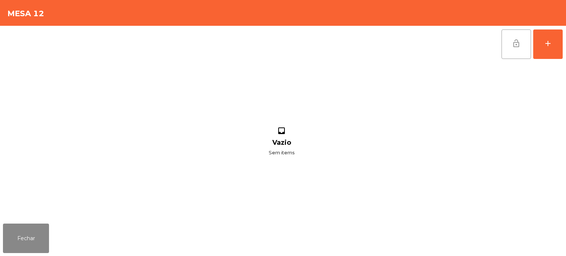
click at [515, 49] on button "lock_open" at bounding box center [515, 43] width 29 height 29
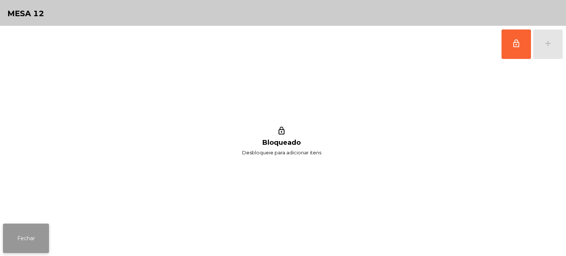
click at [20, 241] on button "Fechar" at bounding box center [26, 238] width 46 height 29
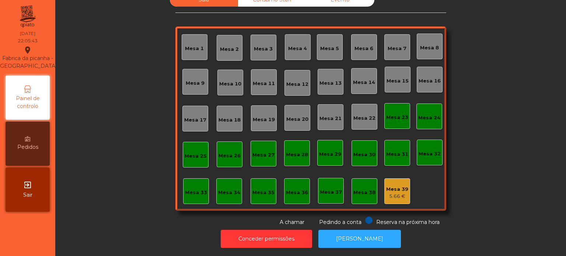
scroll to position [0, 0]
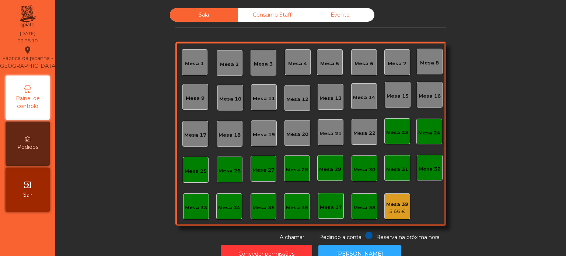
click at [393, 207] on div "Mesa 39" at bounding box center [397, 204] width 22 height 7
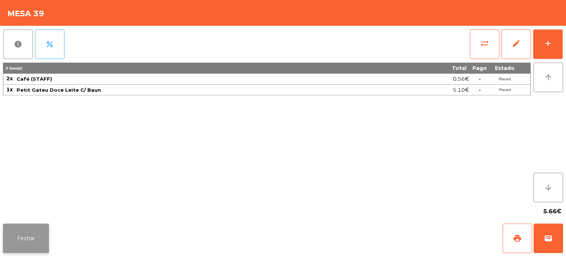
click at [27, 227] on button "Fechar" at bounding box center [26, 238] width 46 height 29
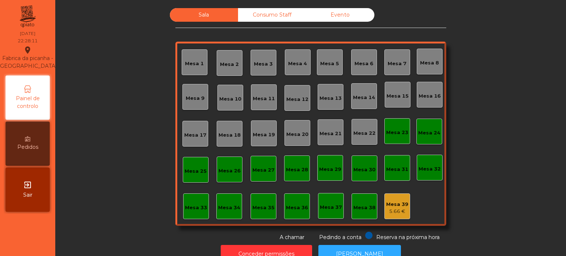
click at [301, 9] on div "Consumo Staff" at bounding box center [272, 15] width 68 height 14
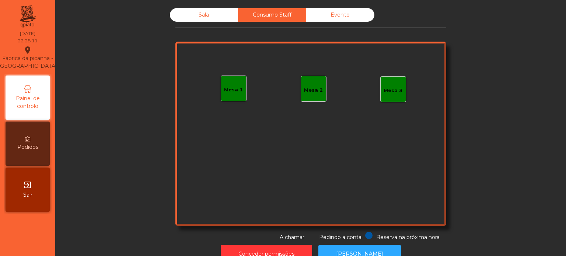
click at [352, 18] on div "Evento" at bounding box center [340, 15] width 68 height 14
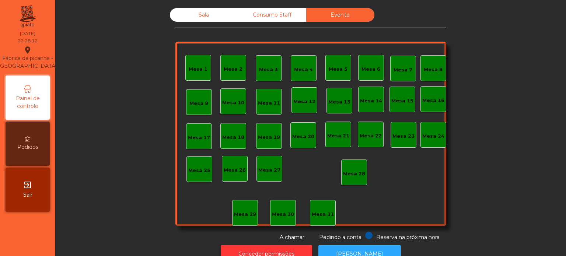
click at [192, 16] on div "Sala" at bounding box center [204, 15] width 68 height 14
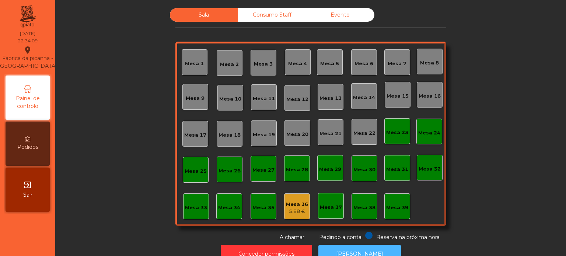
click at [347, 246] on button "[PERSON_NAME]" at bounding box center [359, 254] width 83 height 18
click at [297, 203] on div "Mesa 36" at bounding box center [297, 204] width 22 height 7
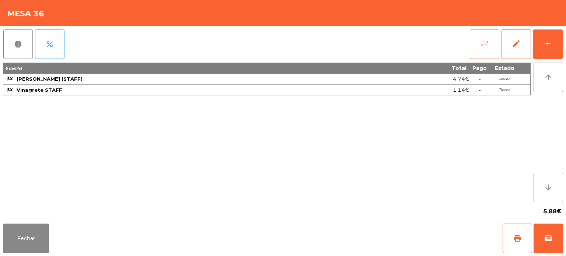
click at [476, 47] on button "sync_alt" at bounding box center [484, 43] width 29 height 29
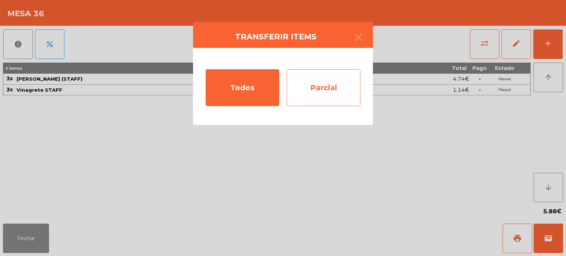
click at [311, 91] on div "Parcial" at bounding box center [324, 87] width 74 height 37
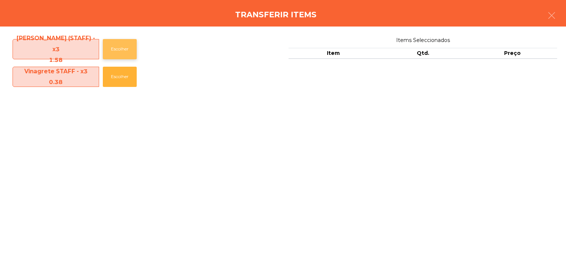
click at [119, 43] on button "Escolher" at bounding box center [120, 49] width 34 height 20
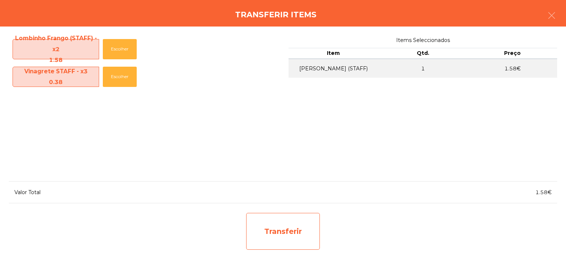
click at [279, 225] on div "Transferir" at bounding box center [283, 231] width 74 height 37
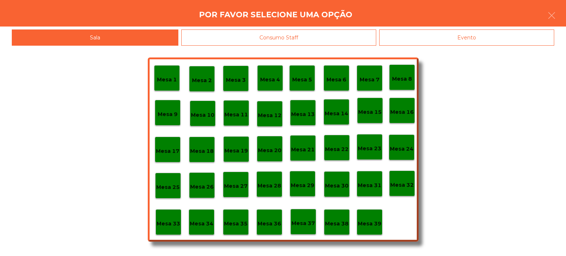
click at [307, 227] on div "Mesa 37" at bounding box center [303, 222] width 26 height 26
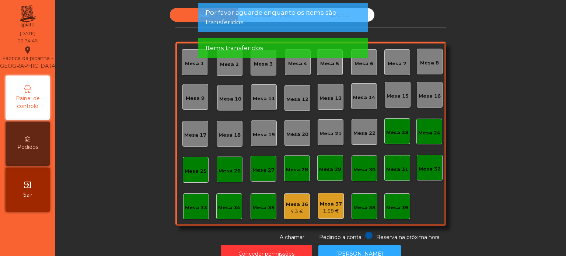
click at [325, 218] on div "Mesa 37 1.58 €" at bounding box center [331, 206] width 26 height 26
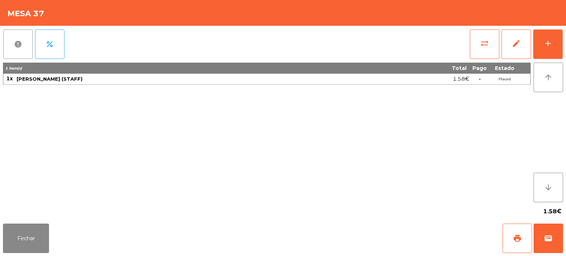
click at [16, 46] on span "report" at bounding box center [18, 44] width 9 height 9
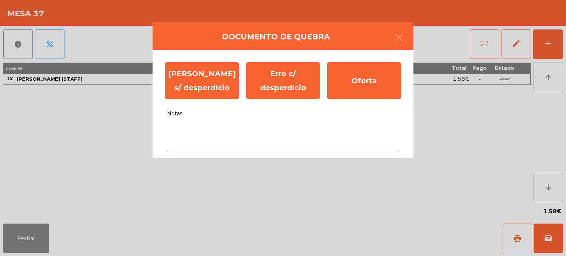
click at [259, 129] on textarea "Notas" at bounding box center [283, 137] width 232 height 31
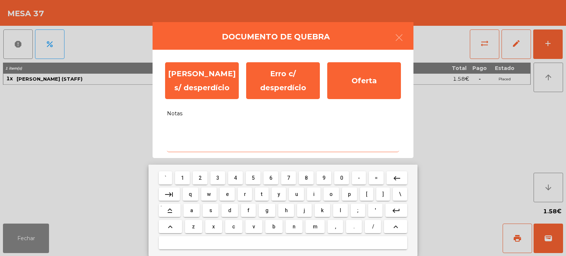
click at [211, 210] on span "s" at bounding box center [210, 210] width 3 height 6
click at [227, 195] on span "e" at bounding box center [227, 194] width 3 height 6
click at [315, 228] on span "m" at bounding box center [315, 227] width 5 height 6
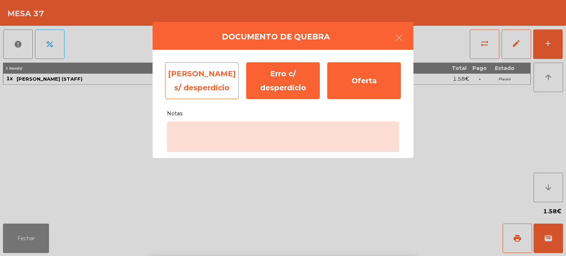
click at [201, 64] on div "[PERSON_NAME] s/ desperdício" at bounding box center [202, 80] width 74 height 37
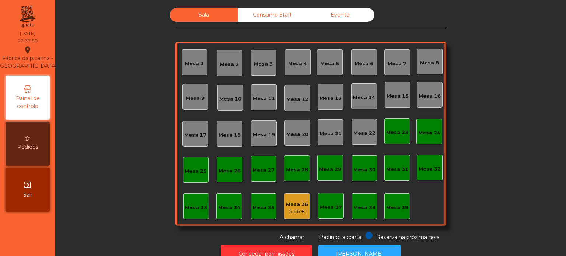
click at [290, 204] on div "Mesa 36" at bounding box center [297, 204] width 22 height 7
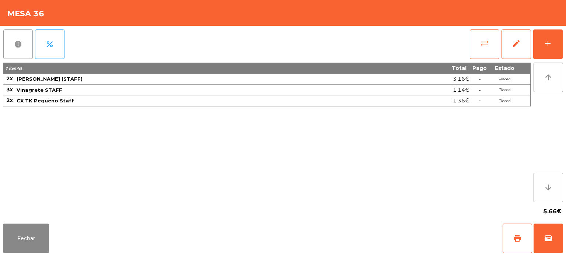
click at [24, 41] on button "report" at bounding box center [17, 43] width 29 height 29
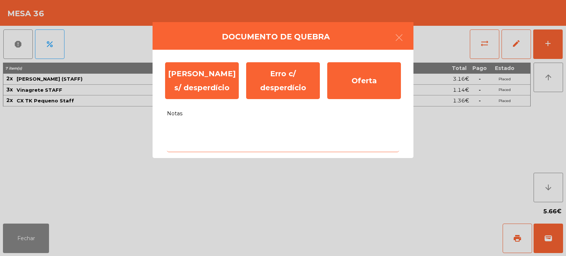
click at [285, 132] on textarea "Notas" at bounding box center [283, 137] width 232 height 31
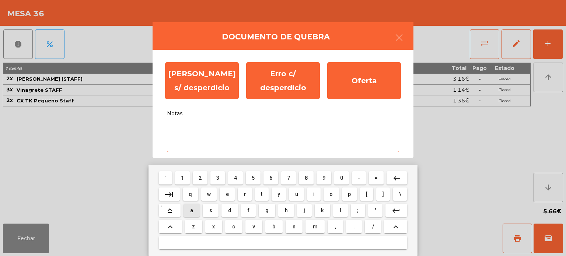
click at [192, 210] on span "a" at bounding box center [191, 210] width 3 height 6
click at [339, 210] on button "l" at bounding box center [340, 210] width 14 height 13
click at [314, 188] on button "i" at bounding box center [314, 194] width 14 height 13
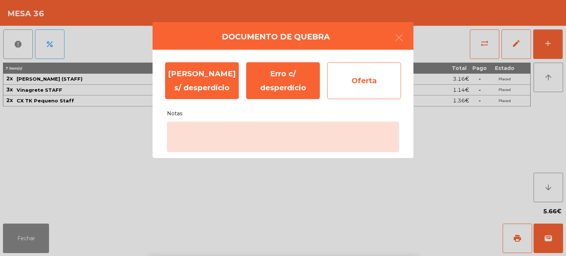
click at [367, 87] on div "Oferta" at bounding box center [364, 80] width 74 height 37
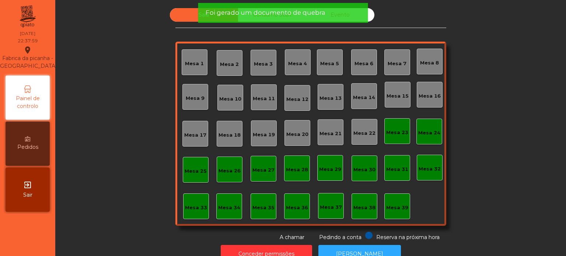
click at [290, 12] on span "Foi gerado um documento de quebra" at bounding box center [266, 12] width 120 height 9
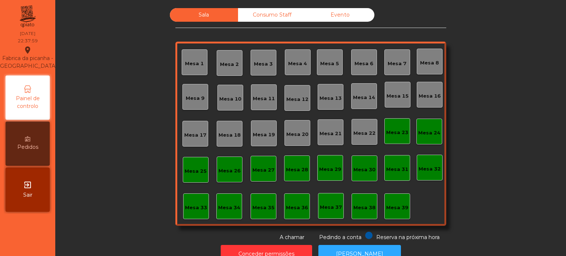
click at [255, 15] on span "Foi gerado um documento de quebra" at bounding box center [266, 12] width 120 height 9
click at [294, 15] on div "Consumo Staff" at bounding box center [272, 15] width 68 height 14
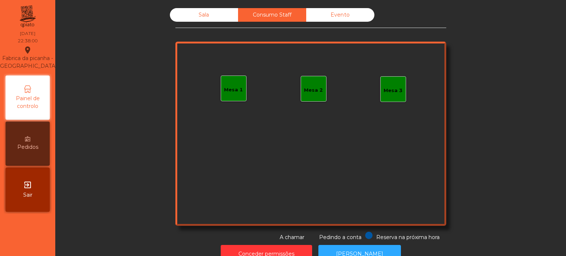
click at [328, 17] on div "Evento" at bounding box center [340, 15] width 68 height 14
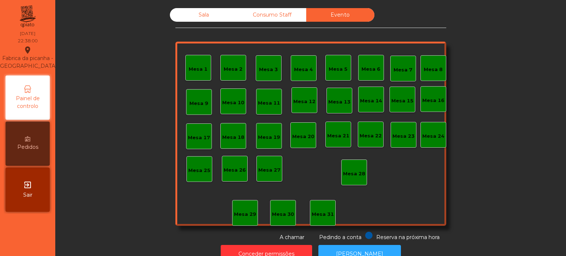
click at [274, 13] on div "Consumo Staff" at bounding box center [272, 15] width 68 height 14
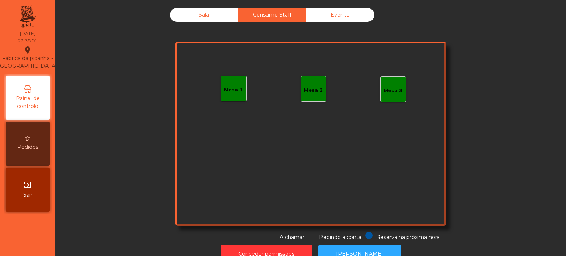
click at [213, 15] on div "Sala" at bounding box center [204, 15] width 68 height 14
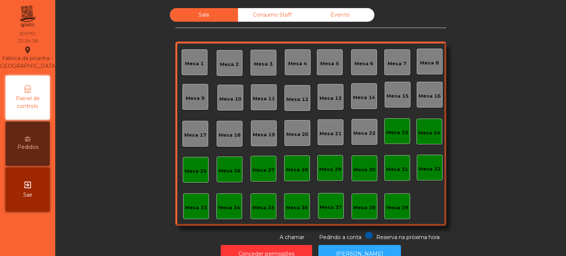
click at [185, 204] on div "Mesa 33" at bounding box center [196, 207] width 22 height 7
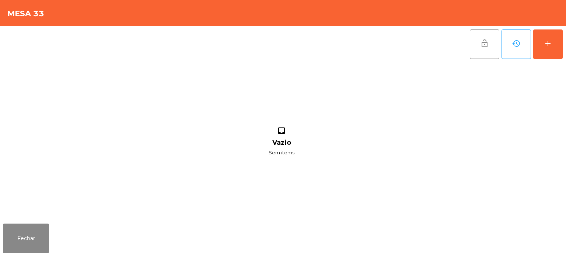
click at [564, 39] on div "lock_open history add inbox Vazio Sem items" at bounding box center [283, 123] width 566 height 195
click at [545, 35] on button "add" at bounding box center [547, 43] width 29 height 29
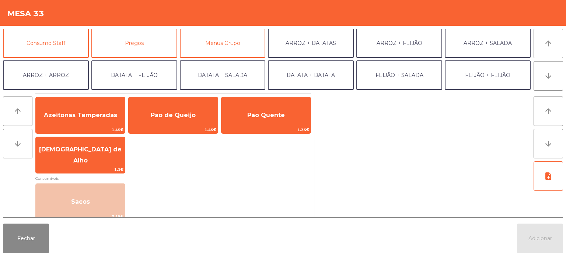
scroll to position [67, 0]
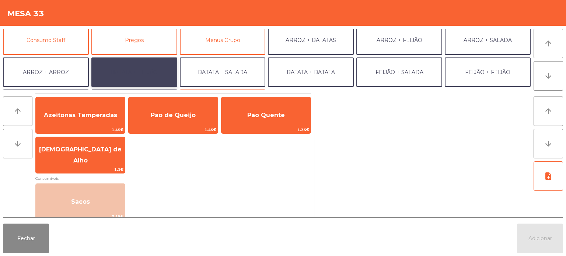
click at [139, 74] on button "BATATA + FEIJÃO" at bounding box center [134, 71] width 86 height 29
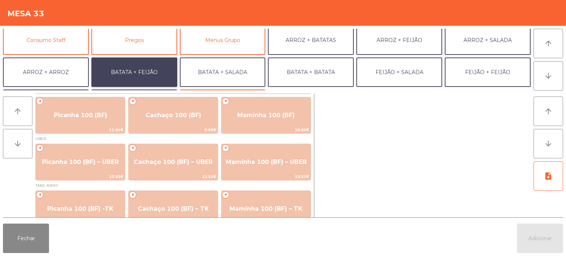
scroll to position [12, 0]
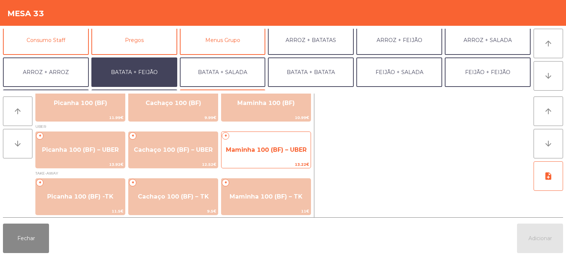
click at [267, 158] on span "Maminha 100 (BF) – UBER" at bounding box center [265, 150] width 89 height 20
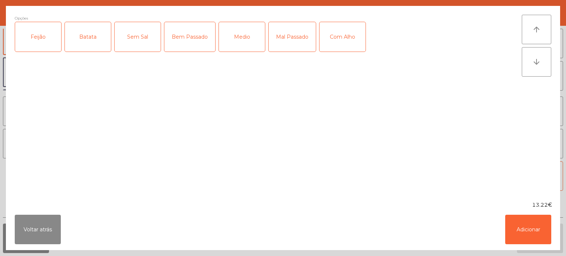
click at [31, 40] on div "Feijão" at bounding box center [38, 36] width 46 height 29
click at [76, 42] on div "Batata" at bounding box center [88, 36] width 46 height 29
click at [199, 31] on div "Bem Passado" at bounding box center [189, 36] width 51 height 29
click at [521, 229] on button "Adicionar" at bounding box center [528, 229] width 46 height 29
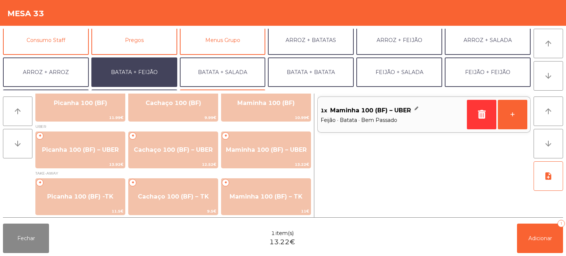
scroll to position [96, 0]
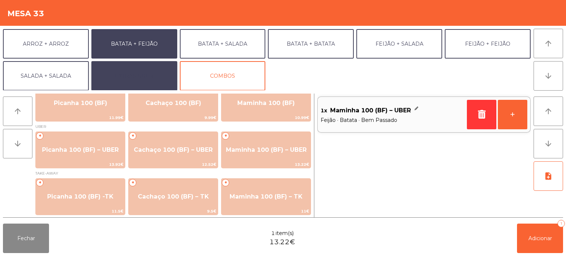
click at [138, 76] on button "EXTRAS UBER" at bounding box center [134, 75] width 86 height 29
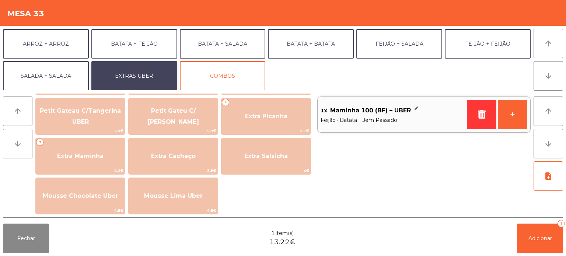
scroll to position [172, 0]
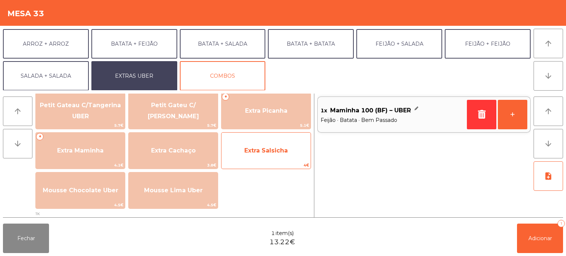
click at [277, 159] on span "Extra Salsicha" at bounding box center [265, 151] width 89 height 20
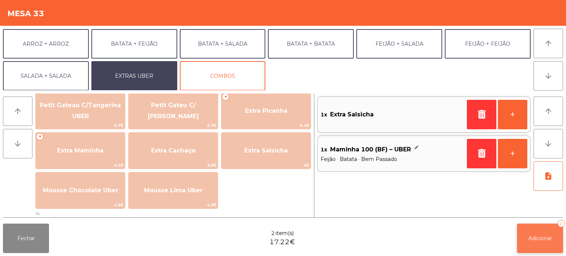
click at [539, 239] on span "Adicionar" at bounding box center [540, 238] width 24 height 7
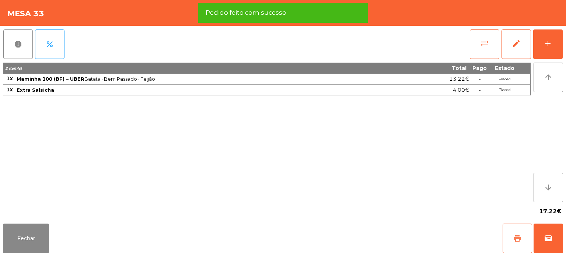
click at [518, 239] on span "print" at bounding box center [517, 238] width 9 height 9
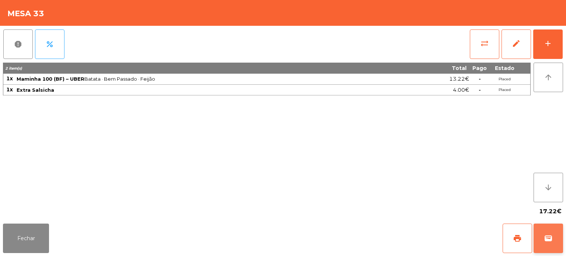
click at [545, 245] on button "wallet" at bounding box center [547, 238] width 29 height 29
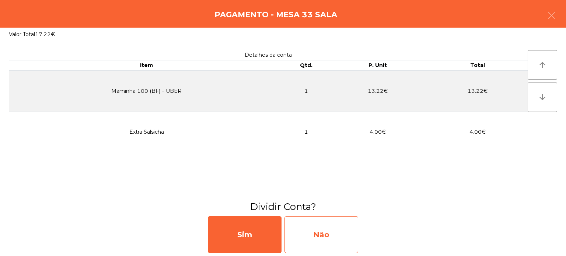
click at [323, 242] on div "Não" at bounding box center [321, 234] width 74 height 37
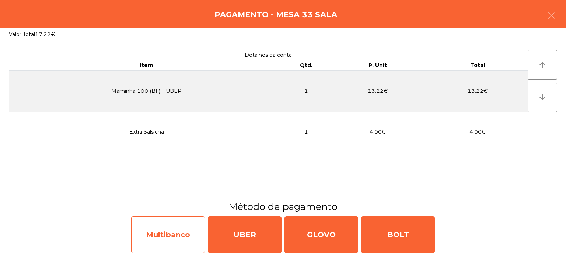
click at [157, 235] on div "Multibanco" at bounding box center [168, 234] width 74 height 37
select select "**"
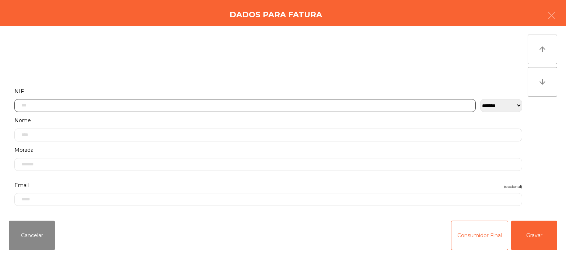
click at [146, 103] on input "text" at bounding box center [244, 105] width 461 height 13
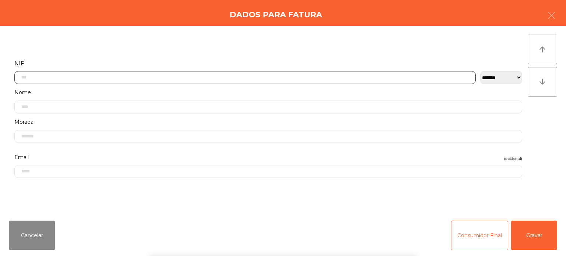
scroll to position [51, 0]
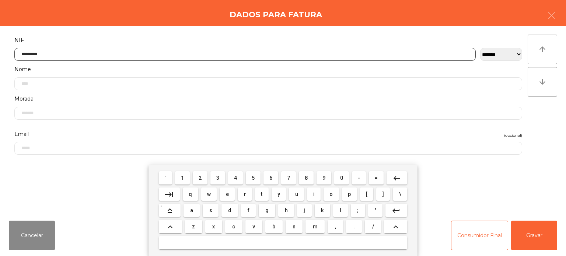
type input "*********"
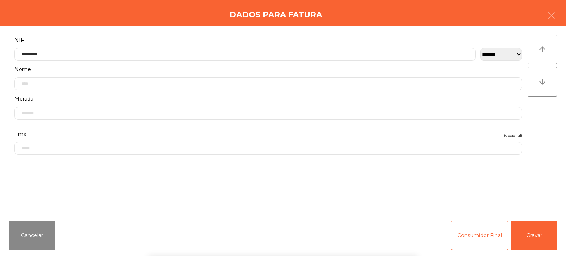
click at [547, 174] on div "` 1 2 3 4 5 6 7 8 9 0 - = keyboard_backspace keyboard_tab q w e r t y u i o p […" at bounding box center [283, 210] width 566 height 91
click at [536, 232] on button "Gravar" at bounding box center [534, 235] width 46 height 29
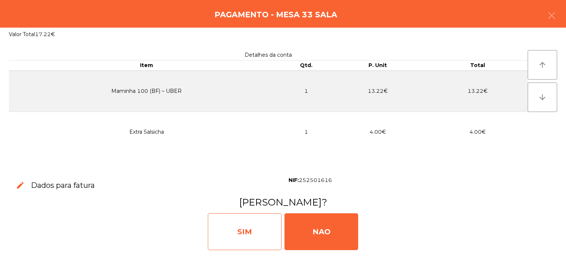
click at [238, 228] on div "SIM" at bounding box center [245, 231] width 74 height 37
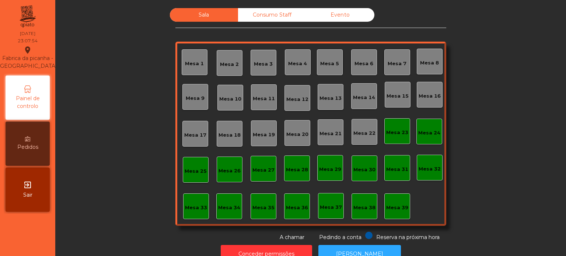
scroll to position [20, 0]
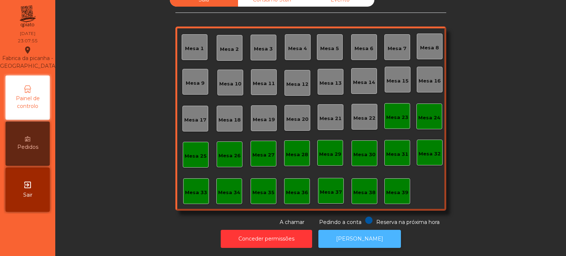
click at [362, 233] on button "[PERSON_NAME]" at bounding box center [359, 239] width 83 height 18
click at [362, 230] on button "[PERSON_NAME]" at bounding box center [359, 239] width 83 height 18
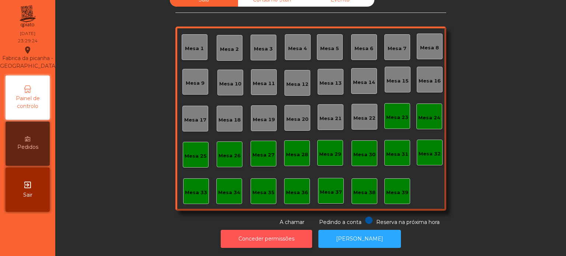
click at [274, 230] on button "Conceder permissões" at bounding box center [266, 239] width 91 height 18
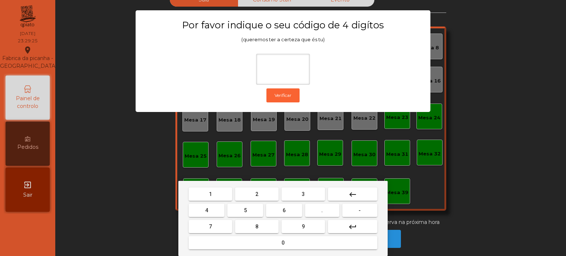
click at [211, 188] on button "1" at bounding box center [210, 194] width 43 height 13
click at [301, 195] on button "3" at bounding box center [302, 194] width 43 height 13
click at [245, 209] on span "5" at bounding box center [245, 210] width 3 height 6
click at [282, 243] on span "0" at bounding box center [282, 243] width 3 height 6
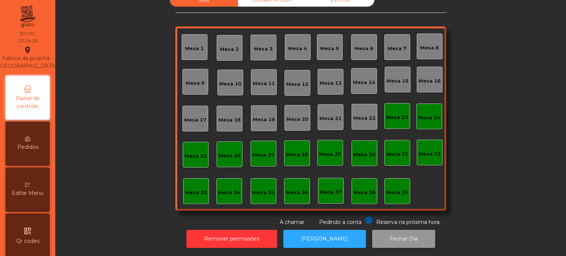
click at [409, 230] on button "Fechar Dia" at bounding box center [403, 239] width 63 height 18
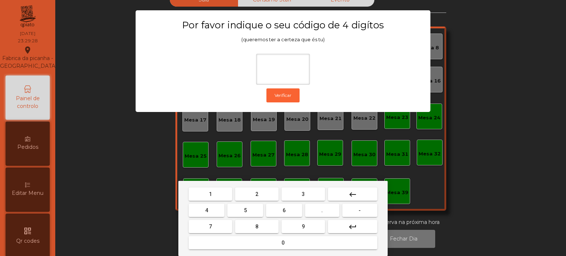
click at [210, 192] on span "1" at bounding box center [210, 194] width 3 height 6
click at [322, 196] on button "3" at bounding box center [302, 194] width 43 height 13
click at [244, 211] on span "5" at bounding box center [245, 210] width 3 height 6
click at [265, 238] on button "0" at bounding box center [283, 242] width 189 height 13
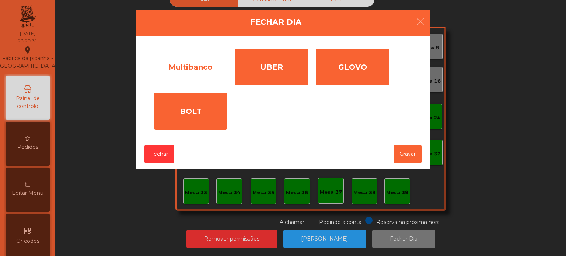
click at [192, 69] on div "Multibanco" at bounding box center [191, 67] width 74 height 37
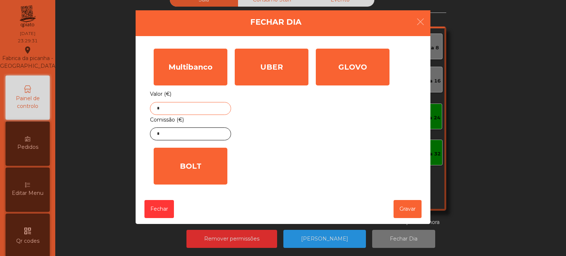
click at [199, 106] on input "*" at bounding box center [190, 108] width 81 height 13
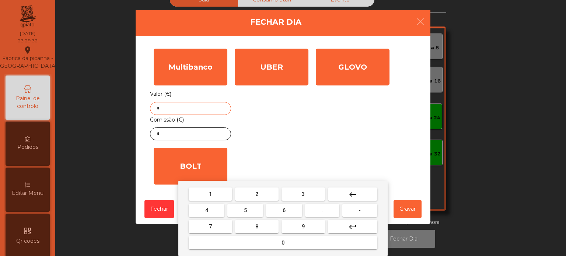
click at [368, 192] on button "keyboard_backspace" at bounding box center [352, 194] width 49 height 13
click at [255, 196] on span "2" at bounding box center [256, 194] width 3 height 6
click at [256, 195] on span "2" at bounding box center [256, 194] width 3 height 6
click at [212, 227] on button "7" at bounding box center [210, 226] width 43 height 13
click at [322, 210] on span "." at bounding box center [321, 210] width 1 height 6
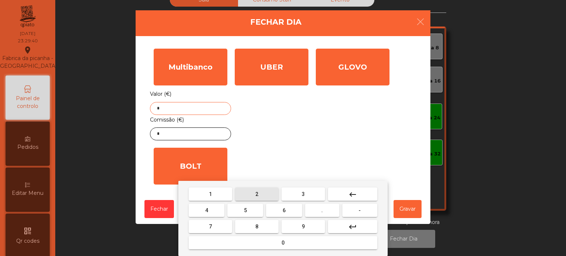
click at [268, 196] on button "2" at bounding box center [256, 194] width 43 height 13
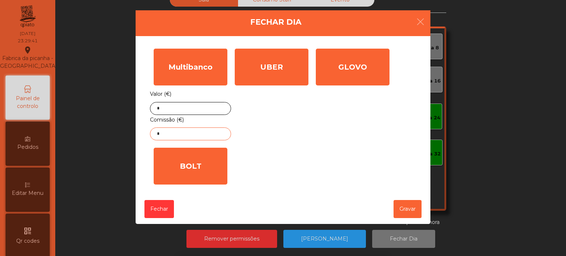
click at [199, 137] on input "*" at bounding box center [190, 133] width 81 height 13
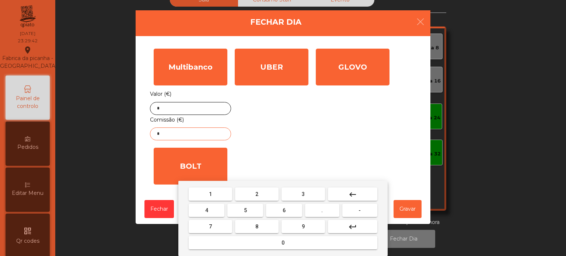
click at [343, 196] on button "keyboard_backspace" at bounding box center [352, 194] width 49 height 13
click at [215, 193] on button "1" at bounding box center [210, 194] width 43 height 13
click at [327, 214] on button "." at bounding box center [322, 210] width 34 height 13
click at [214, 189] on button "1" at bounding box center [210, 194] width 43 height 13
click at [303, 194] on span "3" at bounding box center [303, 194] width 3 height 6
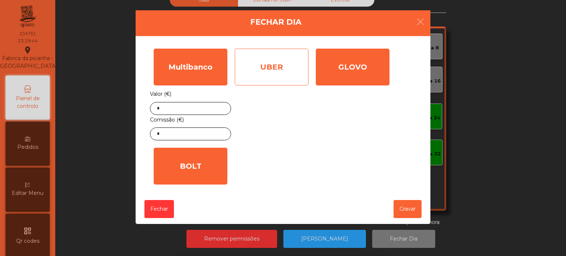
click at [275, 66] on div "UBER" at bounding box center [272, 67] width 74 height 37
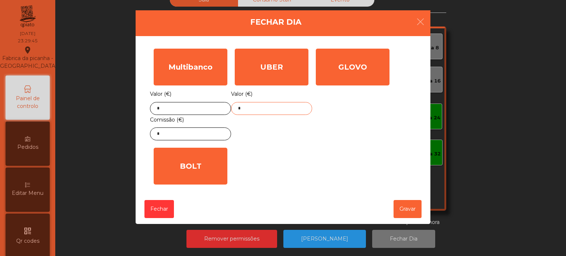
click at [280, 109] on input "*" at bounding box center [271, 108] width 81 height 13
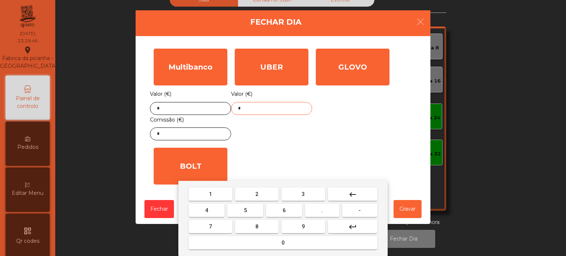
click at [356, 191] on mat-icon "keyboard_backspace" at bounding box center [352, 194] width 9 height 9
click at [267, 224] on button "8" at bounding box center [256, 226] width 43 height 13
click at [216, 224] on button "7" at bounding box center [210, 226] width 43 height 13
click at [325, 211] on button "." at bounding box center [322, 210] width 34 height 13
click at [308, 226] on button "9" at bounding box center [302, 226] width 43 height 13
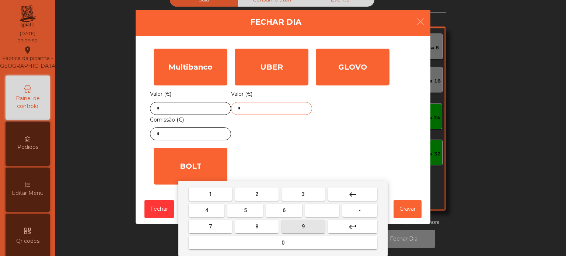
click at [283, 243] on span "0" at bounding box center [282, 243] width 3 height 6
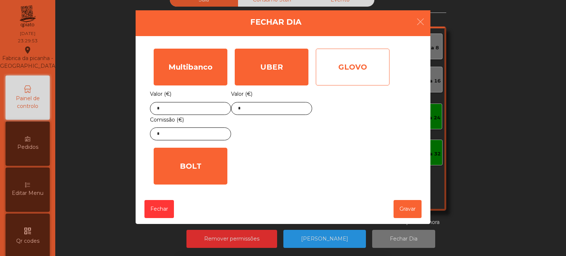
click at [353, 64] on div "GLOVO" at bounding box center [353, 67] width 74 height 37
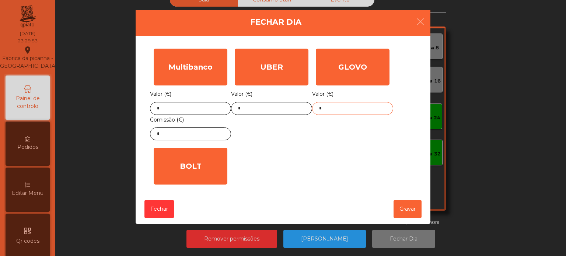
click at [354, 109] on input "*" at bounding box center [352, 108] width 81 height 13
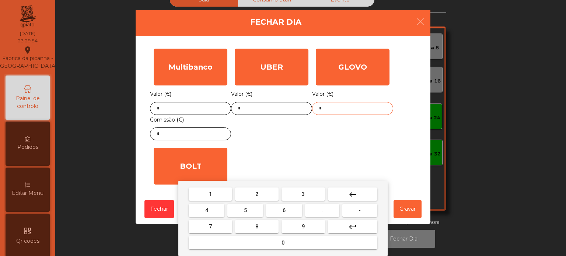
click at [346, 195] on button "keyboard_backspace" at bounding box center [352, 194] width 49 height 13
click at [297, 191] on button "3" at bounding box center [302, 194] width 43 height 13
click at [283, 241] on span "0" at bounding box center [282, 243] width 3 height 6
click at [329, 210] on button "." at bounding box center [322, 210] width 34 height 13
click at [262, 227] on button "8" at bounding box center [256, 226] width 43 height 13
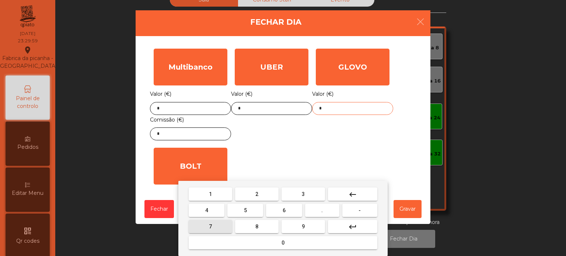
click at [215, 221] on button "7" at bounding box center [210, 226] width 43 height 13
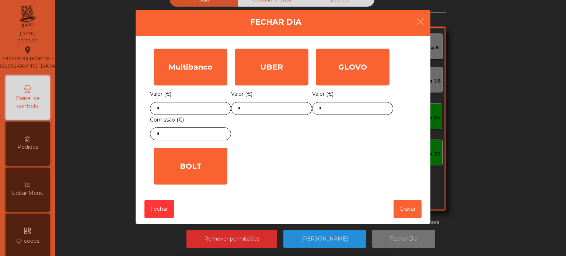
click at [383, 142] on div "GLOVO Valor (€) *" at bounding box center [352, 94] width 81 height 99
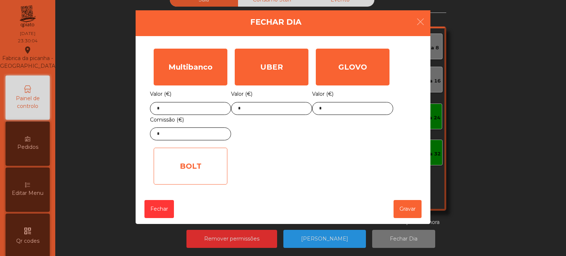
click at [188, 150] on div "BOLT" at bounding box center [191, 166] width 74 height 37
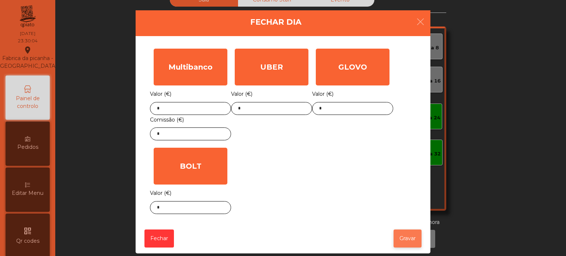
click at [407, 243] on button "Gravar" at bounding box center [407, 239] width 28 height 18
